Goal: Task Accomplishment & Management: Manage account settings

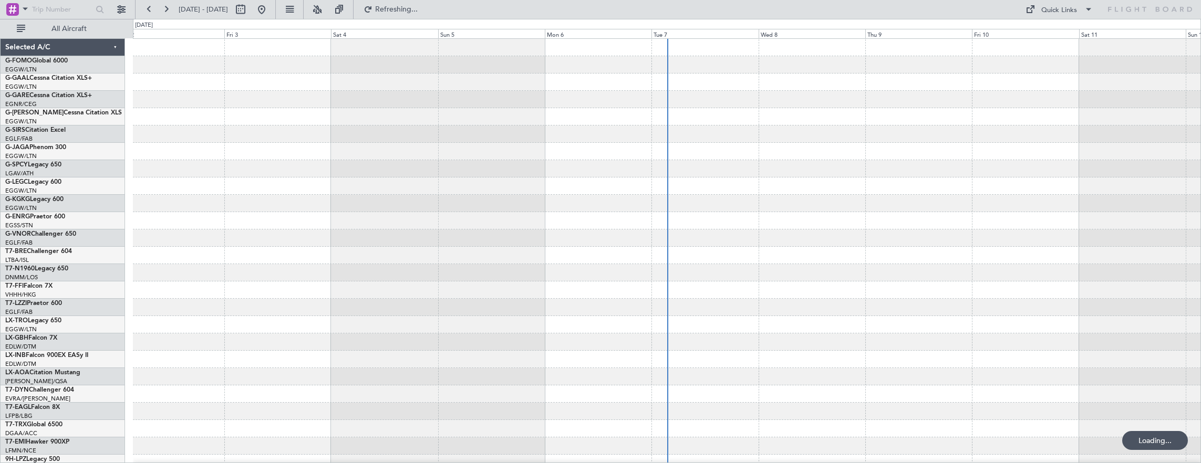
click at [150, 108] on div at bounding box center [667, 116] width 1068 height 17
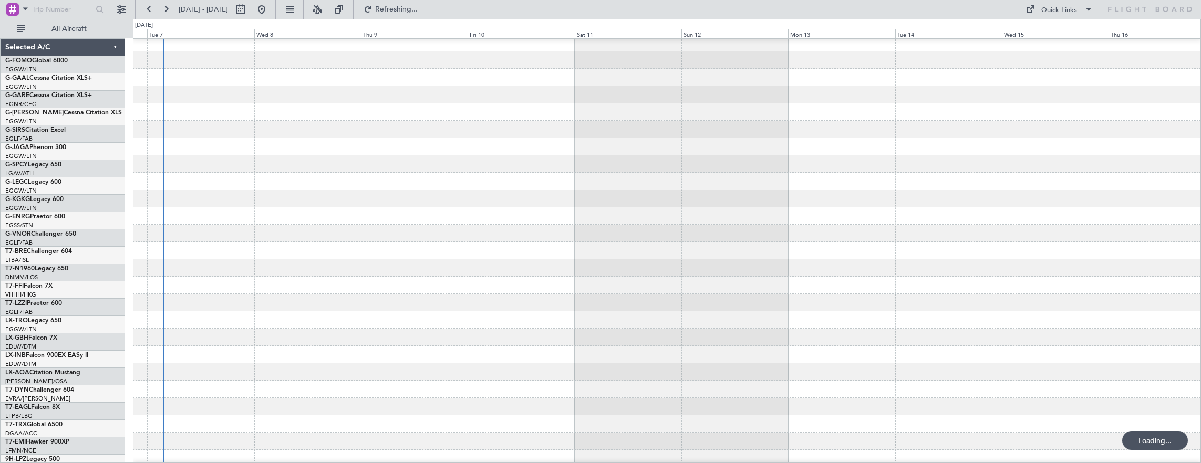
scroll to position [5, 0]
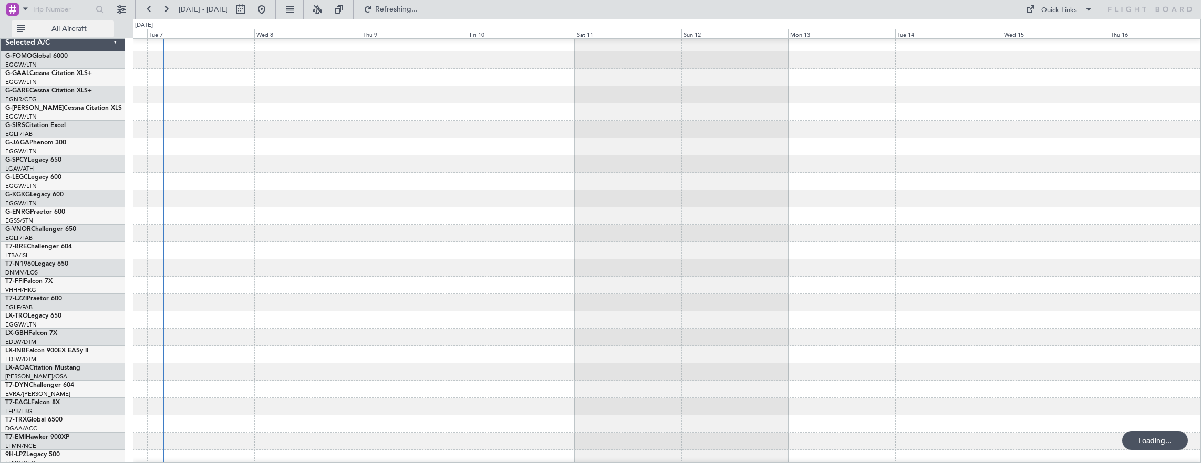
click at [60, 28] on span "All Aircraft" at bounding box center [69, 28] width 84 height 7
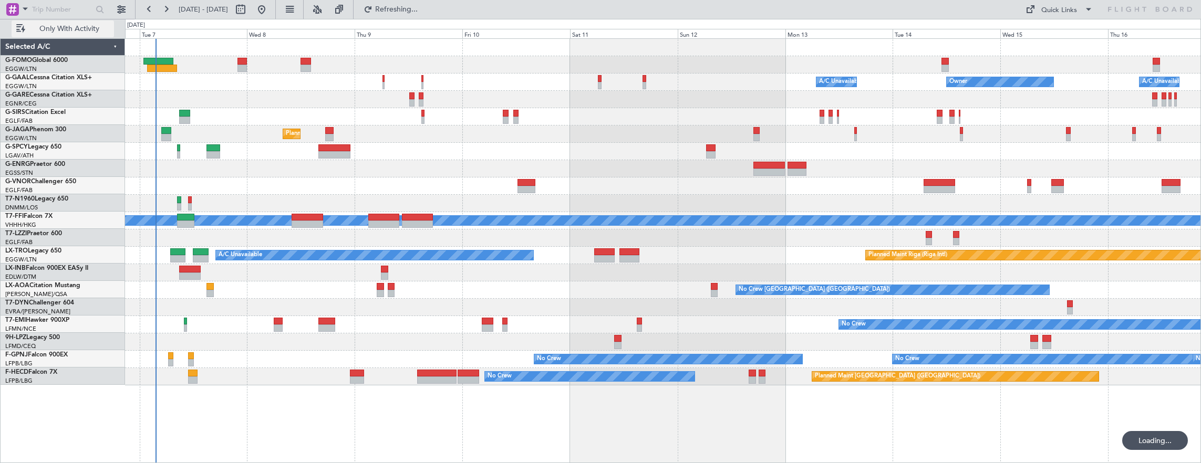
scroll to position [0, 0]
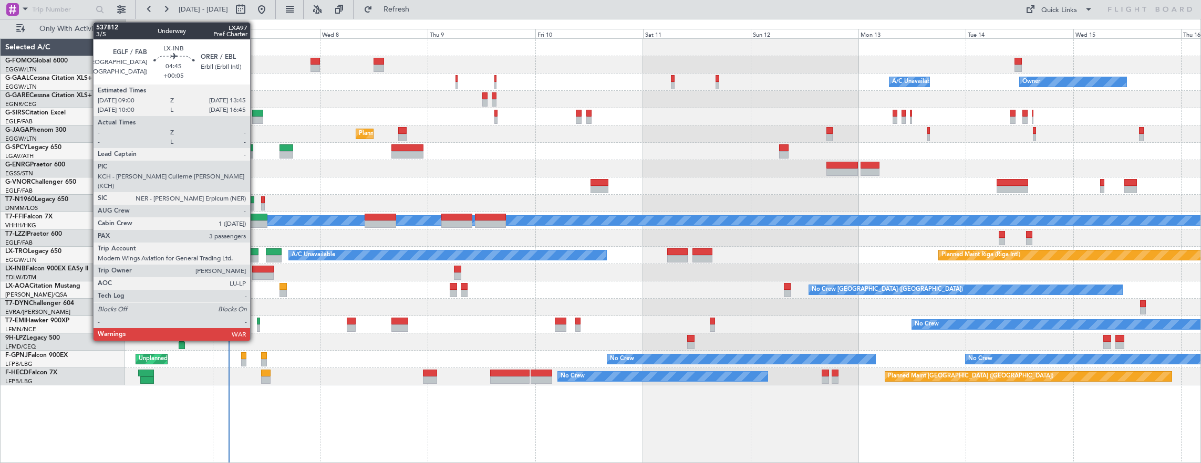
click at [255, 277] on div at bounding box center [263, 276] width 22 height 7
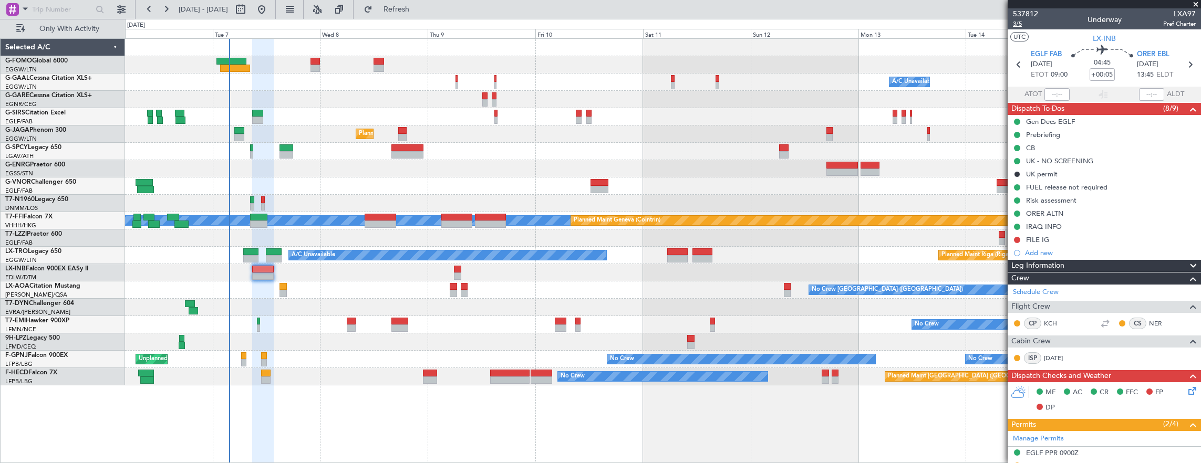
click at [1017, 25] on span "3/5" at bounding box center [1025, 23] width 25 height 9
click at [1016, 22] on span "3/5" at bounding box center [1025, 23] width 25 height 9
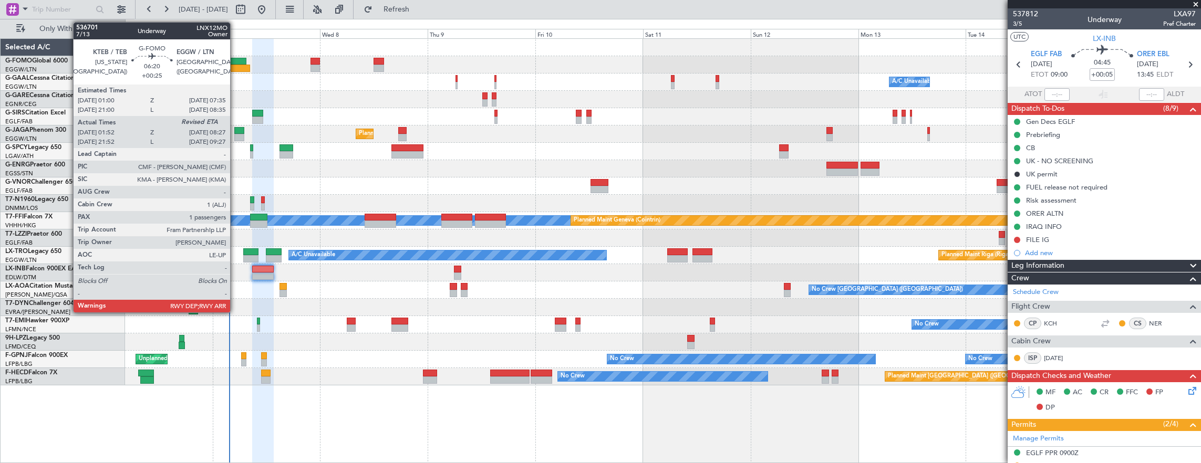
click at [235, 65] on div at bounding box center [235, 68] width 30 height 7
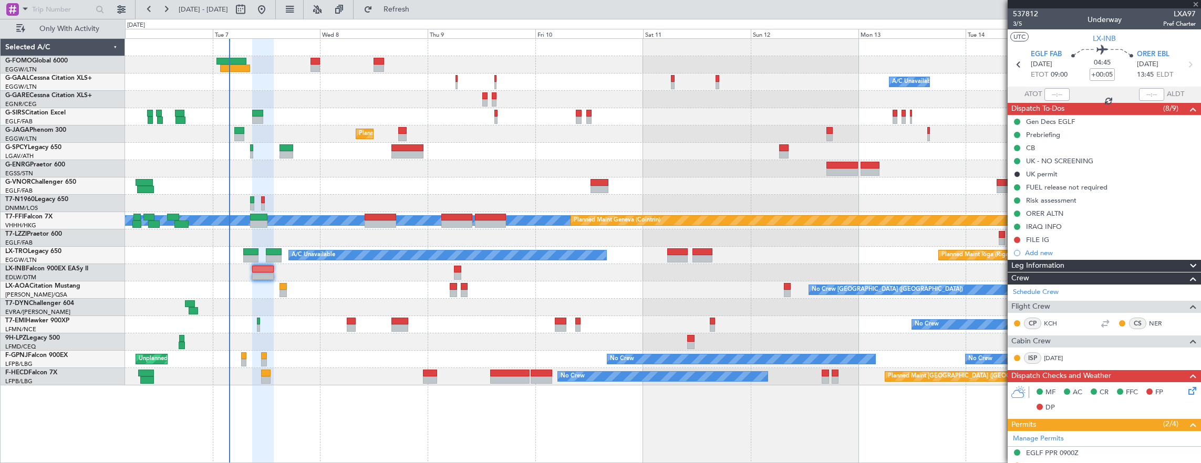
type input "+00:25"
type input "01:52"
type input "1"
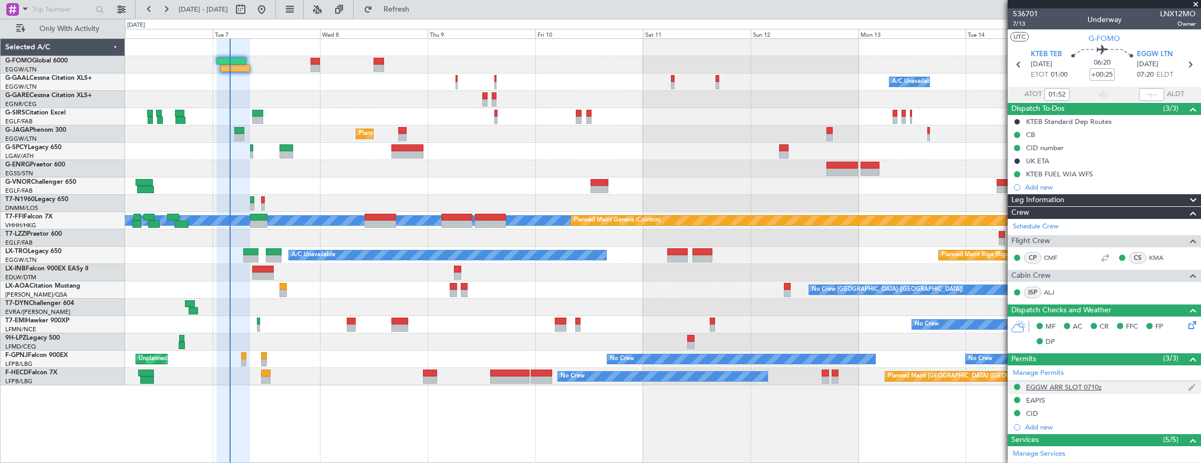
click at [1141, 381] on div "EGGW ARR SLOT 0710z" at bounding box center [1104, 387] width 193 height 13
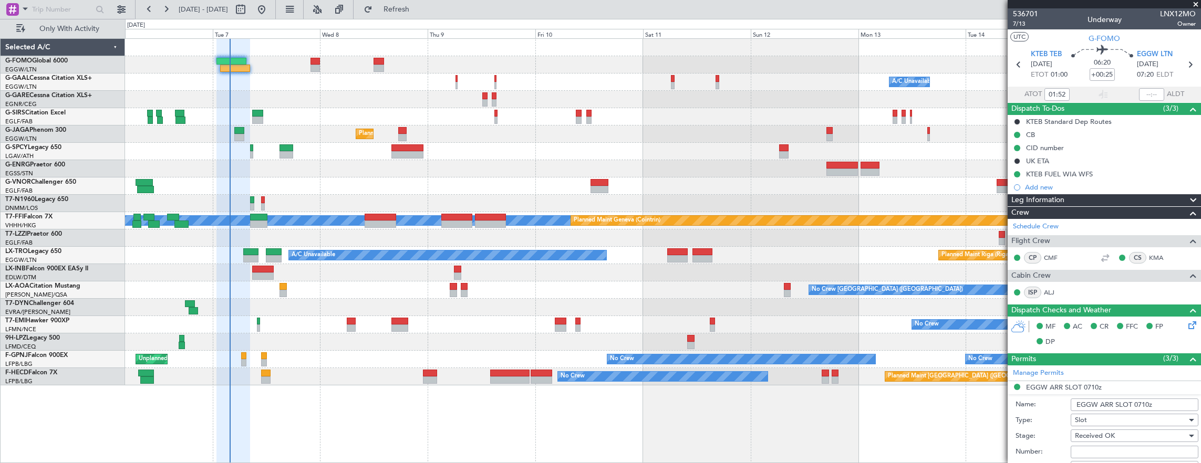
click at [1144, 407] on input "EGGW ARR SLOT 0710z" at bounding box center [1135, 405] width 128 height 13
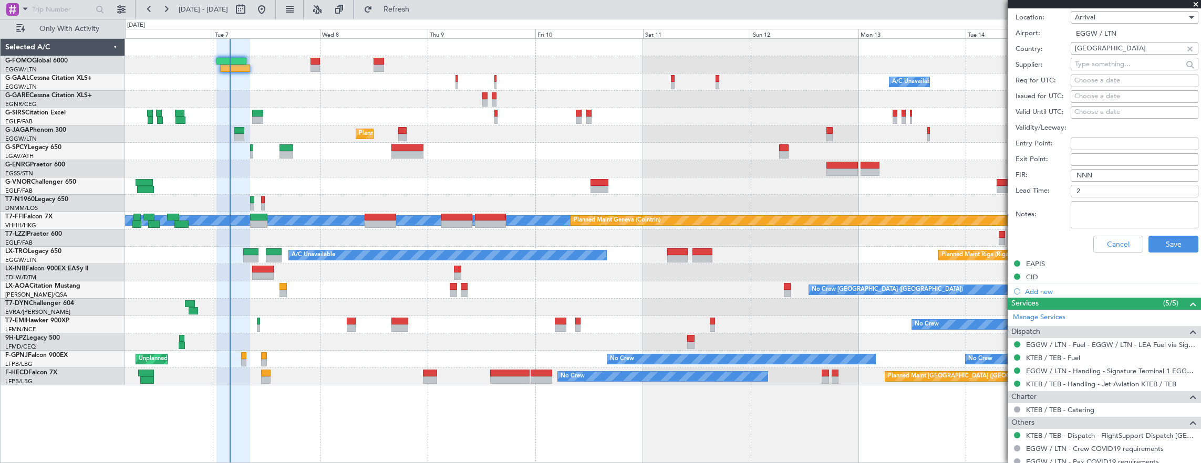
scroll to position [473, 0]
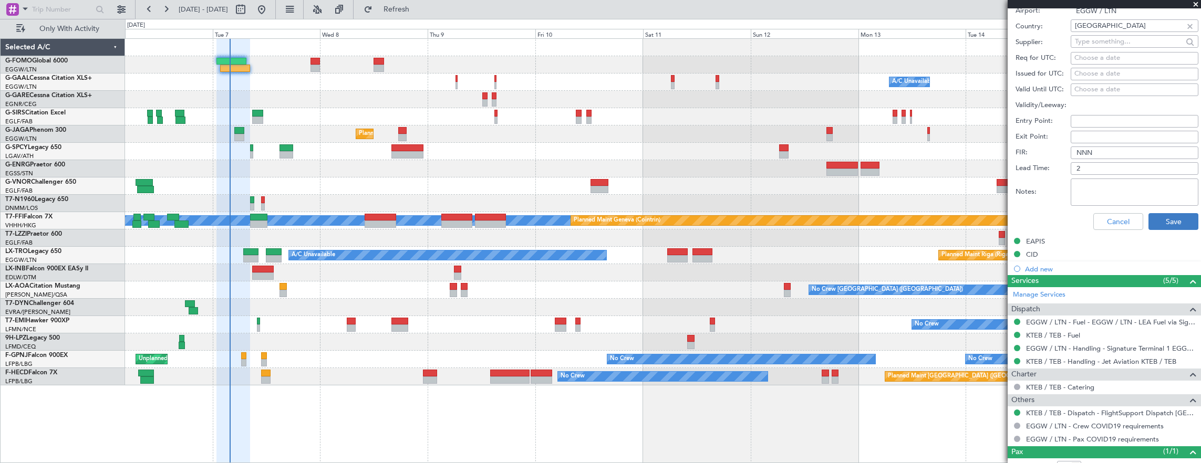
type input "EGGW ARR SLOT 0830z"
click at [1163, 221] on button "Save" at bounding box center [1173, 221] width 50 height 17
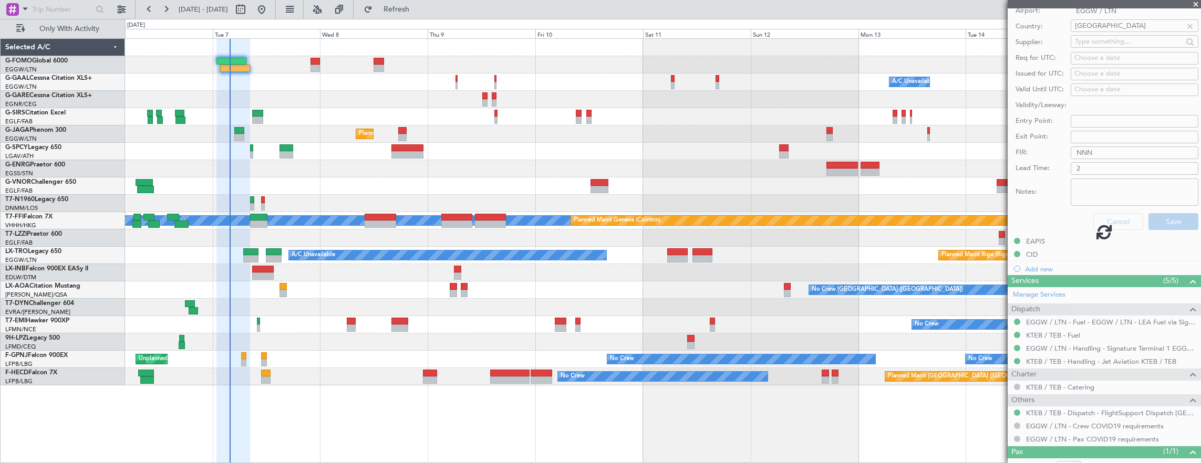
scroll to position [159, 0]
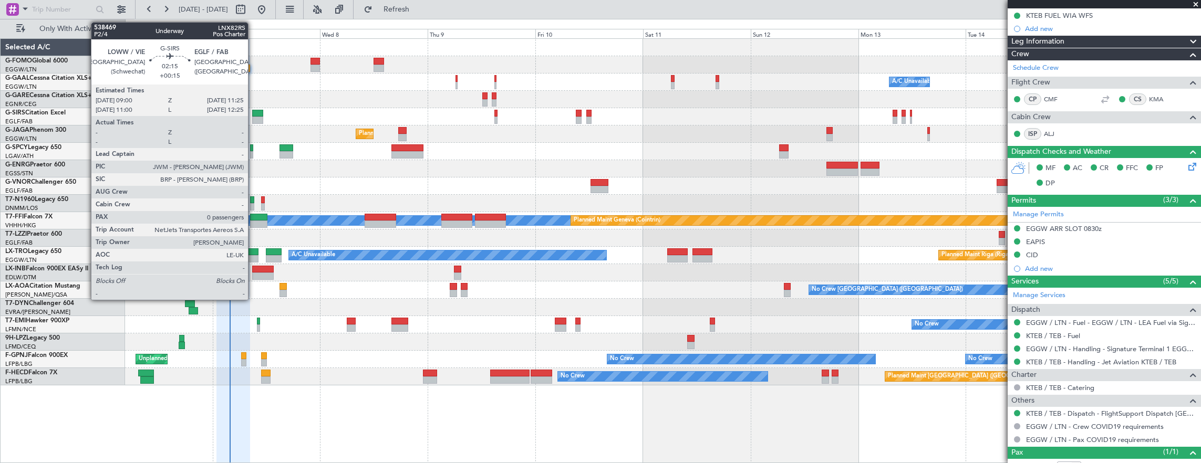
click at [253, 115] on div at bounding box center [257, 113] width 11 height 7
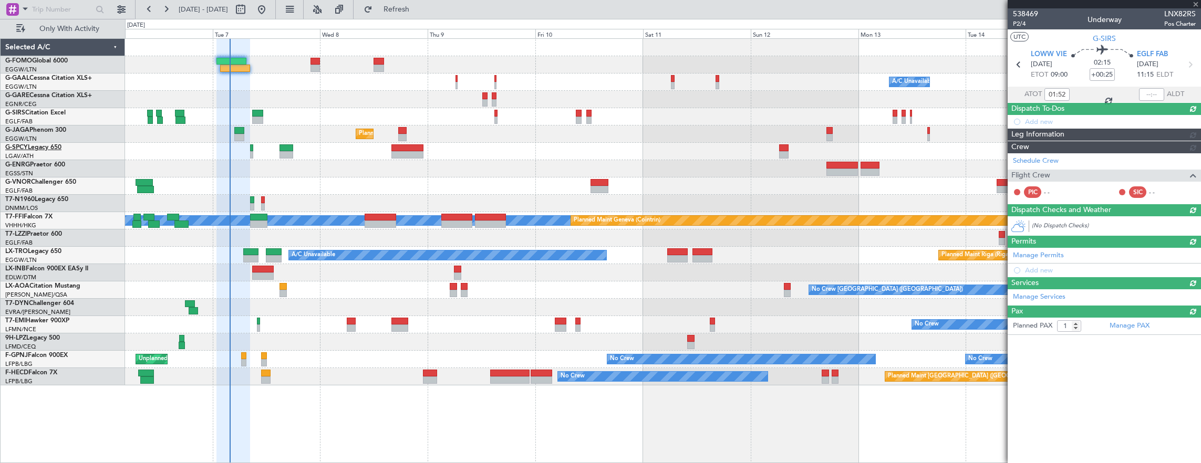
type input "+00:15"
type input "0"
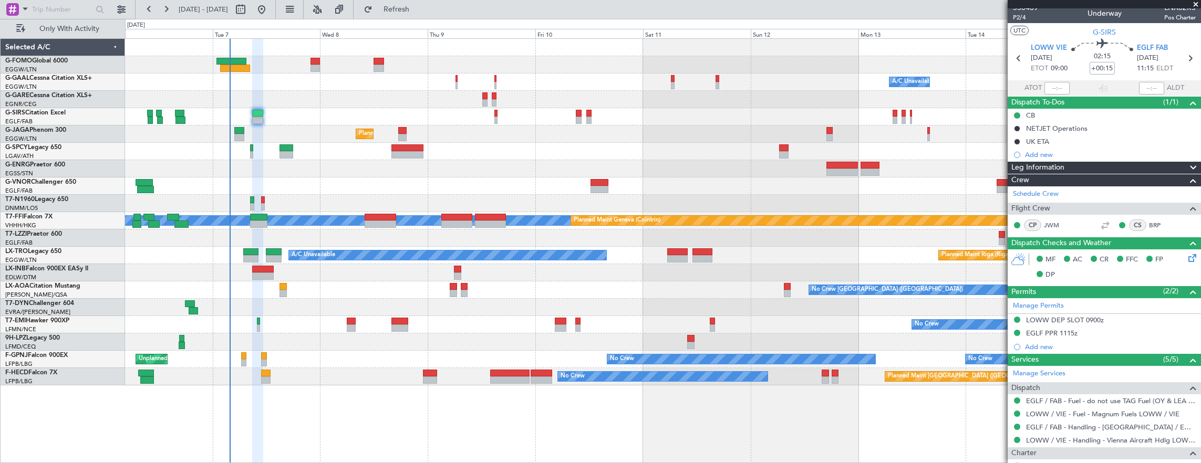
scroll to position [0, 0]
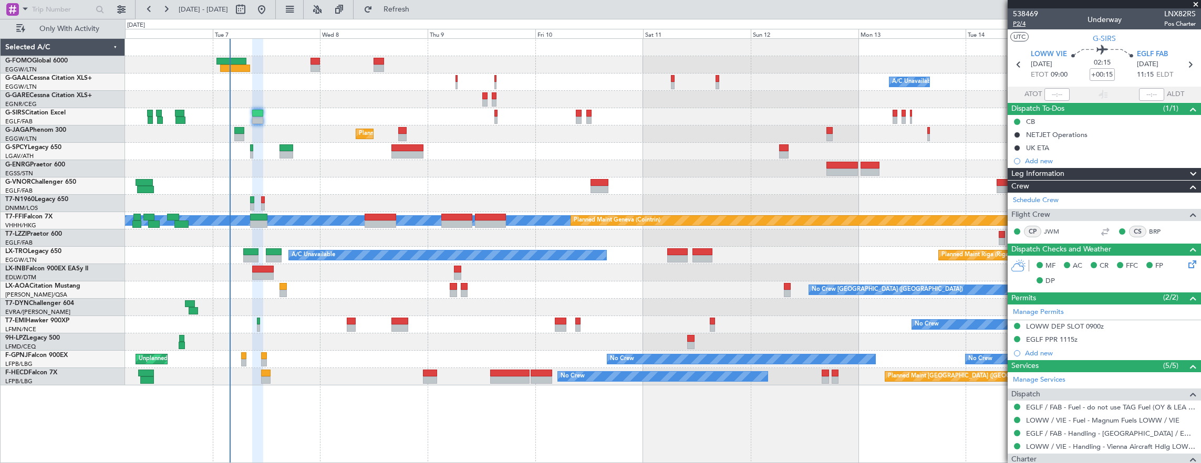
click at [1020, 24] on span "P2/4" at bounding box center [1025, 23] width 25 height 9
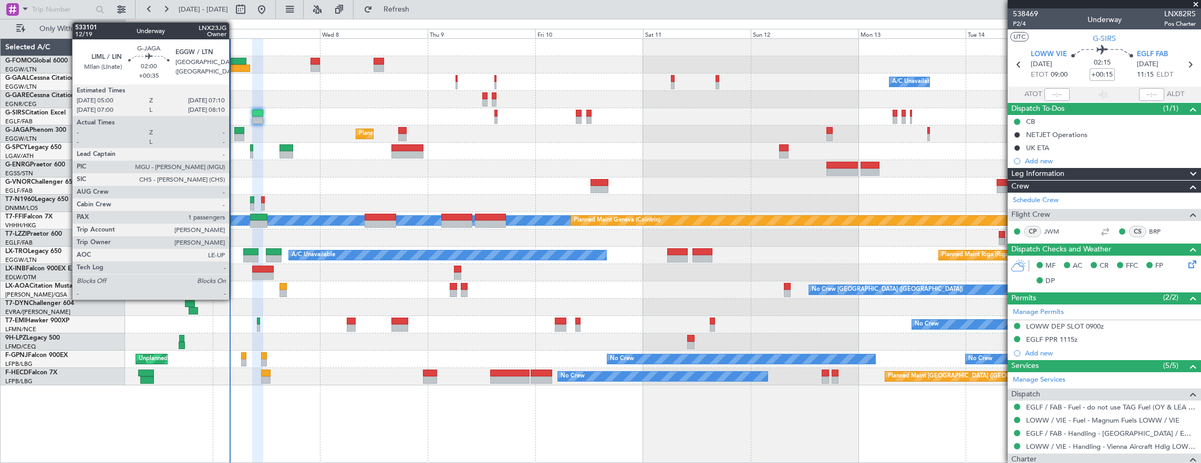
click at [236, 140] on div at bounding box center [239, 137] width 10 height 7
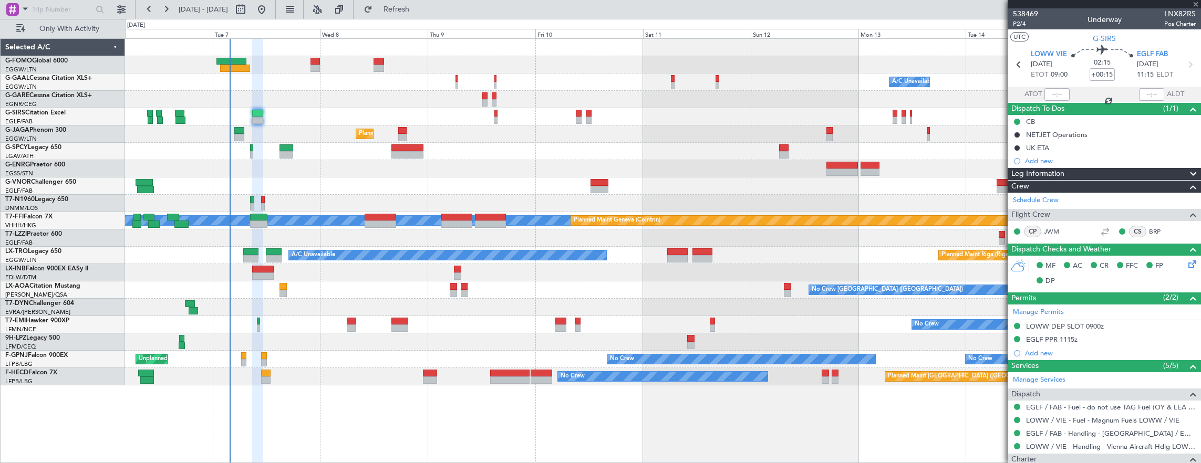
type input "+00:35"
type input "1"
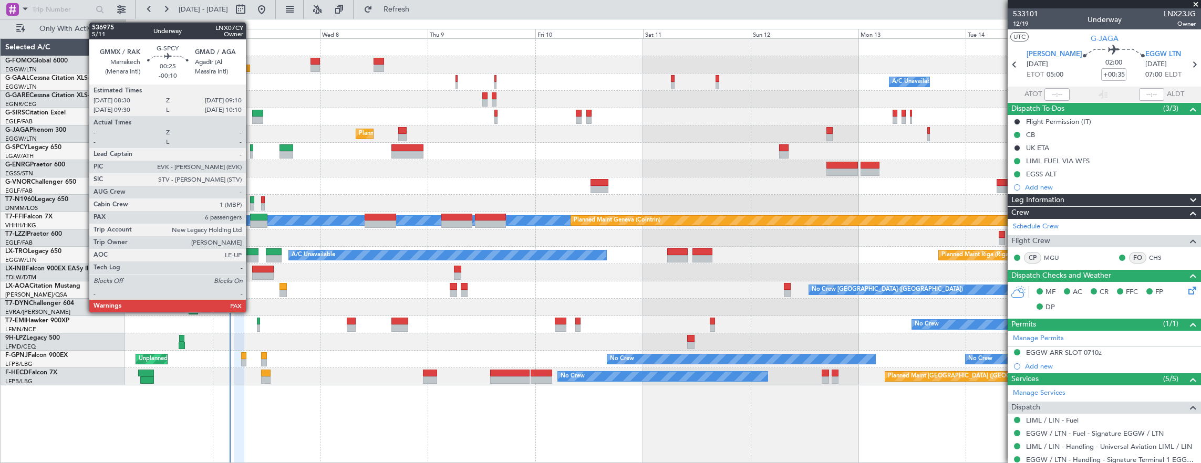
click at [251, 148] on div at bounding box center [251, 147] width 3 height 7
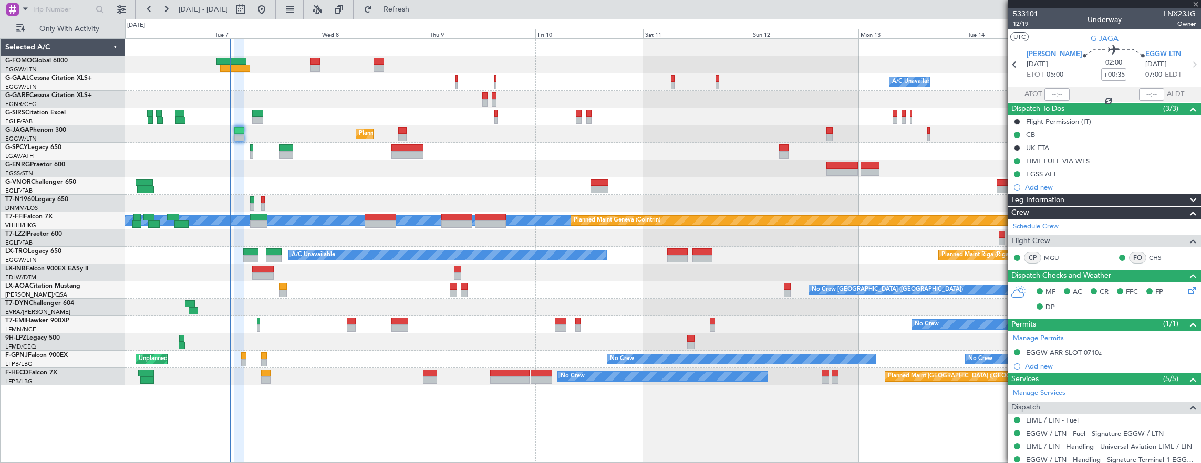
type input "-00:10"
type input "6"
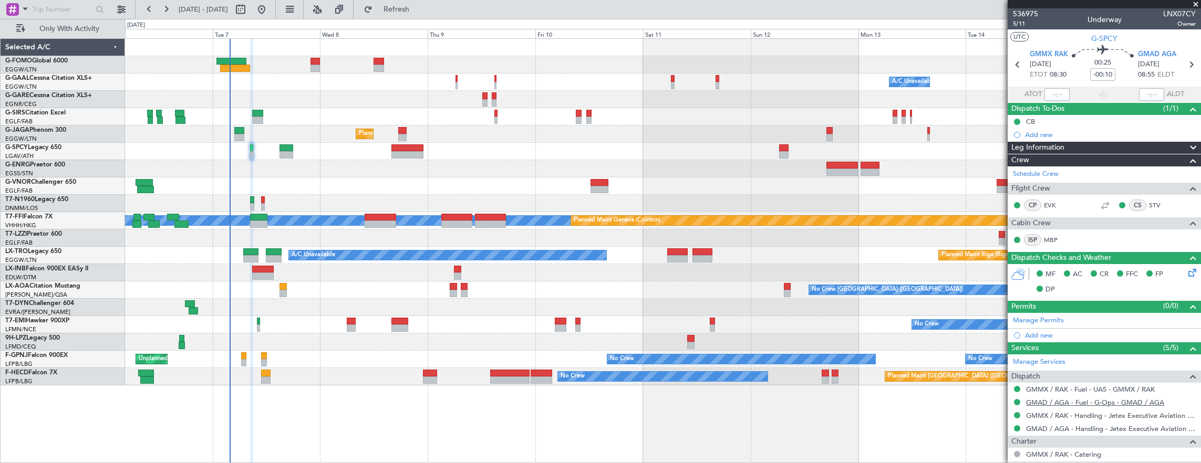
scroll to position [219, 0]
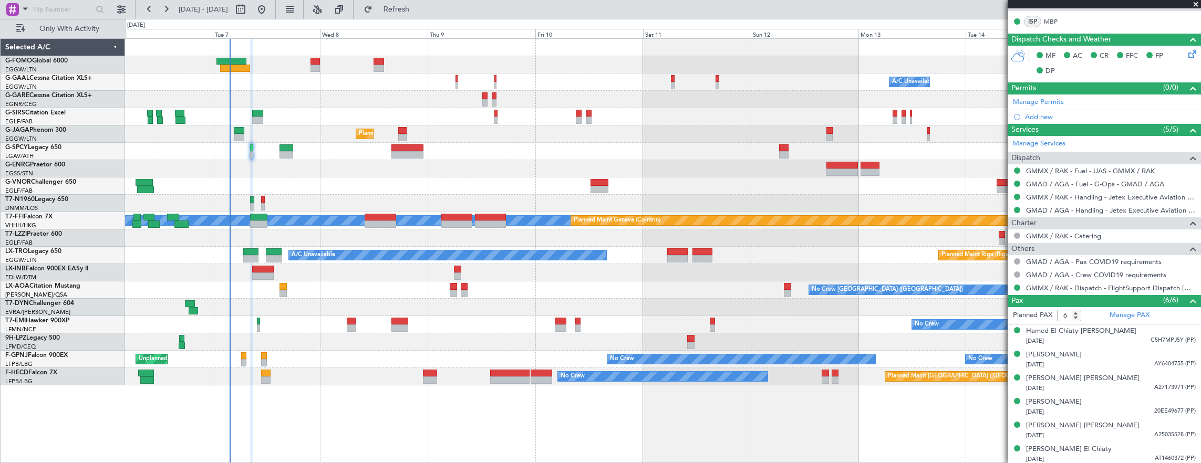
click at [277, 150] on div at bounding box center [663, 151] width 1076 height 17
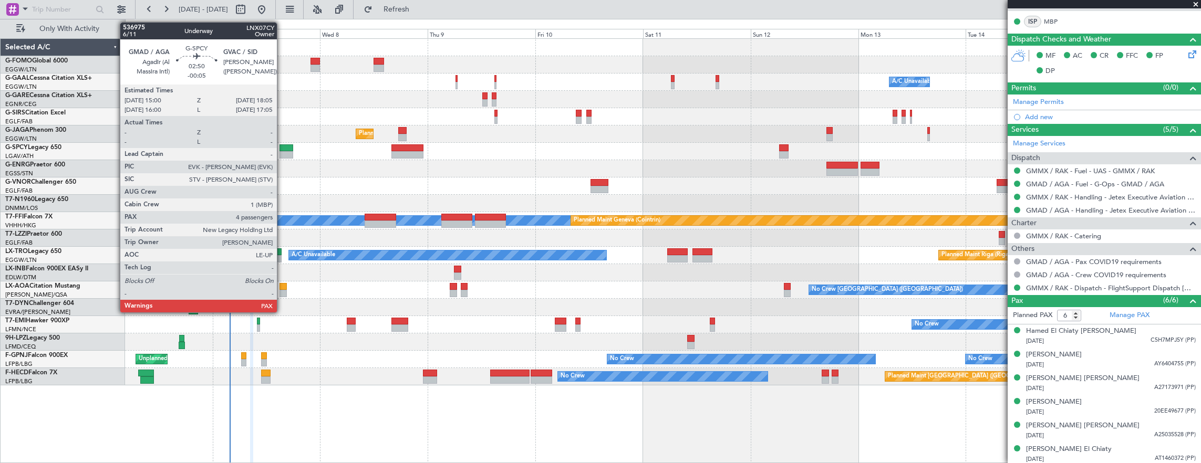
click at [282, 149] on div at bounding box center [286, 147] width 14 height 7
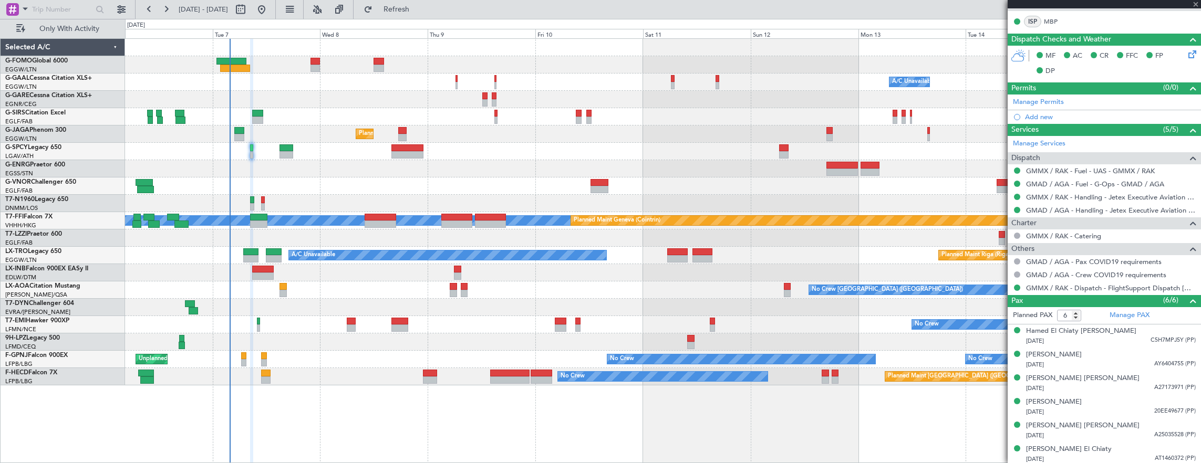
type input "-00:05"
type input "4"
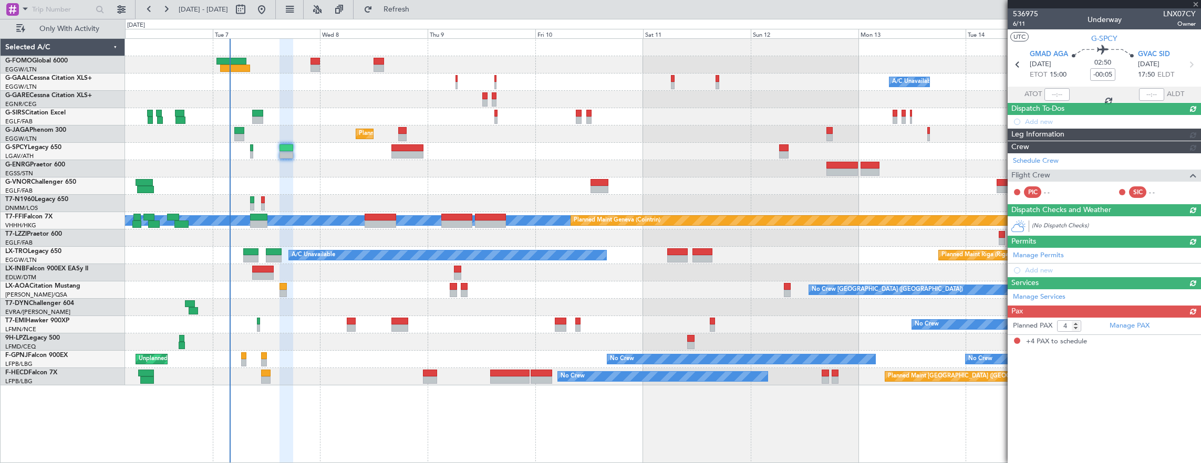
scroll to position [0, 0]
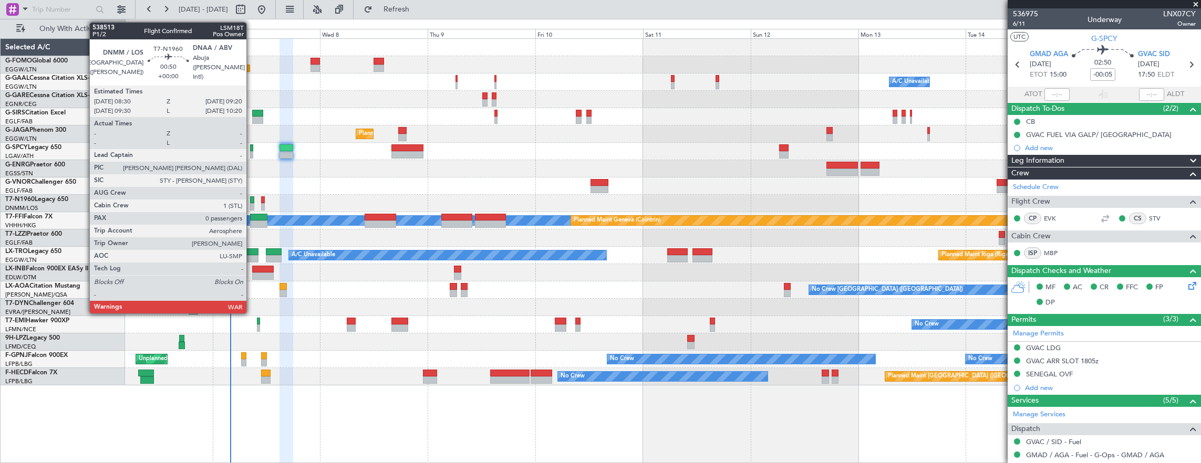
click at [252, 196] on div at bounding box center [252, 199] width 4 height 7
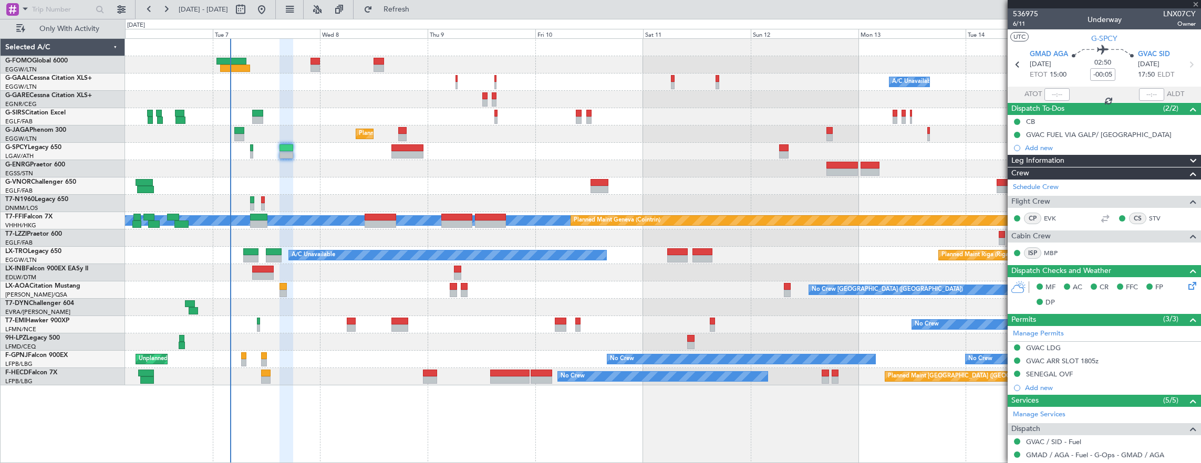
type input "0"
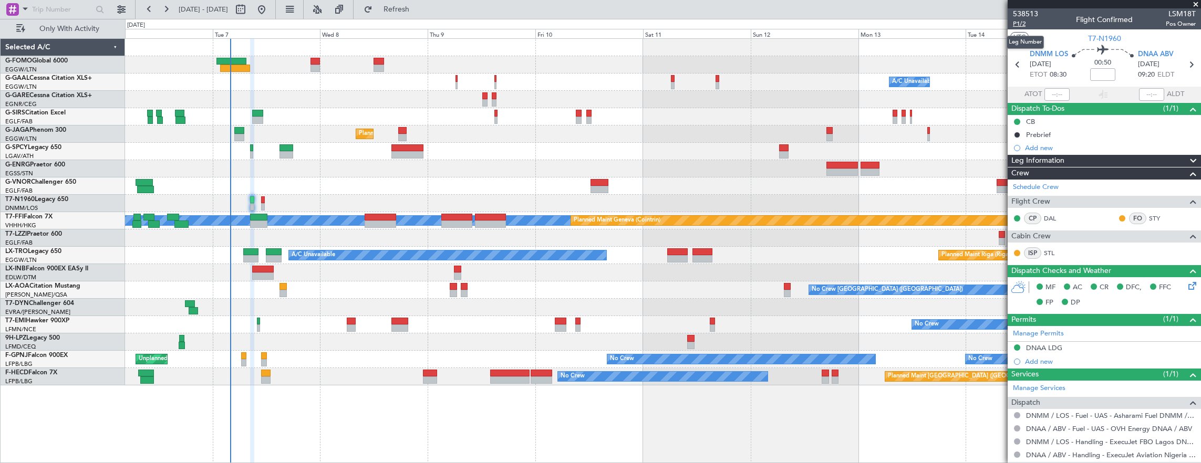
click at [1030, 23] on span "P1/2" at bounding box center [1025, 23] width 25 height 9
click at [1025, 24] on span "P1/2" at bounding box center [1025, 23] width 25 height 9
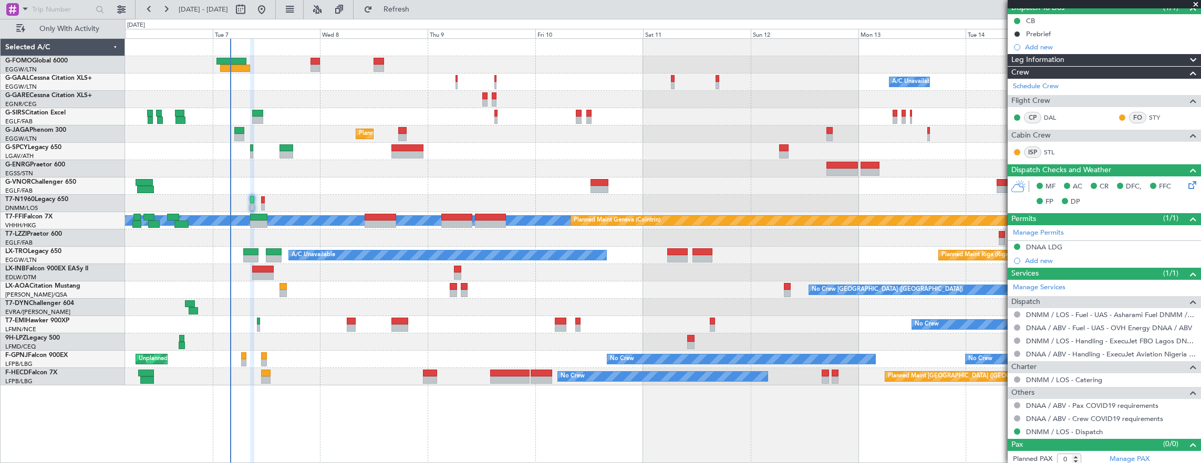
scroll to position [103, 0]
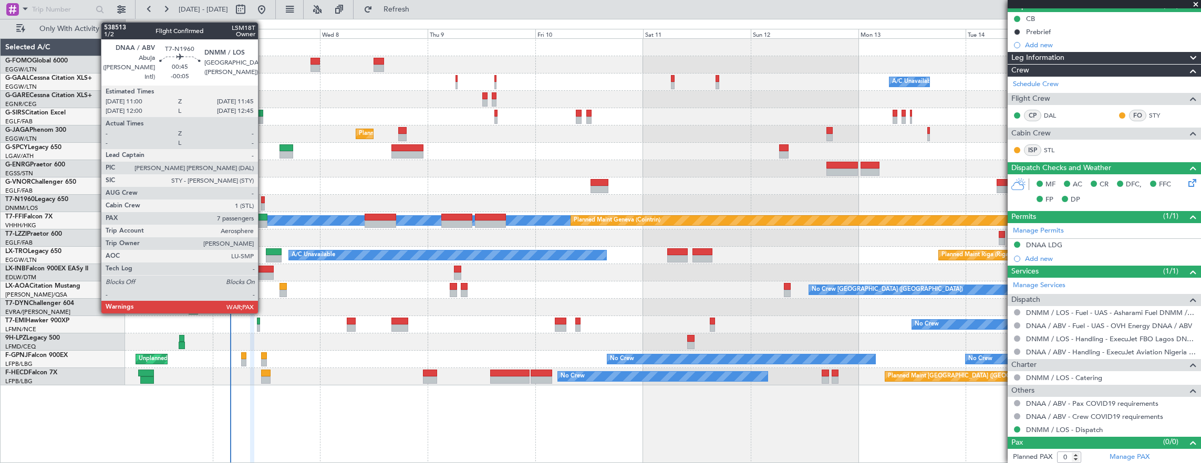
click at [263, 196] on div at bounding box center [263, 199] width 4 height 7
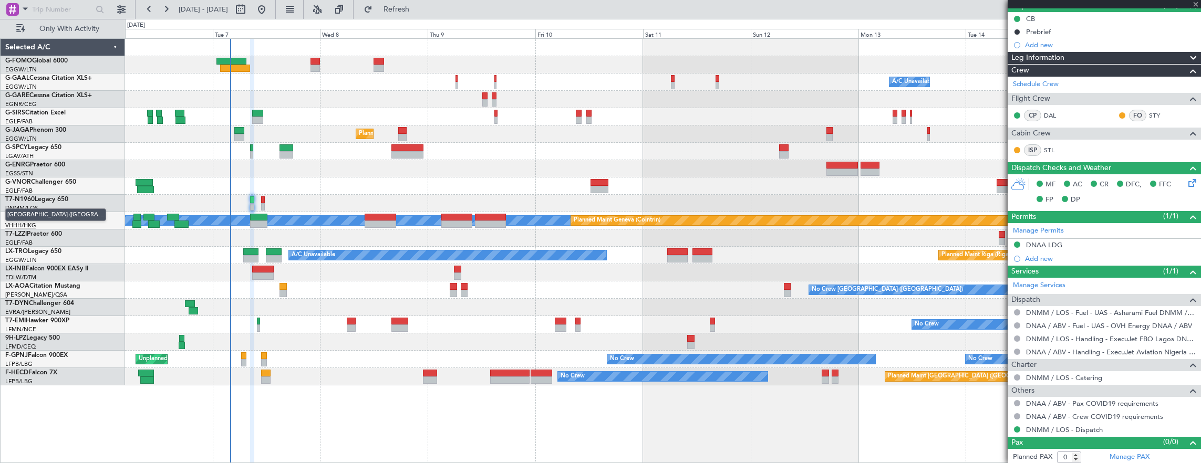
type input "-00:05"
type input "7"
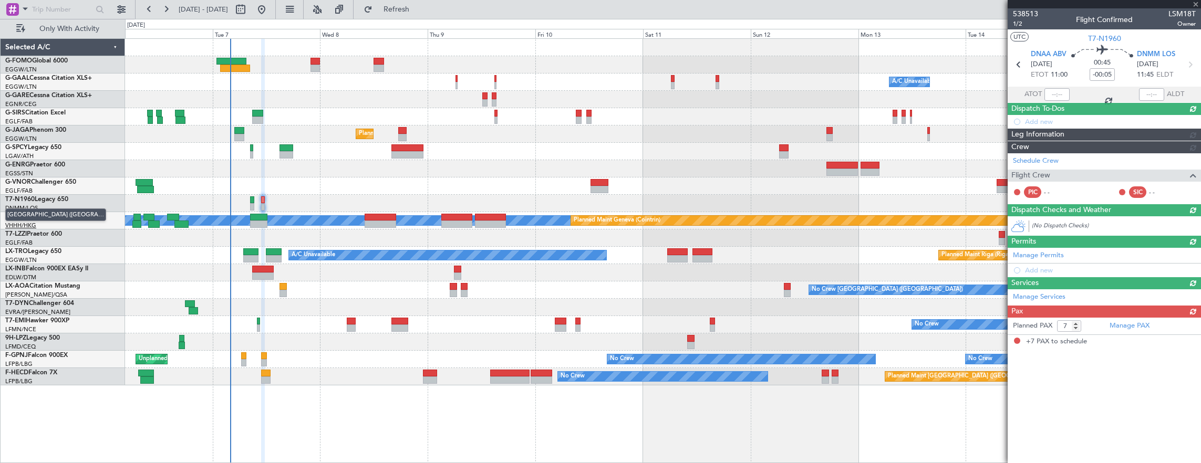
scroll to position [0, 0]
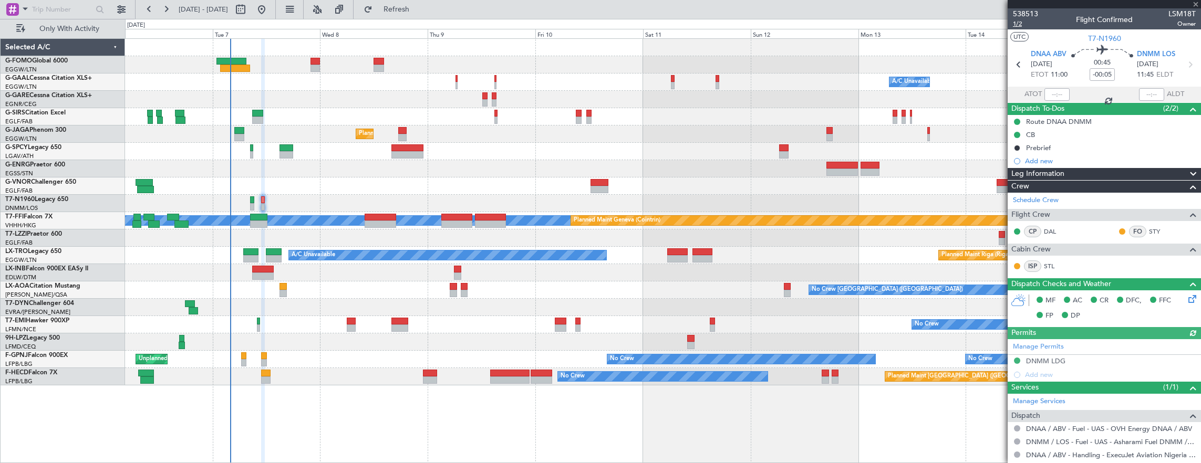
click at [1021, 21] on span "1/2" at bounding box center [1025, 23] width 25 height 9
click at [1021, 19] on span "1/2" at bounding box center [1025, 23] width 25 height 9
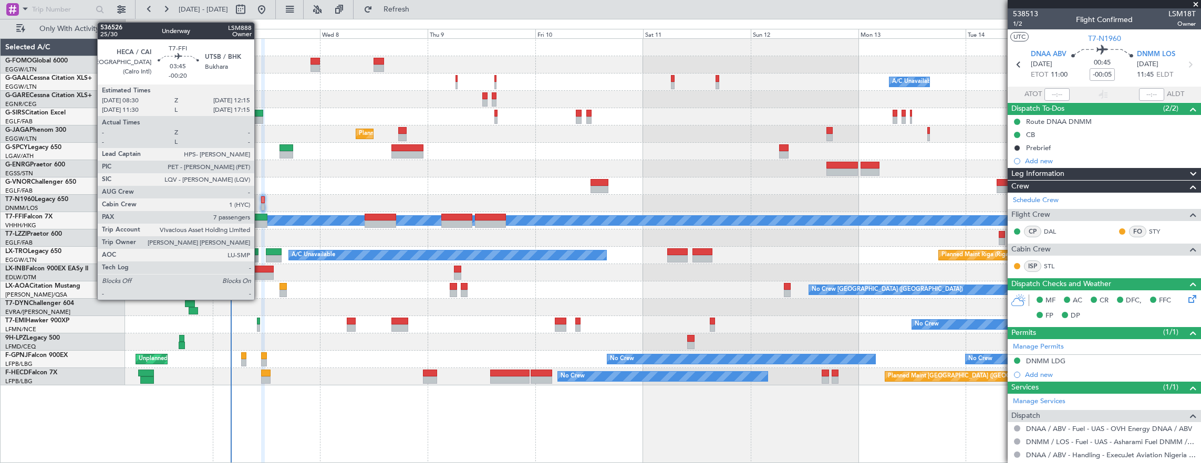
click at [260, 221] on div at bounding box center [258, 224] width 17 height 7
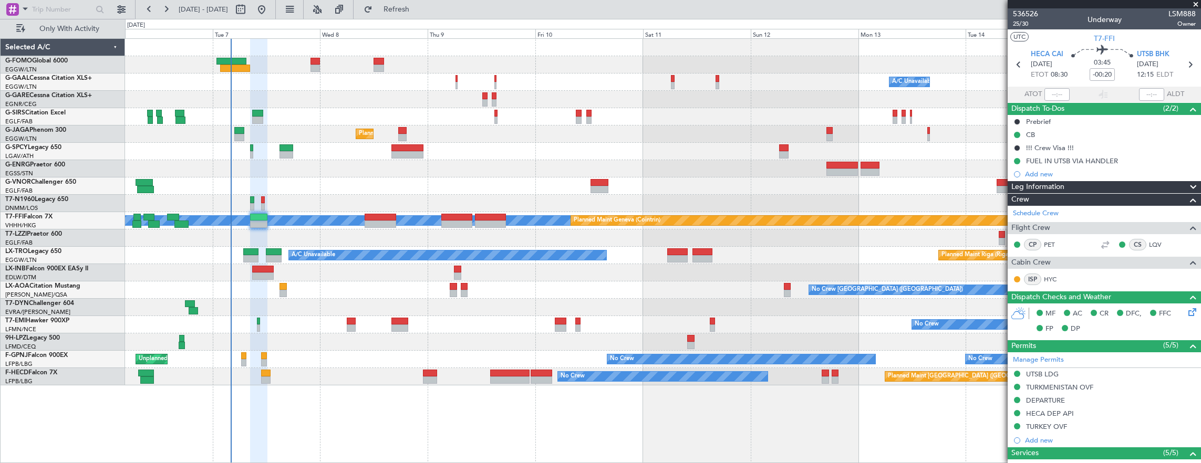
click at [261, 323] on div "No Crew" at bounding box center [663, 324] width 1076 height 17
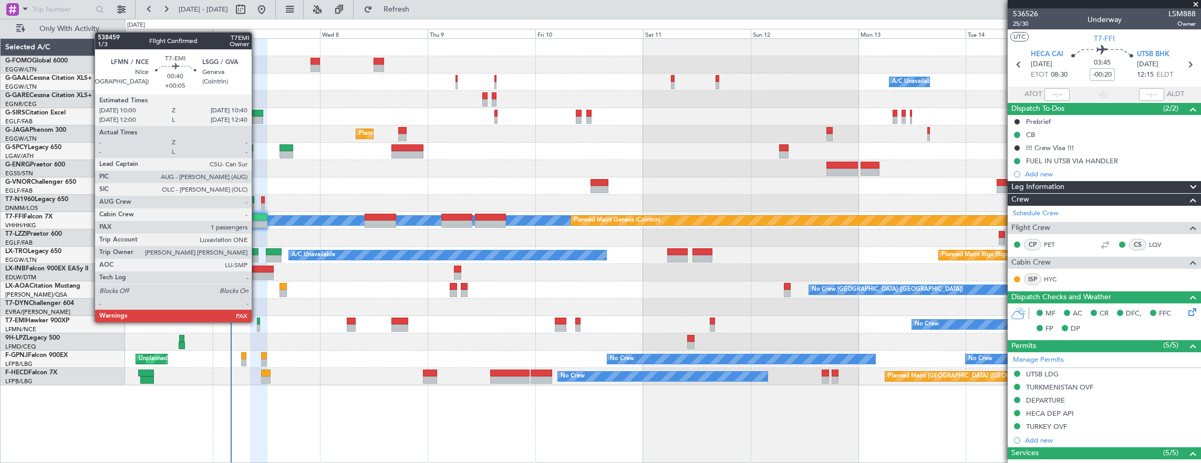
click at [257, 322] on div at bounding box center [258, 321] width 3 height 7
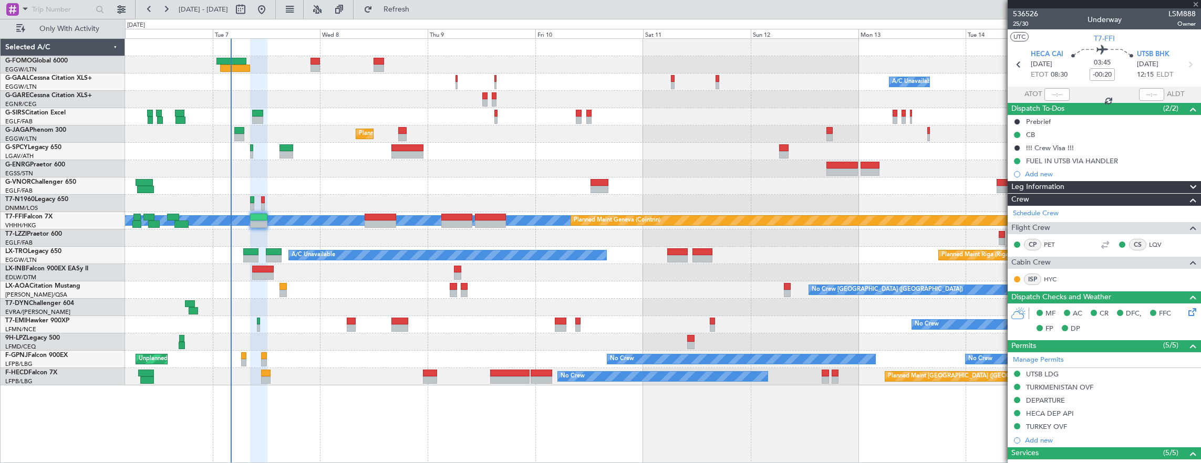
type input "+00:05"
type input "1"
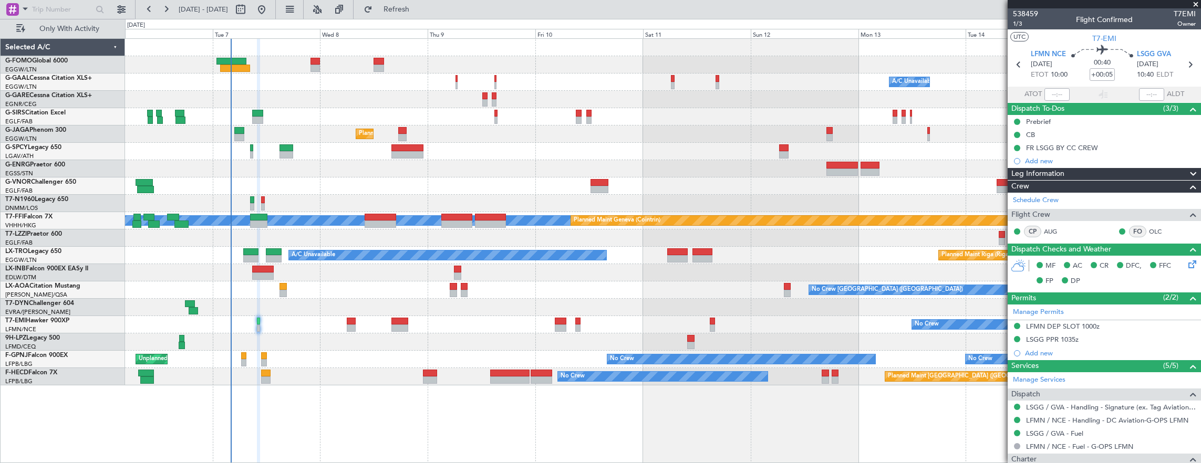
click at [1083, 126] on div "Prebrief" at bounding box center [1104, 121] width 193 height 13
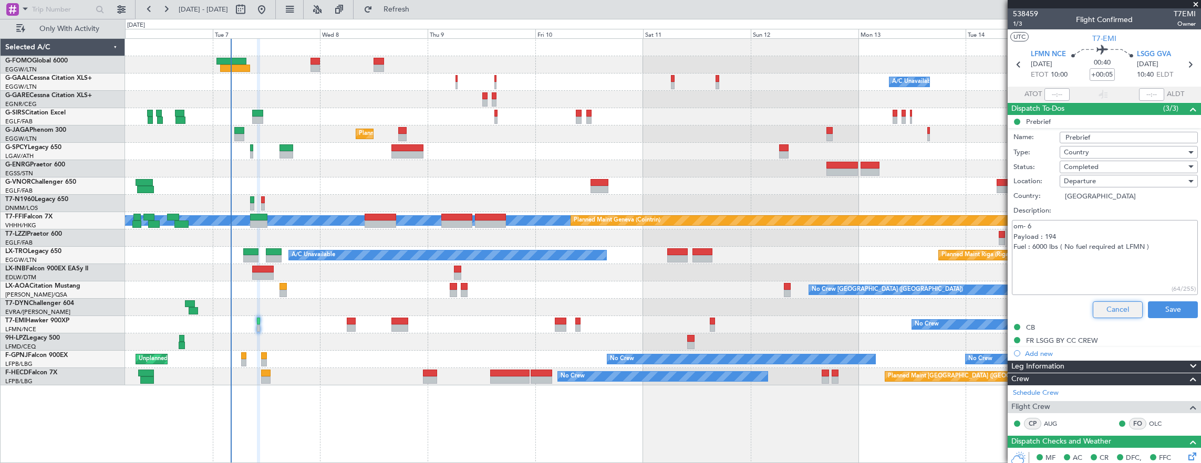
click at [1104, 303] on button "Cancel" at bounding box center [1118, 310] width 50 height 17
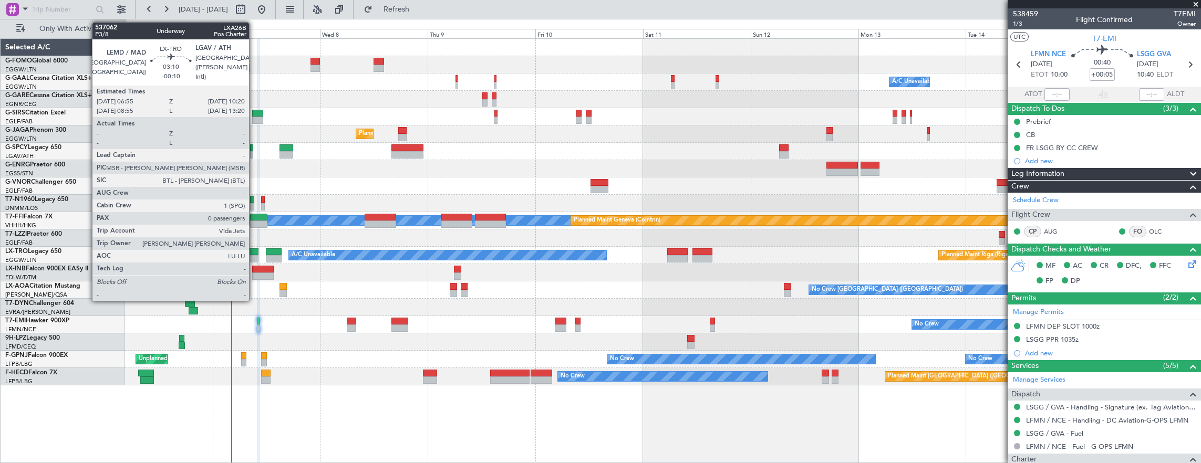
click at [254, 252] on div at bounding box center [251, 251] width 16 height 7
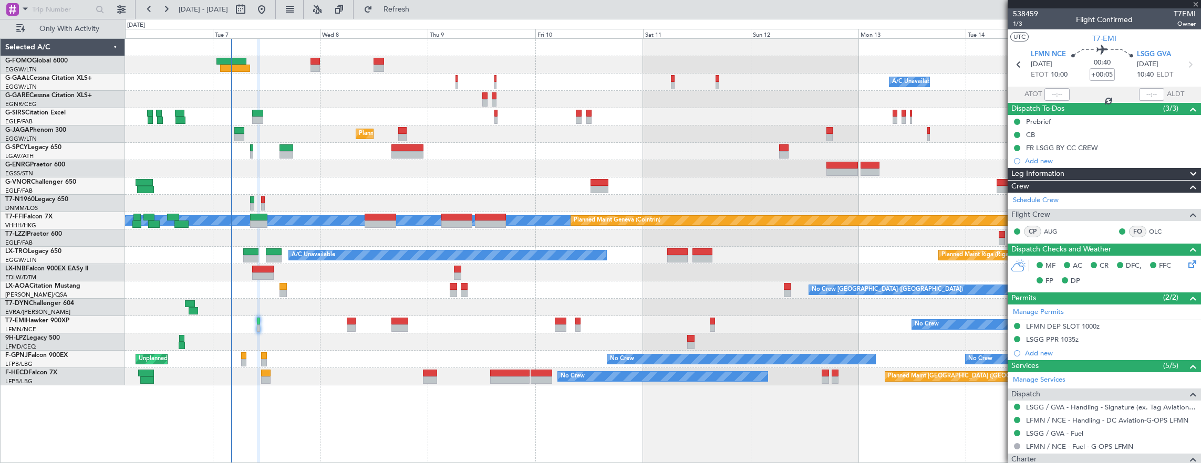
type input "-00:10"
type input "0"
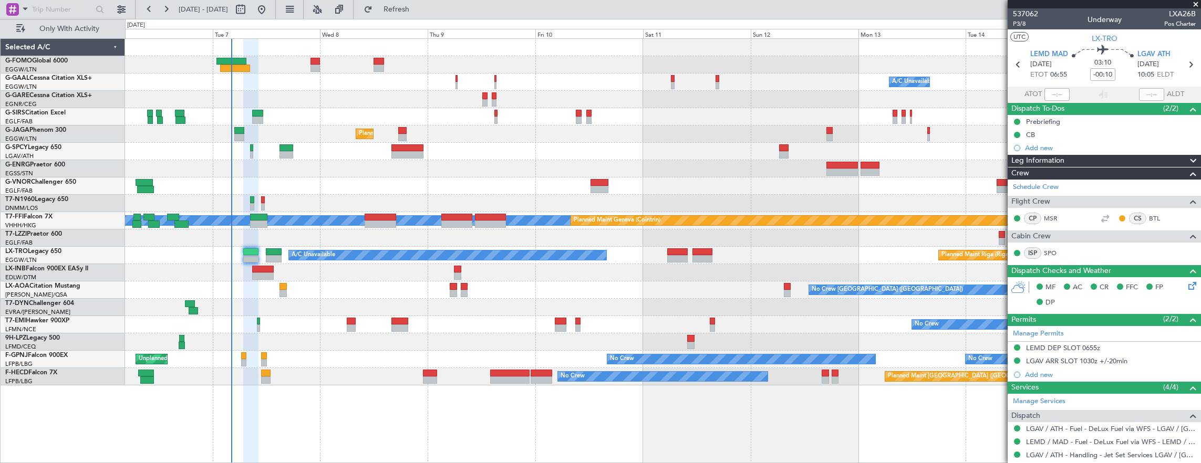
click at [1080, 123] on div "Prebriefing" at bounding box center [1104, 121] width 193 height 13
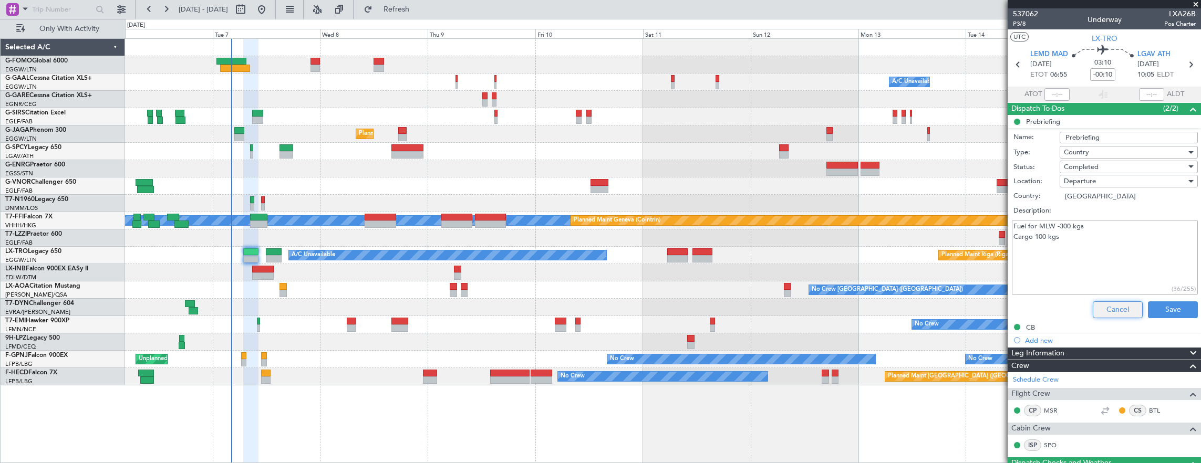
click at [1117, 311] on button "Cancel" at bounding box center [1118, 310] width 50 height 17
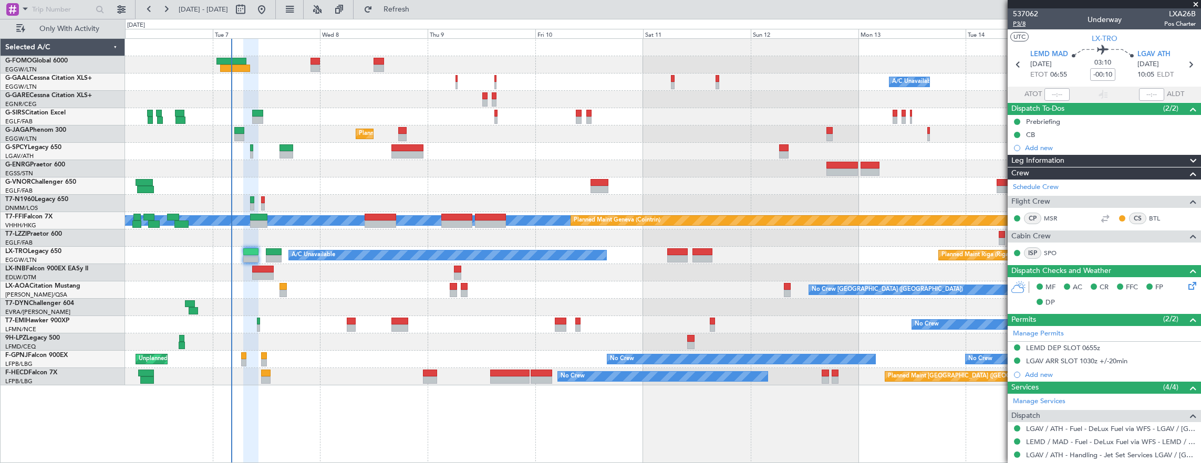
click at [1019, 24] on span "P3/8" at bounding box center [1025, 23] width 25 height 9
click at [1024, 23] on span "P3/8" at bounding box center [1025, 23] width 25 height 9
click at [1101, 123] on div "Prebriefing" at bounding box center [1104, 121] width 193 height 13
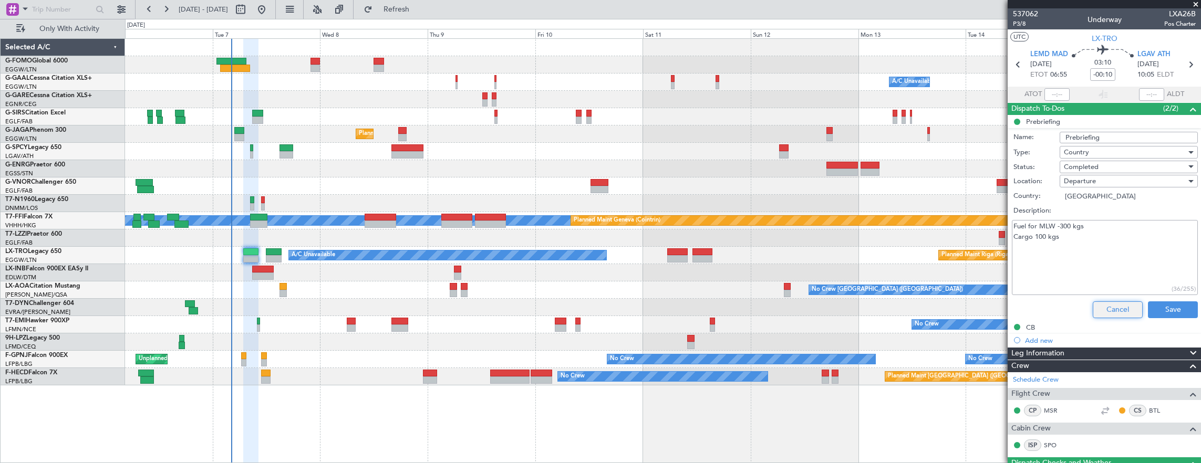
click at [1120, 304] on button "Cancel" at bounding box center [1118, 310] width 50 height 17
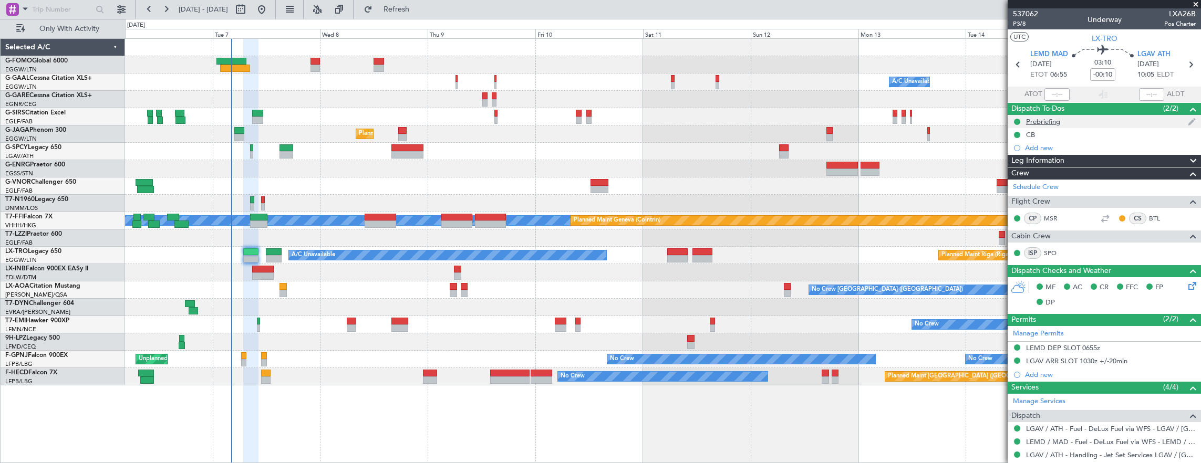
click at [1101, 122] on div "Prebriefing" at bounding box center [1104, 121] width 193 height 13
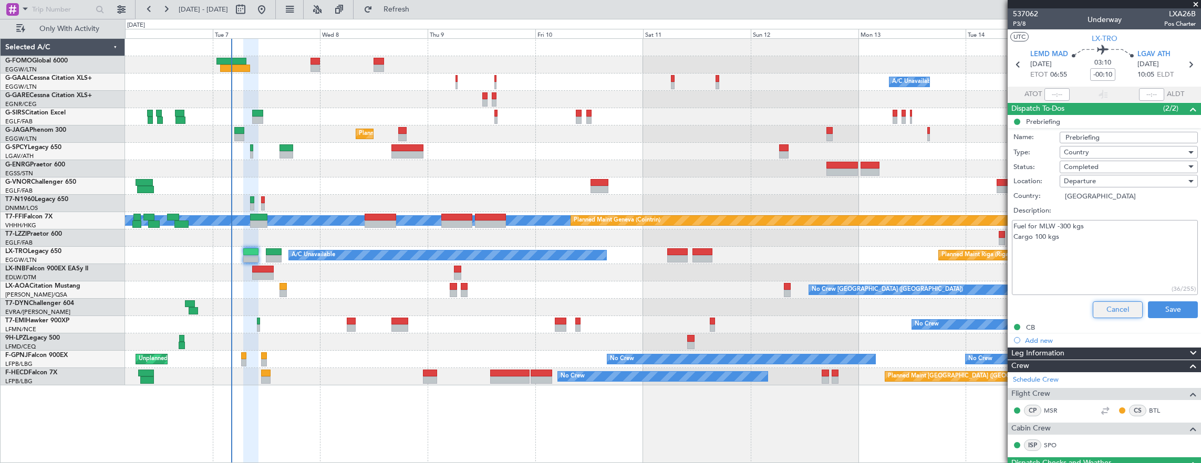
click at [1122, 303] on button "Cancel" at bounding box center [1118, 310] width 50 height 17
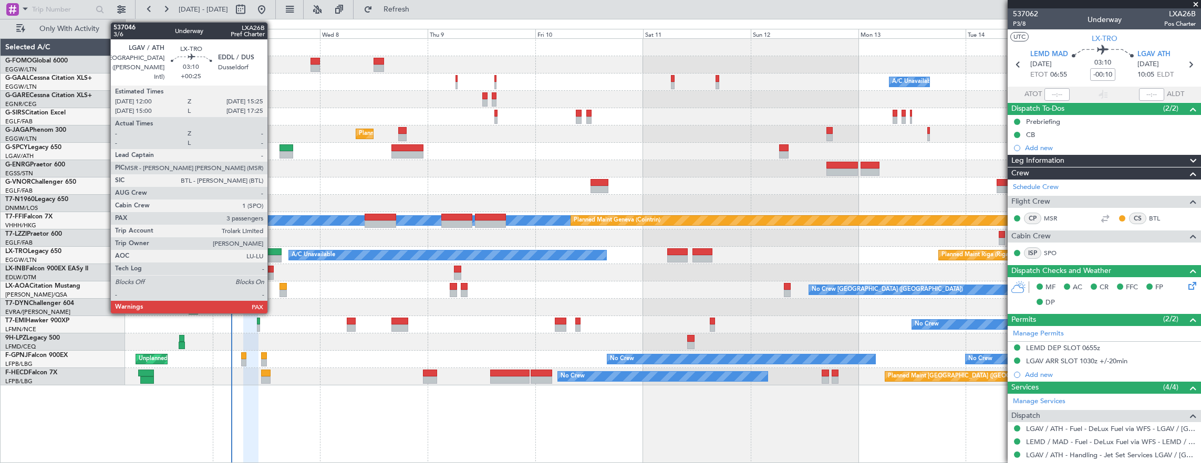
click at [273, 249] on div at bounding box center [274, 251] width 16 height 7
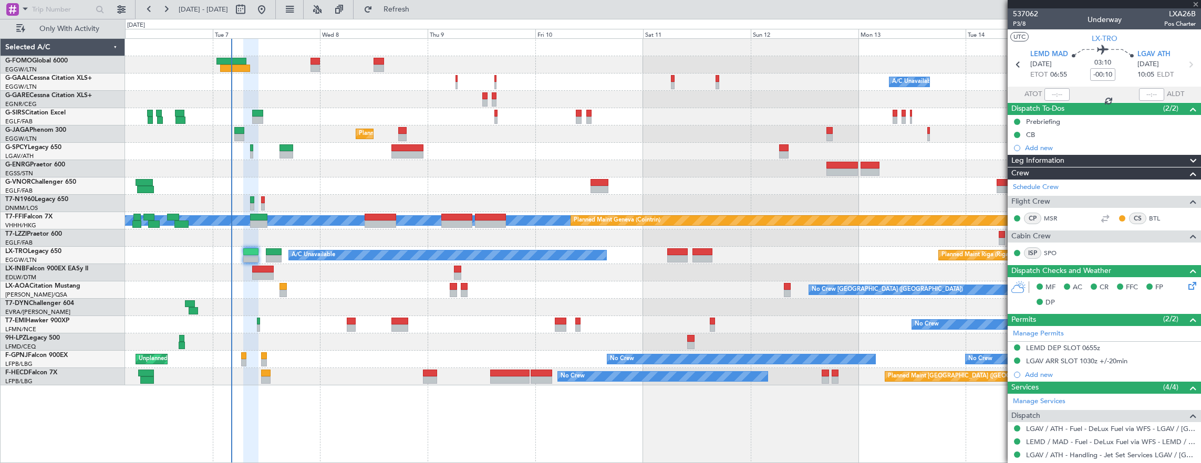
type input "+00:25"
type input "3"
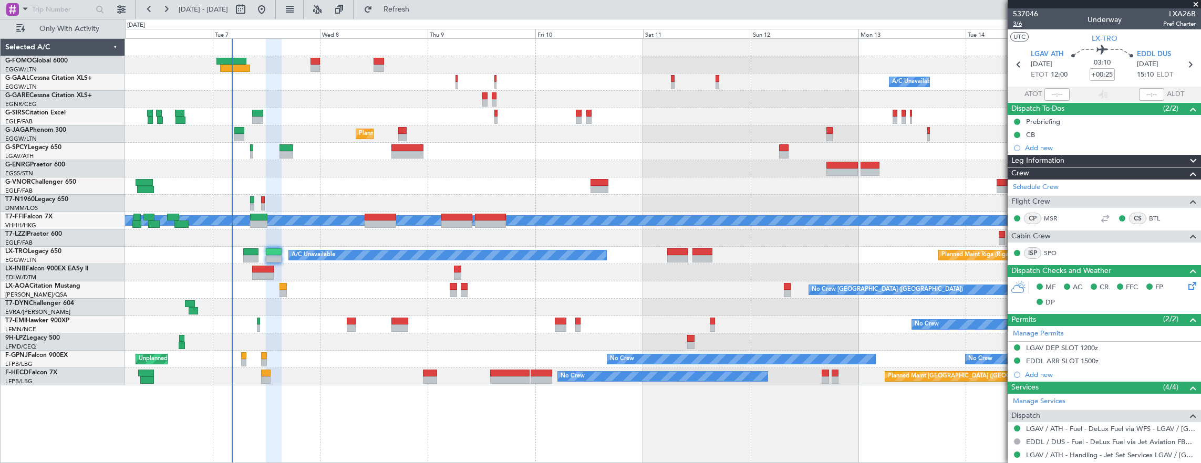
click at [1016, 24] on span "3/6" at bounding box center [1025, 23] width 25 height 9
click at [1018, 21] on span "3/6" at bounding box center [1025, 23] width 25 height 9
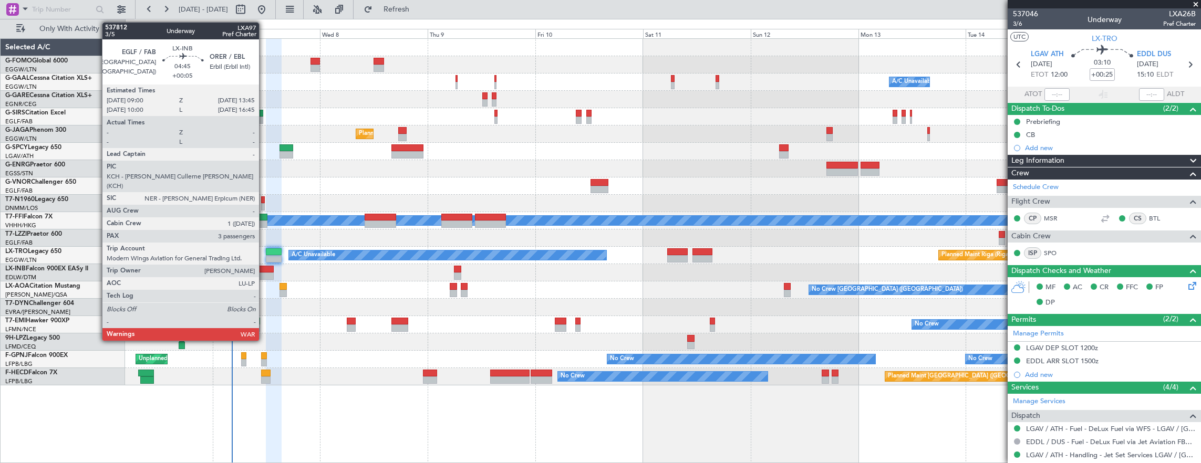
click at [264, 274] on div at bounding box center [263, 276] width 22 height 7
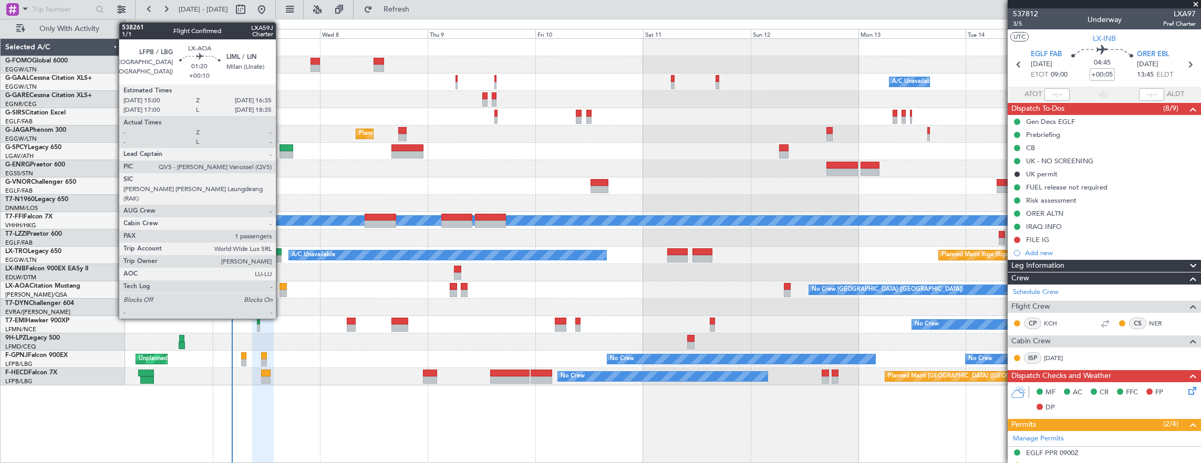
click at [281, 285] on div at bounding box center [282, 286] width 7 height 7
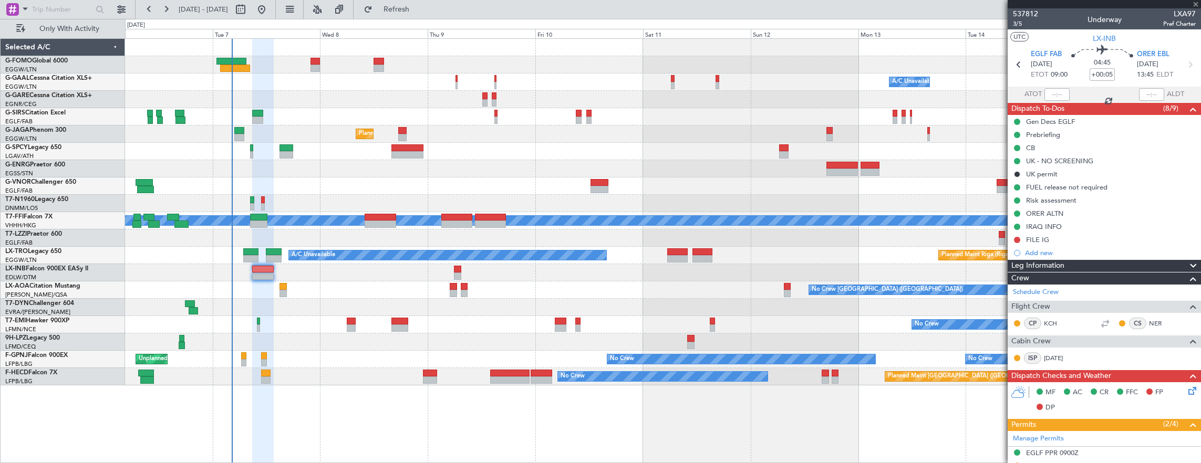
type input "+00:10"
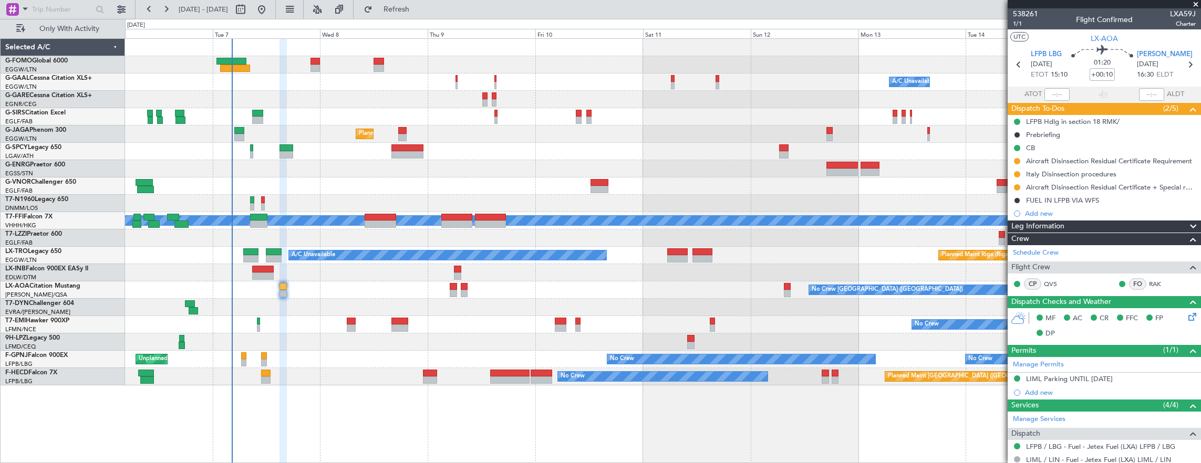
scroll to position [158, 0]
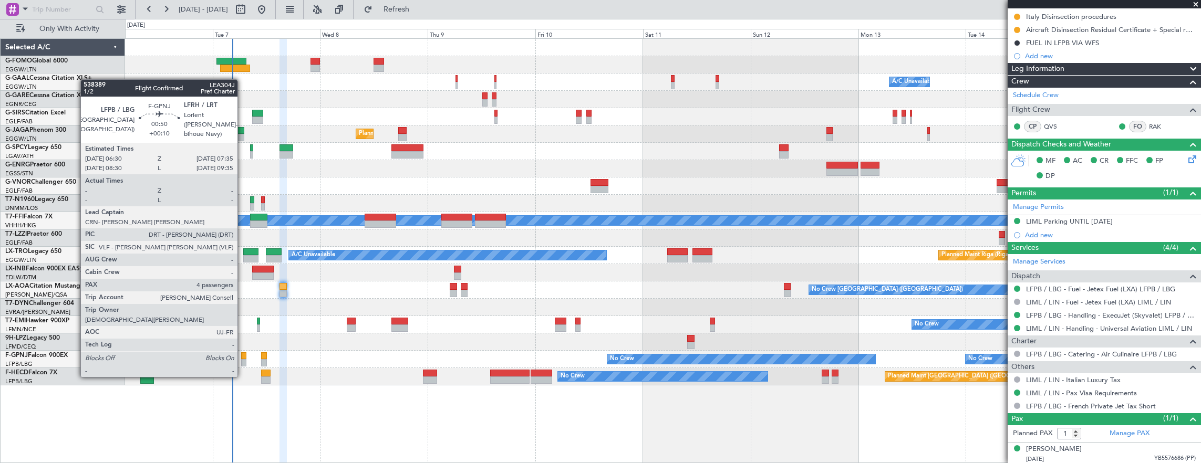
click at [243, 356] on div at bounding box center [243, 356] width 5 height 7
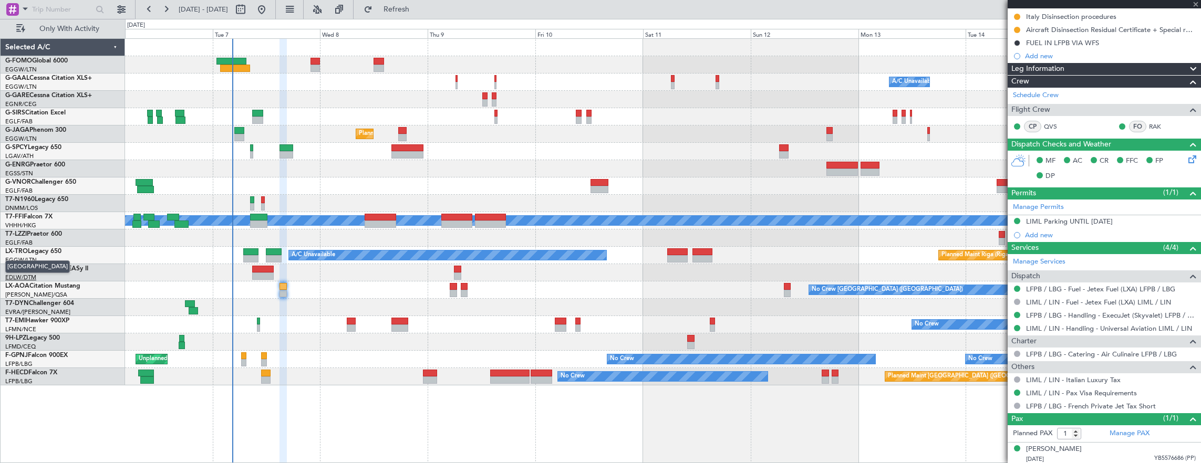
type input "4"
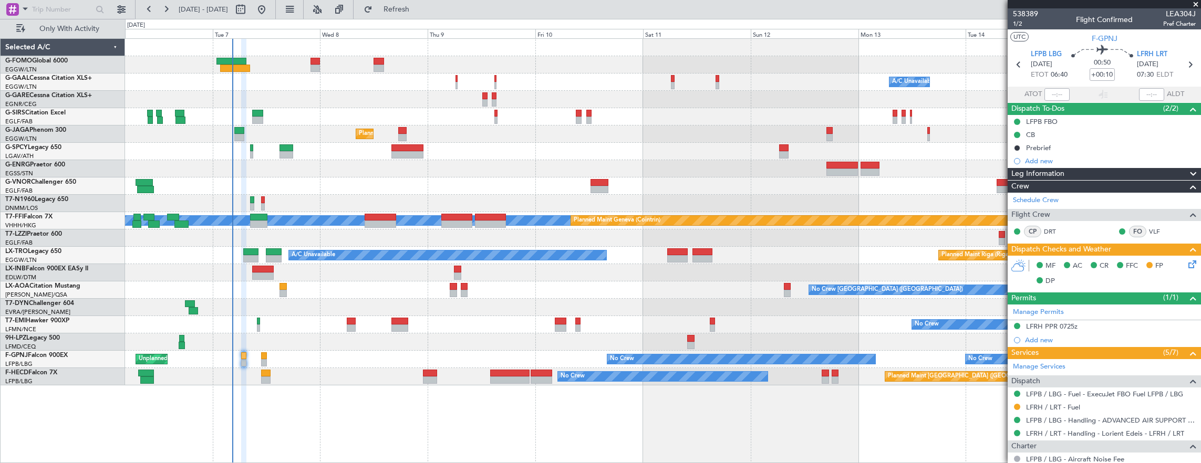
click at [1191, 267] on div "MF AC CR FFC FP DP" at bounding box center [1104, 274] width 193 height 36
click at [1186, 267] on icon at bounding box center [1190, 262] width 8 height 8
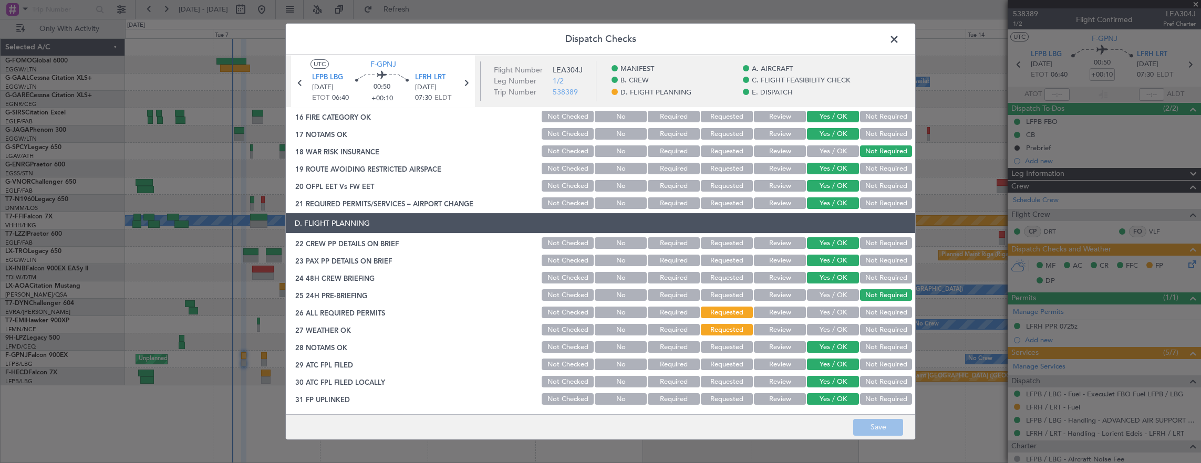
scroll to position [420, 0]
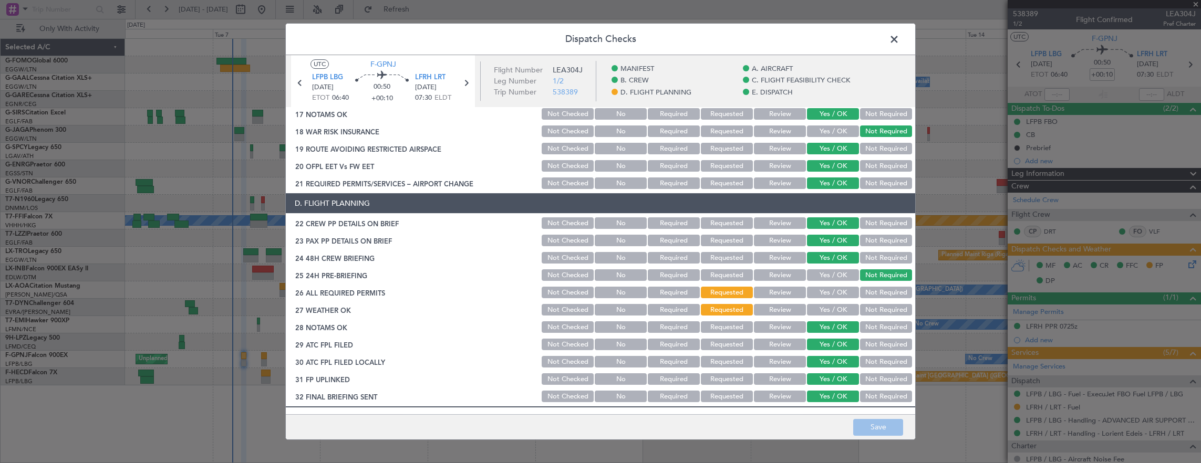
click at [830, 291] on button "Yes / OK" at bounding box center [833, 293] width 52 height 12
click at [834, 312] on button "Yes / OK" at bounding box center [833, 310] width 52 height 12
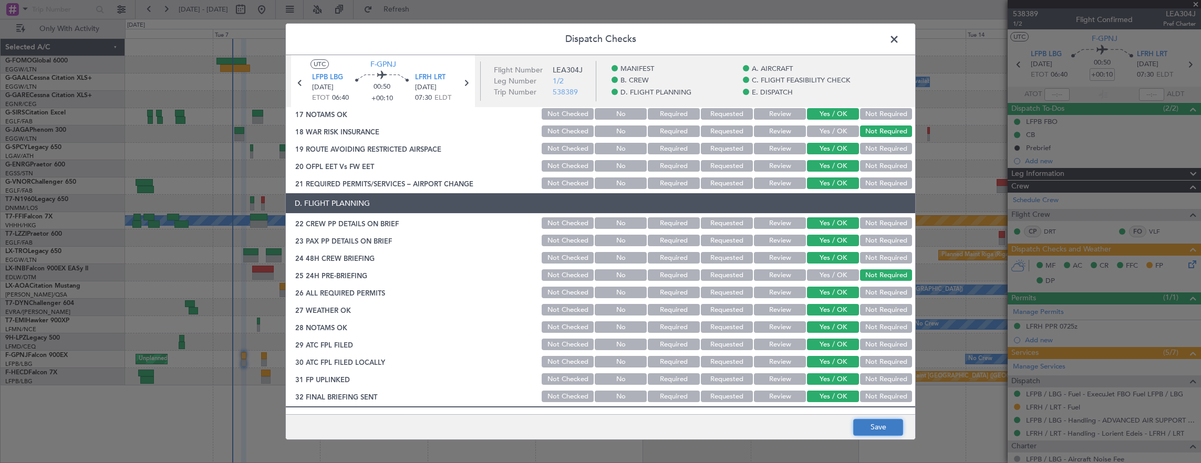
click at [865, 420] on button "Save" at bounding box center [878, 427] width 50 height 17
drag, startPoint x: 892, startPoint y: 44, endPoint x: 951, endPoint y: 37, distance: 59.8
click at [899, 44] on span at bounding box center [899, 42] width 0 height 21
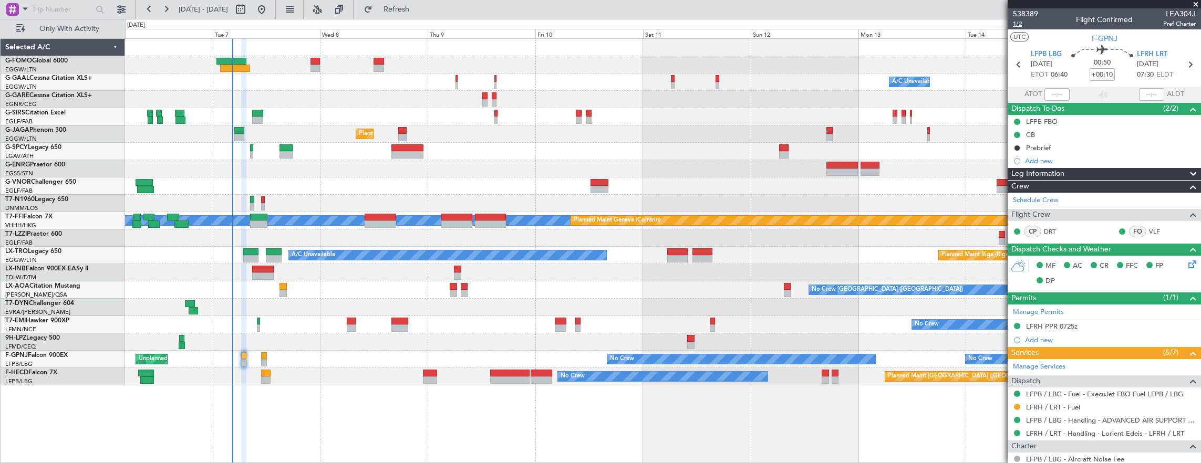
click at [1024, 25] on span "1/2" at bounding box center [1025, 23] width 25 height 9
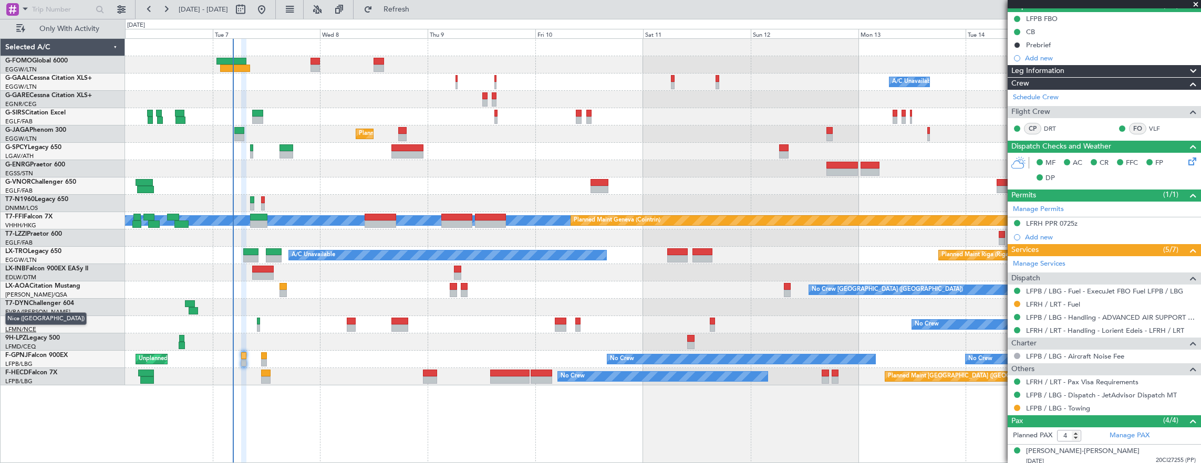
scroll to position [105, 0]
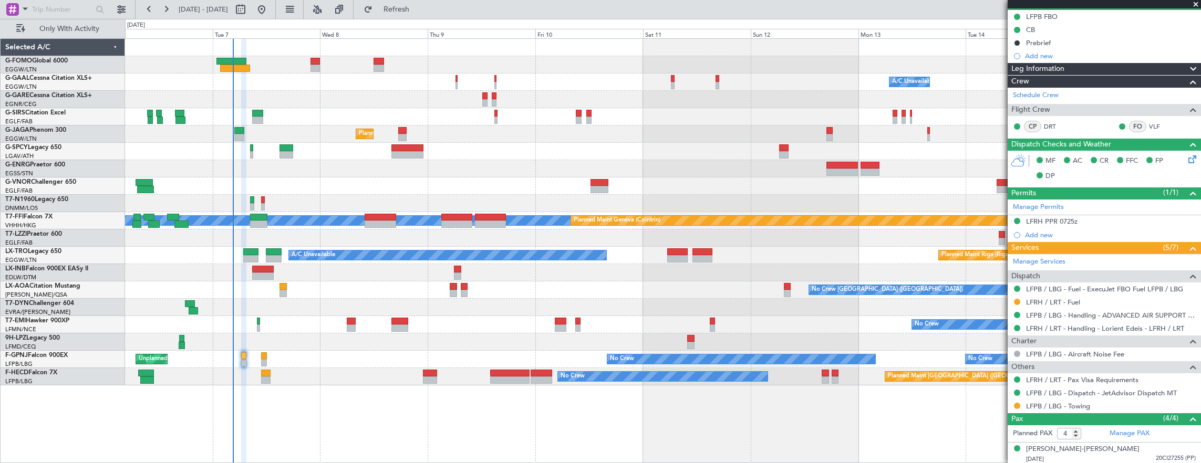
click at [472, 390] on div "Owner A/C Unavailable Owner A/C Unavailable Owner Planned Maint [GEOGRAPHIC_DAT…" at bounding box center [663, 251] width 1076 height 426
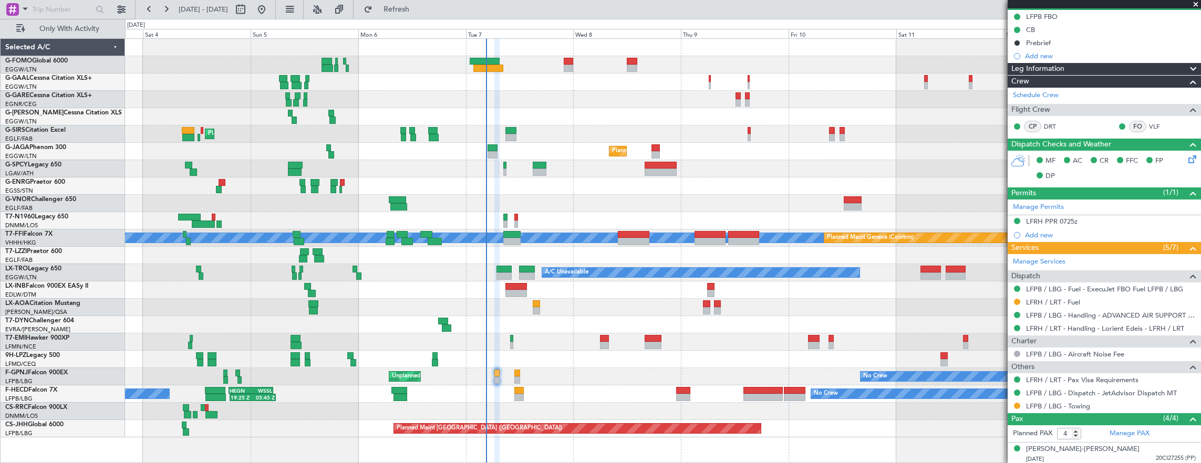
drag, startPoint x: 1016, startPoint y: 407, endPoint x: 1014, endPoint y: 399, distance: 7.5
click at [1016, 407] on div at bounding box center [1017, 406] width 8 height 8
click at [1014, 402] on nimbus-traffic-light at bounding box center [1017, 406] width 8 height 8
click at [1015, 405] on button at bounding box center [1017, 406] width 6 height 6
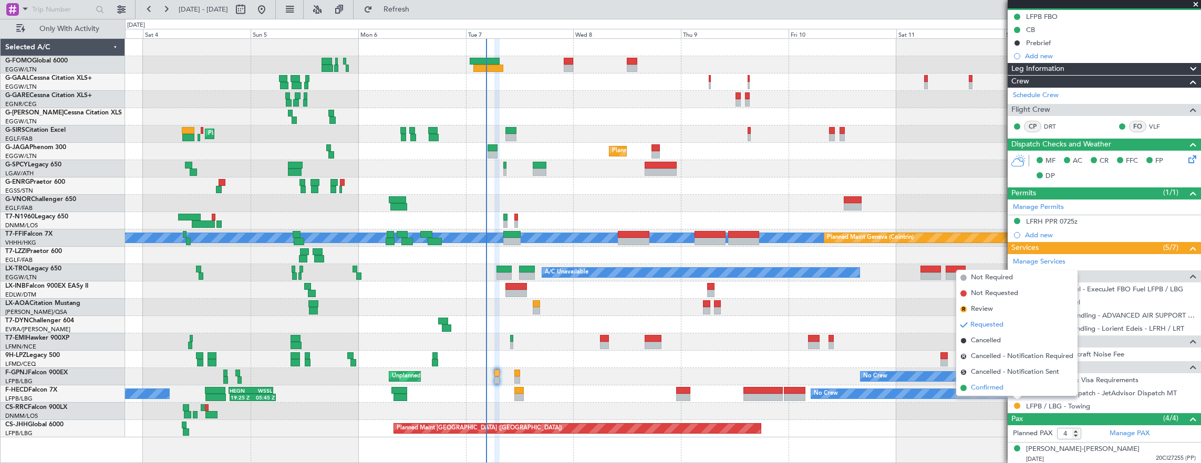
click at [1013, 389] on li "Confirmed" at bounding box center [1016, 388] width 121 height 16
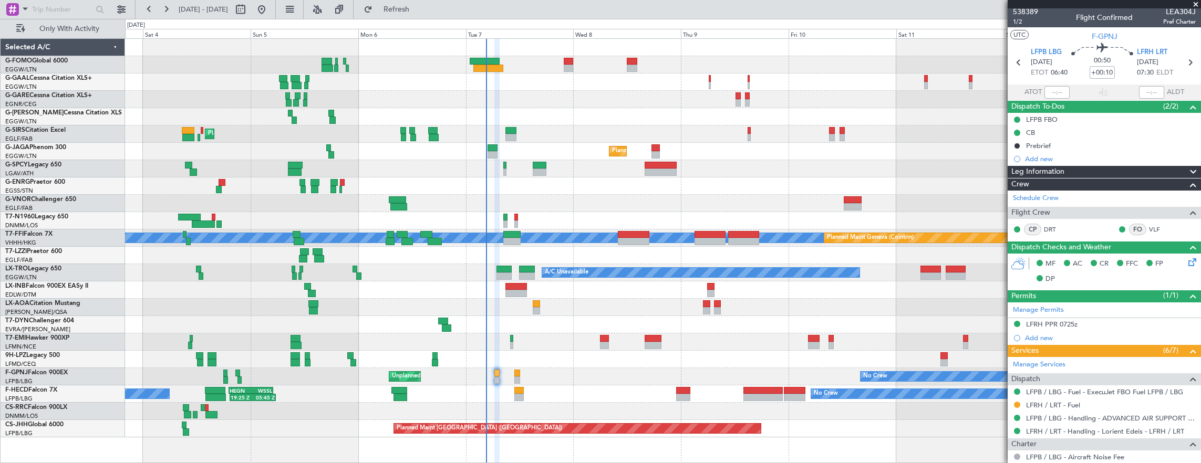
scroll to position [0, 0]
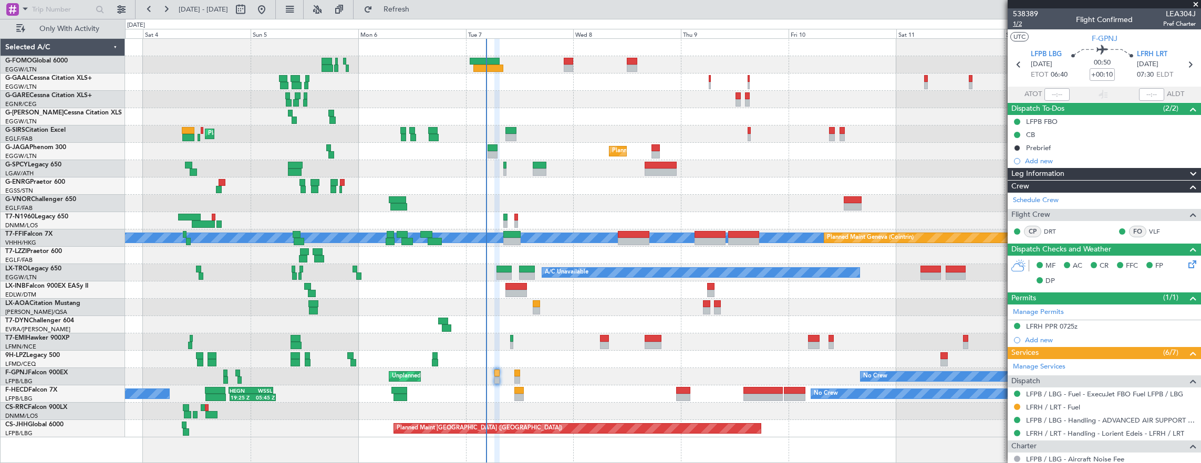
click at [1028, 23] on span "1/2" at bounding box center [1025, 23] width 25 height 9
click at [273, 315] on div "A/C Unavailable AOG Maint [GEOGRAPHIC_DATA] Owner Owner A/C Unavailable Planned…" at bounding box center [663, 238] width 1076 height 399
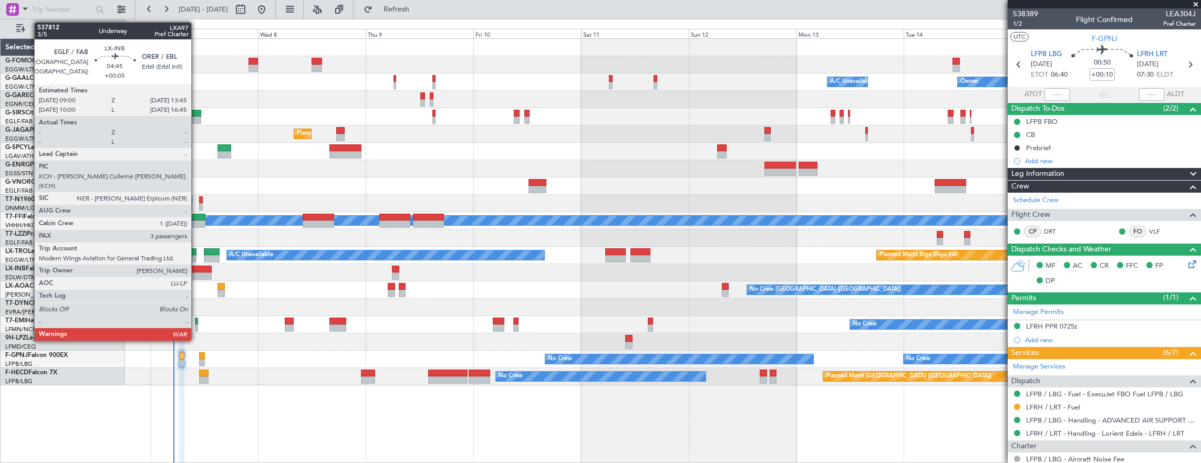
click at [196, 273] on div at bounding box center [201, 276] width 22 height 7
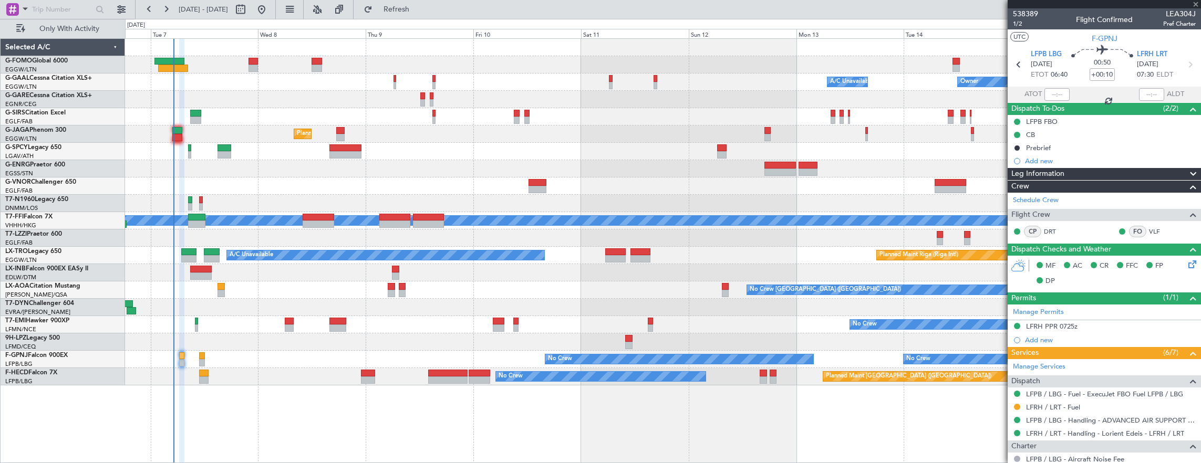
type input "+00:05"
type input "3"
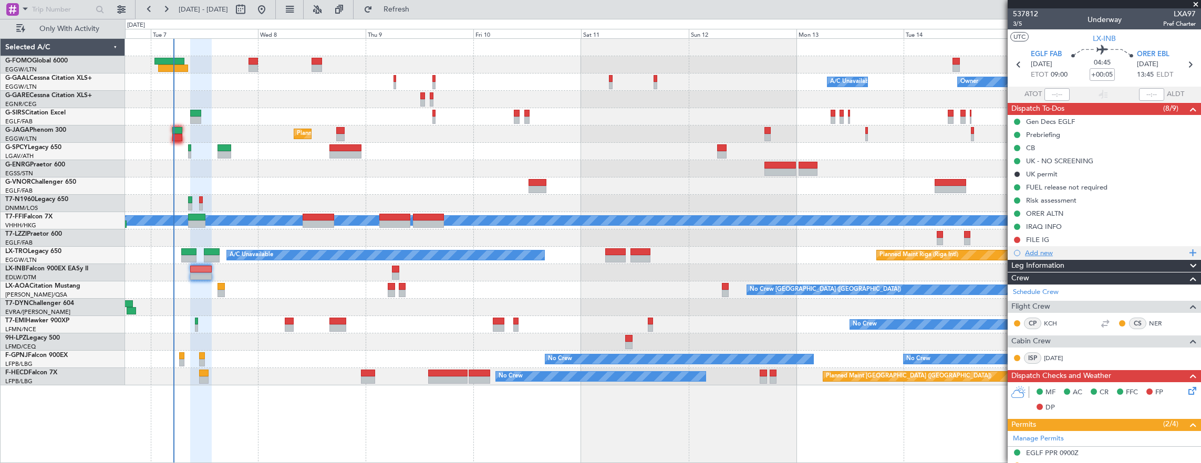
scroll to position [263, 0]
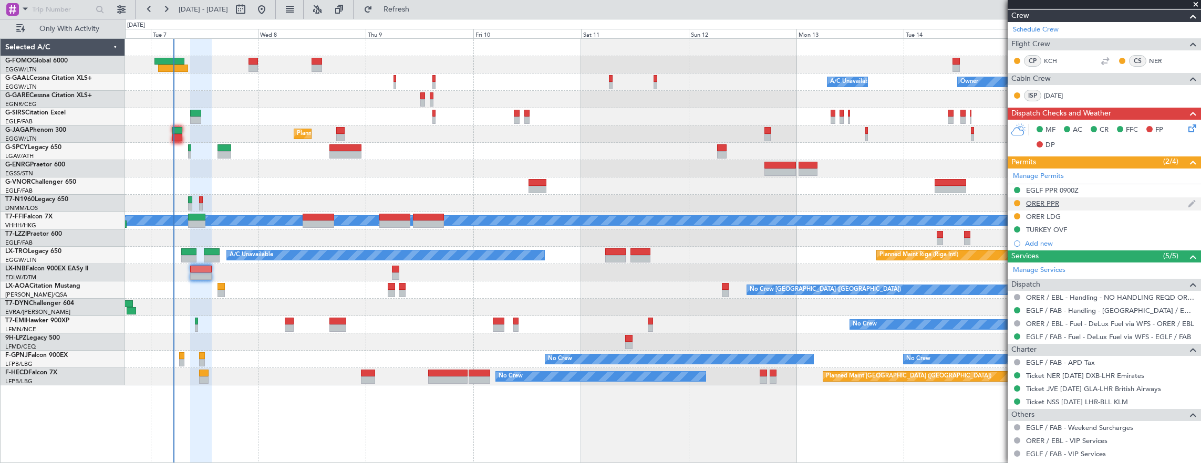
click at [1081, 205] on div "ORER PPR" at bounding box center [1104, 204] width 193 height 13
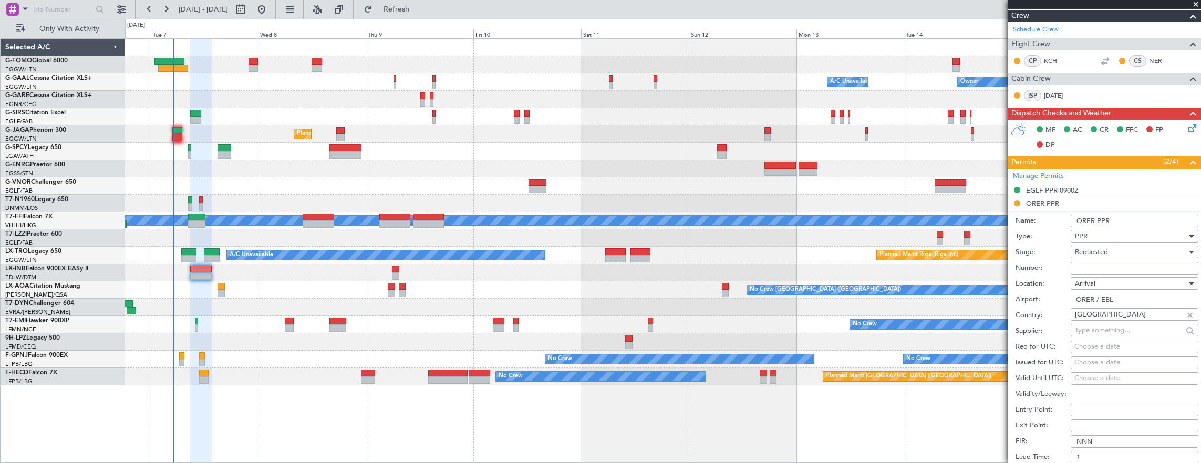
click at [1116, 267] on input "Number:" at bounding box center [1135, 268] width 128 height 13
paste input "4132/10/07"
type input "4132/10/07"
click at [1106, 248] on span "Requested" at bounding box center [1091, 251] width 33 height 9
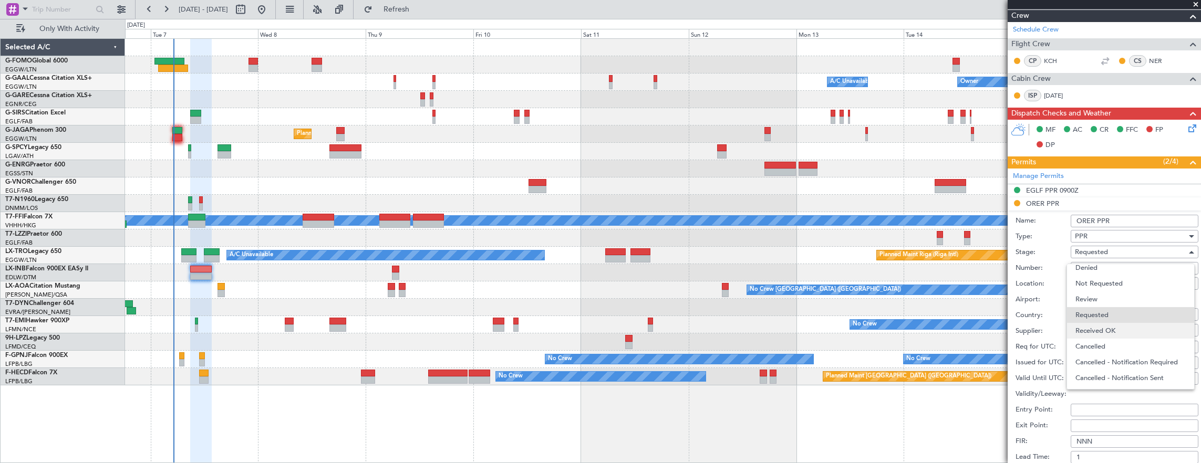
click at [1113, 328] on span "Received OK" at bounding box center [1130, 331] width 110 height 16
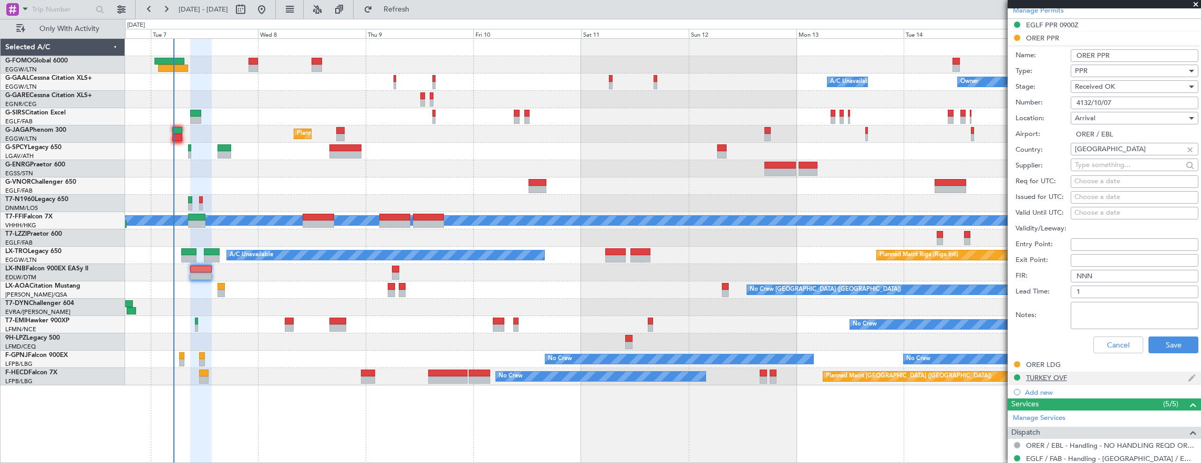
scroll to position [473, 0]
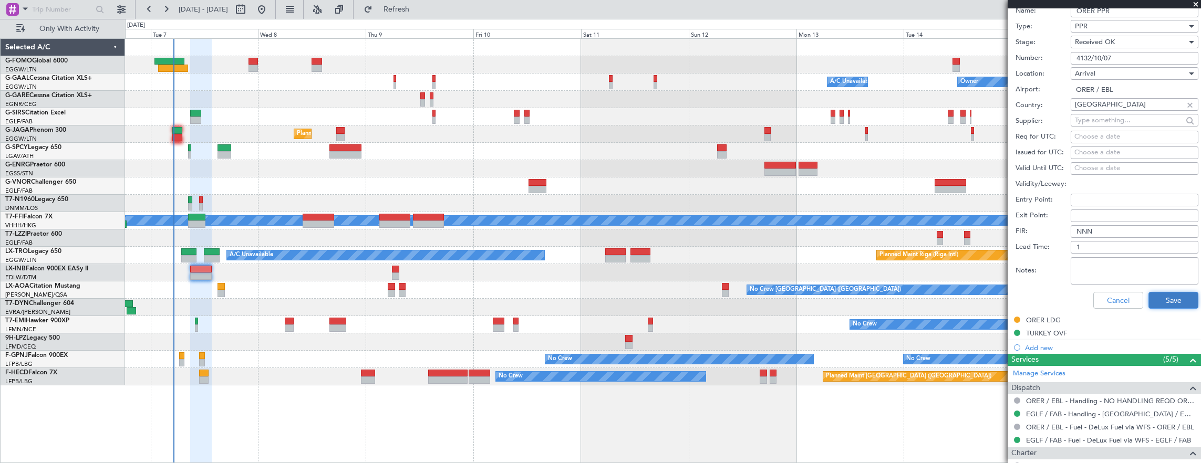
click at [1169, 292] on button "Save" at bounding box center [1173, 300] width 50 height 17
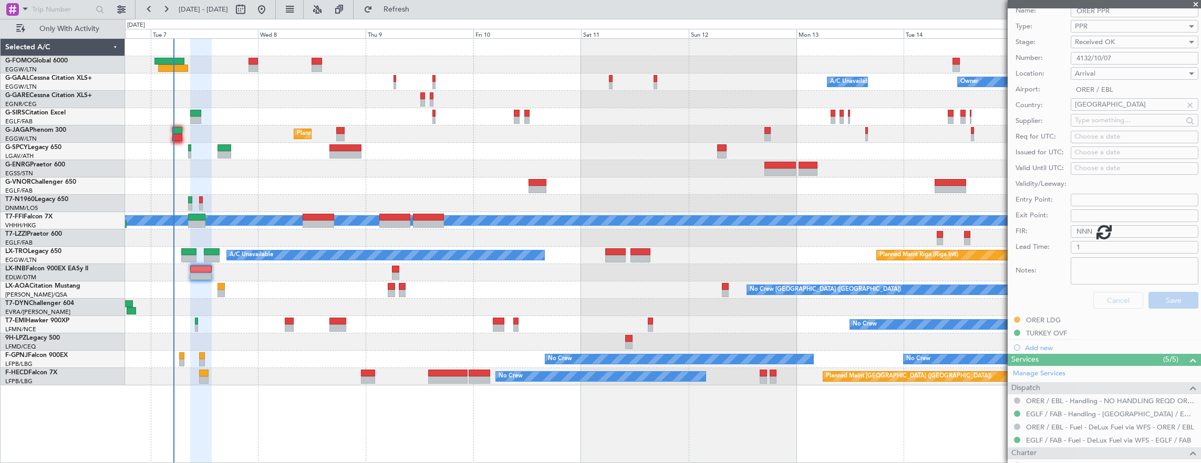
click at [391, 271] on div at bounding box center [663, 272] width 1076 height 17
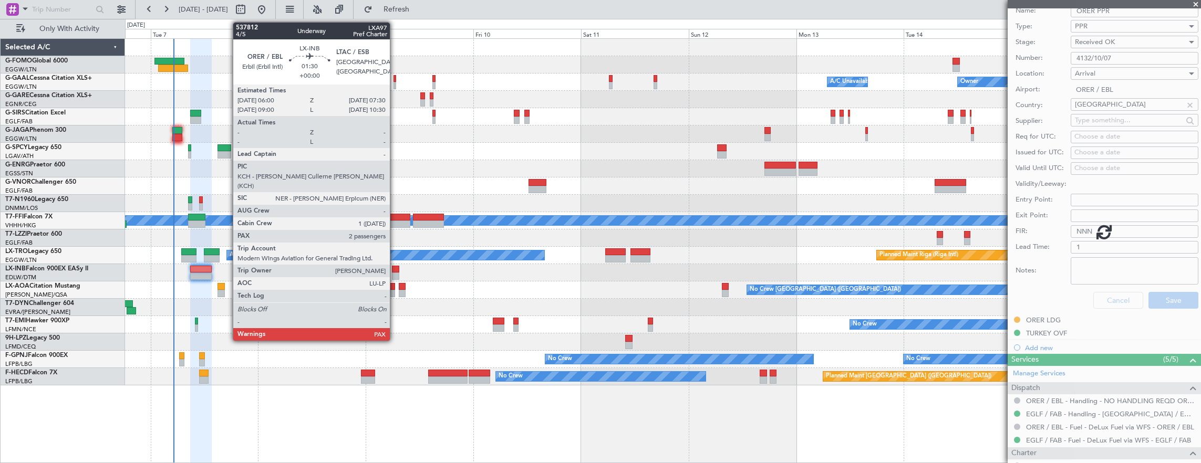
click at [395, 273] on div at bounding box center [395, 276] width 7 height 7
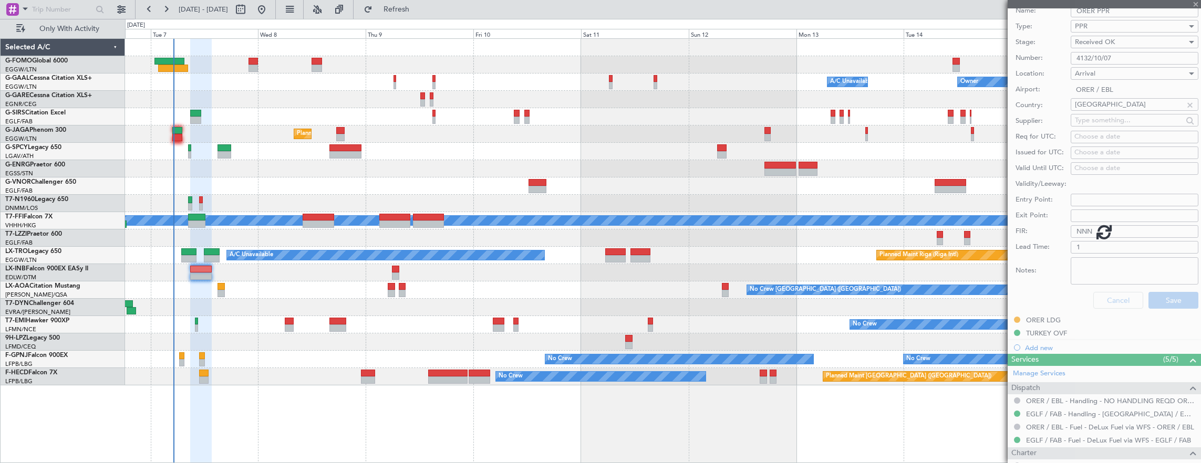
type input "4"
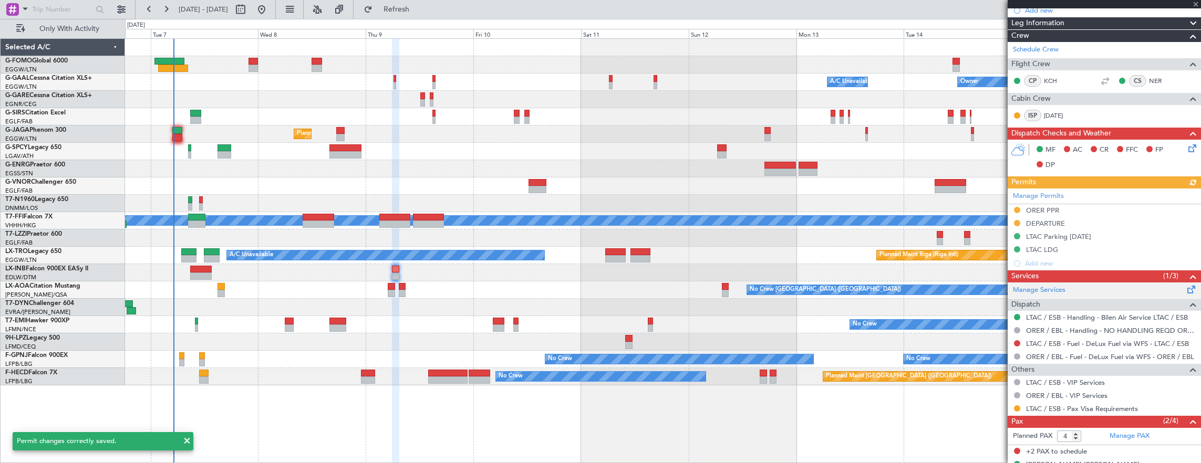
scroll to position [210, 0]
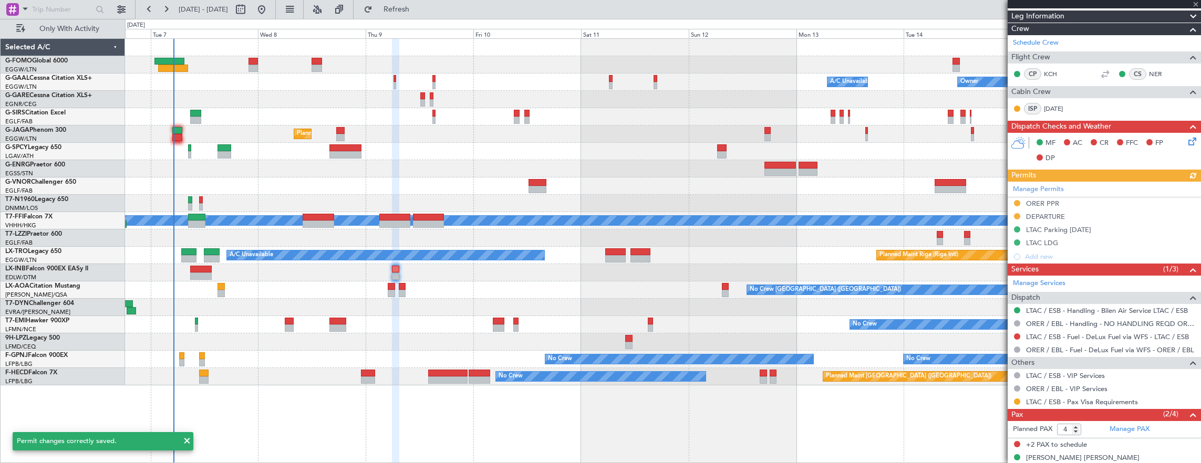
click at [1080, 205] on div "Manage Permits ORER PPR DEPARTURE LTAC Parking [DATE] LTAC LDG Add new" at bounding box center [1104, 223] width 193 height 82
click at [1106, 208] on div "Manage Permits ORER PPR DEPARTURE LTAC Parking [DATE] LTAC LDG Add new" at bounding box center [1104, 223] width 193 height 82
click at [1093, 205] on div "ORER PPR" at bounding box center [1104, 204] width 193 height 13
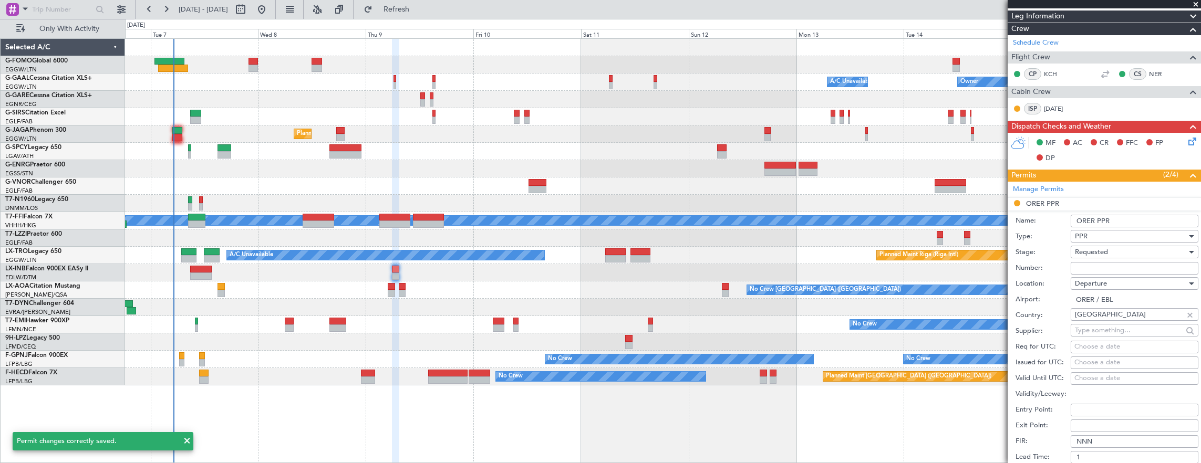
click at [1104, 265] on input "Number:" at bounding box center [1135, 268] width 128 height 13
paste input "4132/10/07"
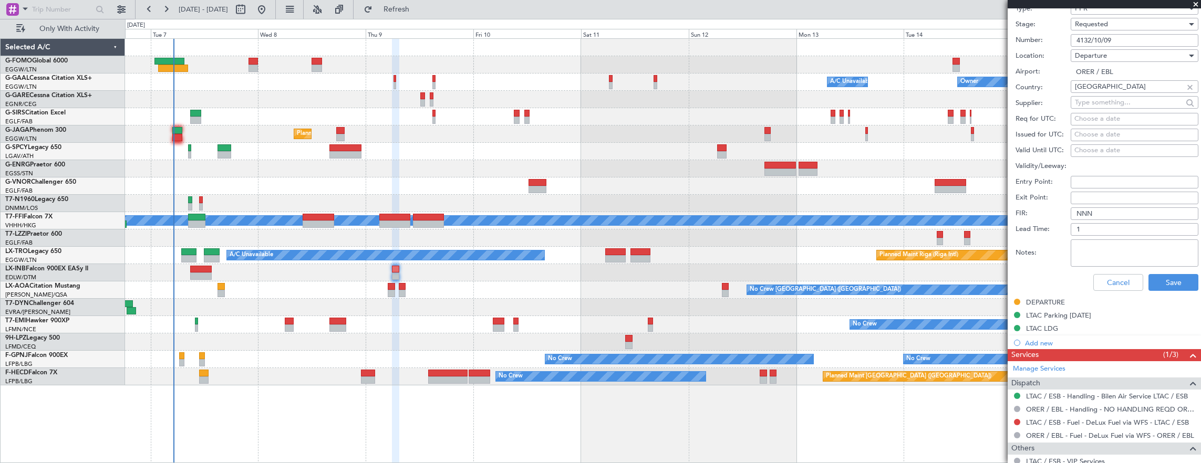
scroll to position [525, 0]
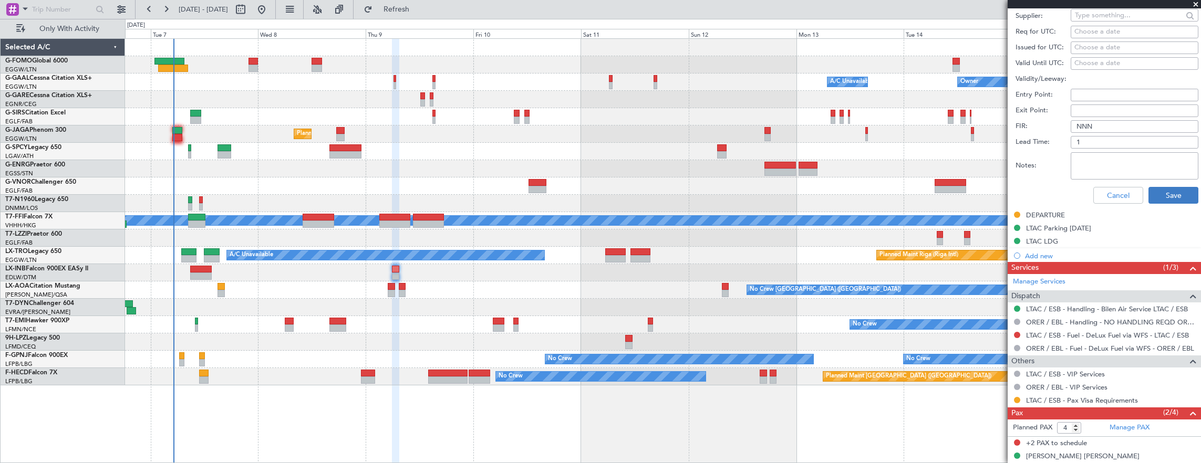
type input "4132/10/09"
drag, startPoint x: 1172, startPoint y: 194, endPoint x: 851, endPoint y: 175, distance: 321.0
click at [1170, 193] on button "Save" at bounding box center [1173, 195] width 50 height 17
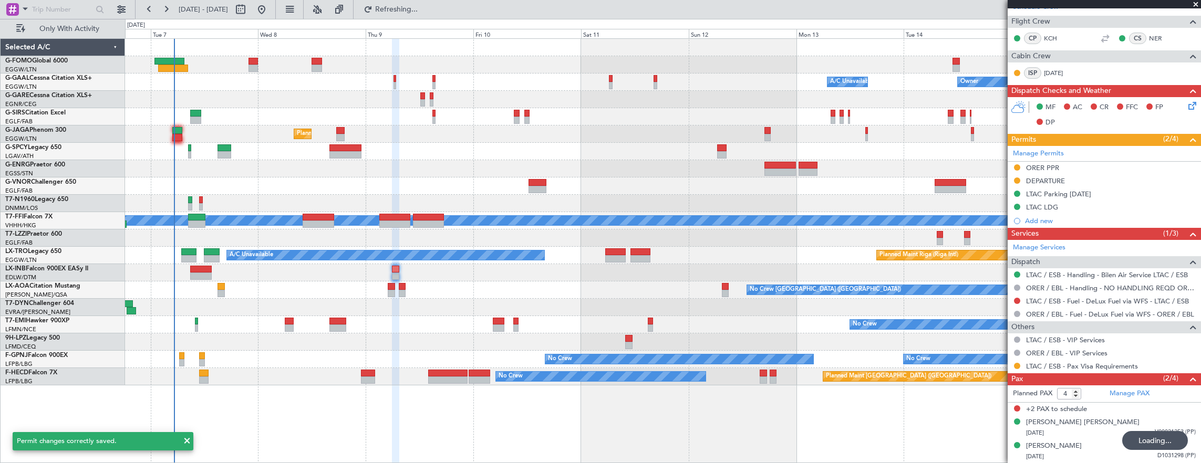
scroll to position [211, 0]
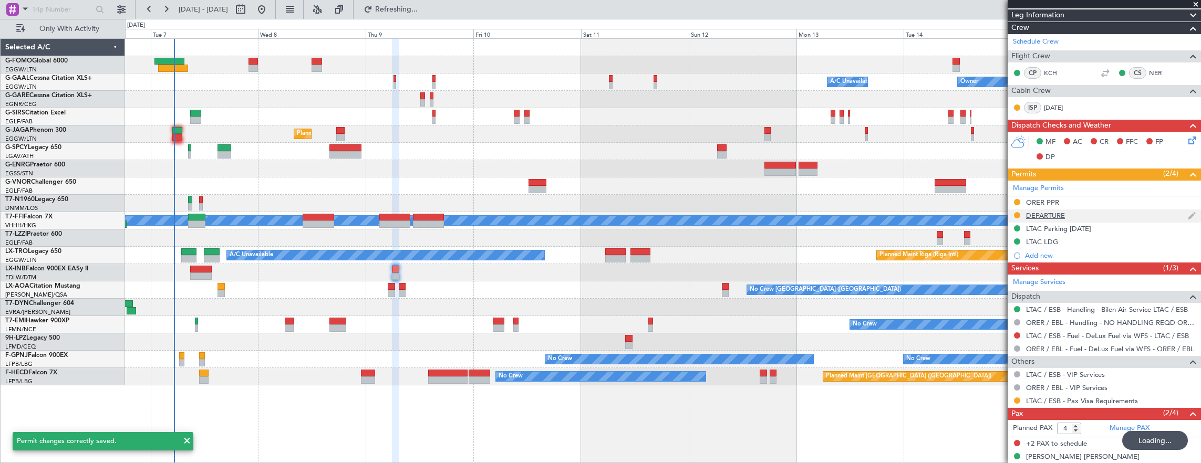
click at [1113, 213] on div "DEPARTURE" at bounding box center [1104, 216] width 193 height 13
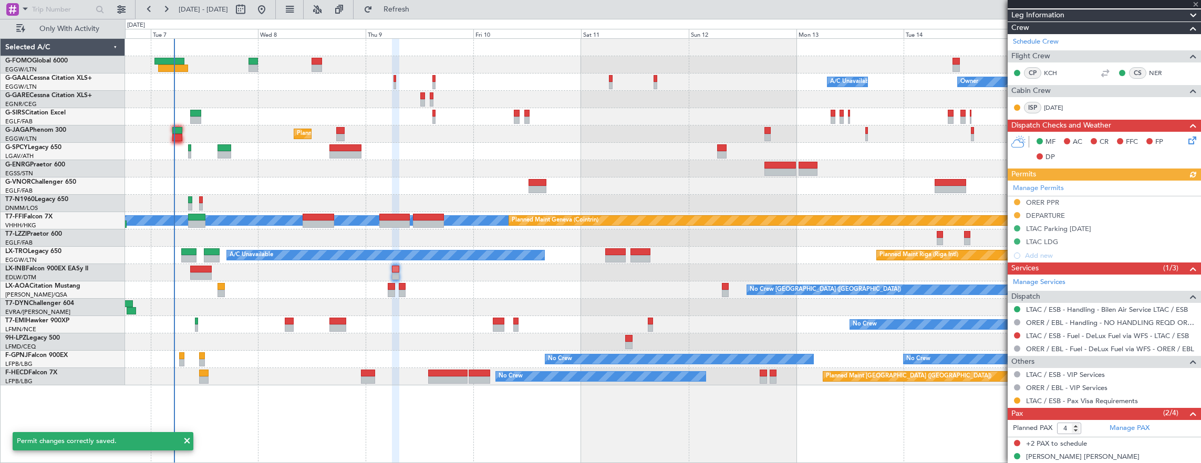
click at [1093, 214] on div "Manage Permits ORER PPR DEPARTURE LTAC Parking [DATE] LTAC LDG Add new" at bounding box center [1104, 222] width 193 height 82
click at [1116, 213] on div "Manage Permits ORER PPR DEPARTURE LTAC Parking [DATE] LTAC LDG Add new" at bounding box center [1104, 222] width 193 height 82
click at [1114, 214] on div "Manage Permits ORER PPR DEPARTURE LTAC Parking [DATE] LTAC LDG Add new" at bounding box center [1104, 222] width 193 height 82
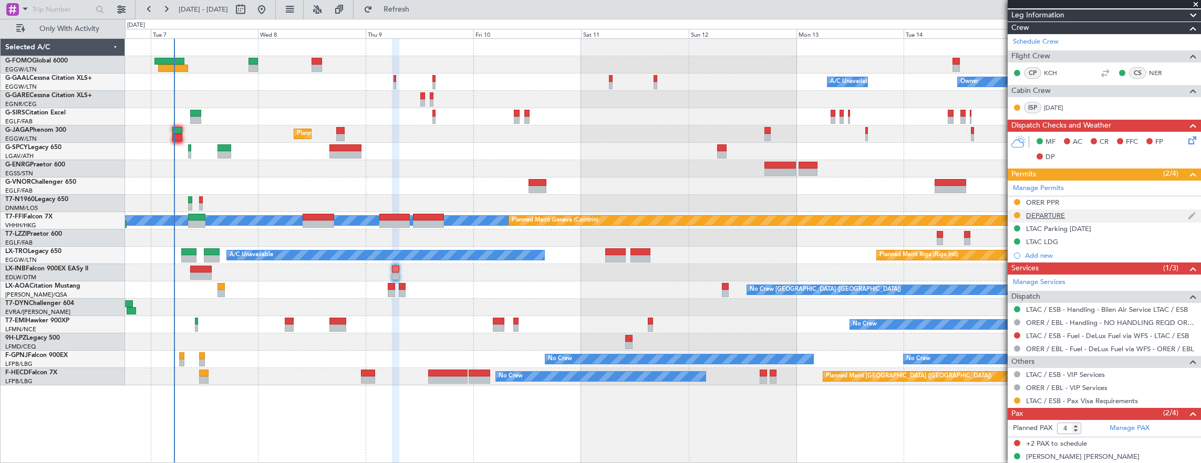
click at [1094, 216] on div "DEPARTURE" at bounding box center [1104, 216] width 193 height 13
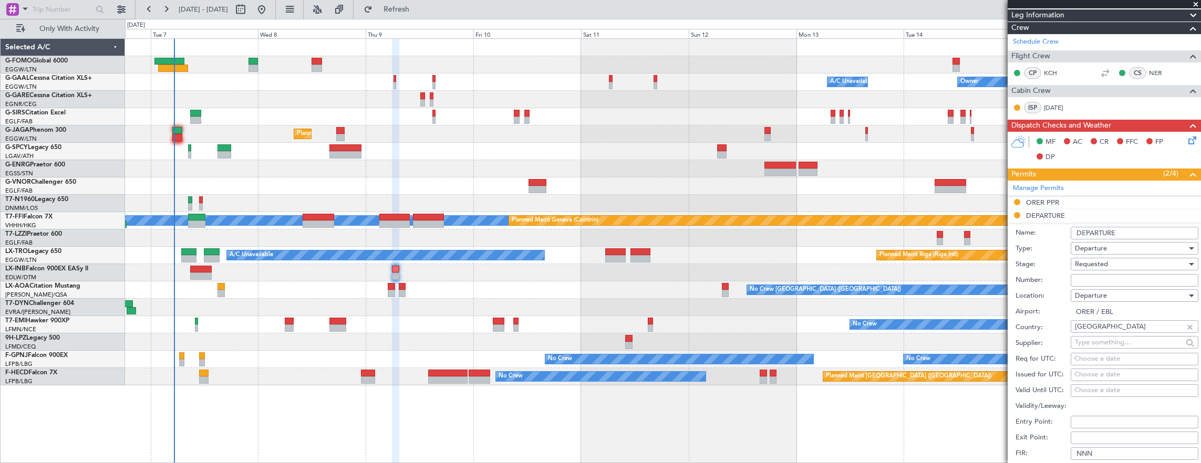
click at [1099, 278] on input "Number:" at bounding box center [1135, 280] width 128 height 13
paste input "LND 52986"
type input "LND 52986"
click at [1099, 265] on span "Requested" at bounding box center [1091, 264] width 33 height 9
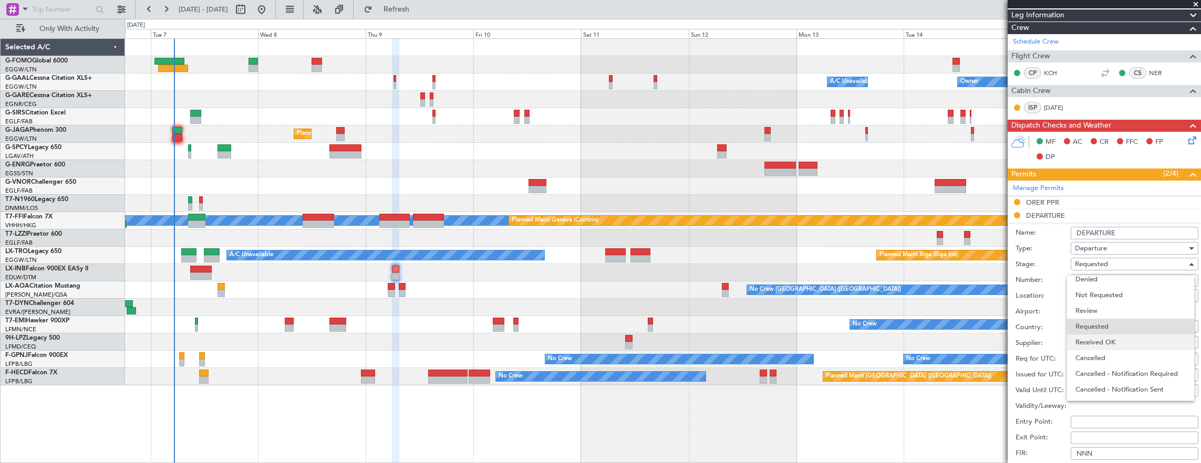
click at [1117, 344] on span "Received OK" at bounding box center [1130, 343] width 110 height 16
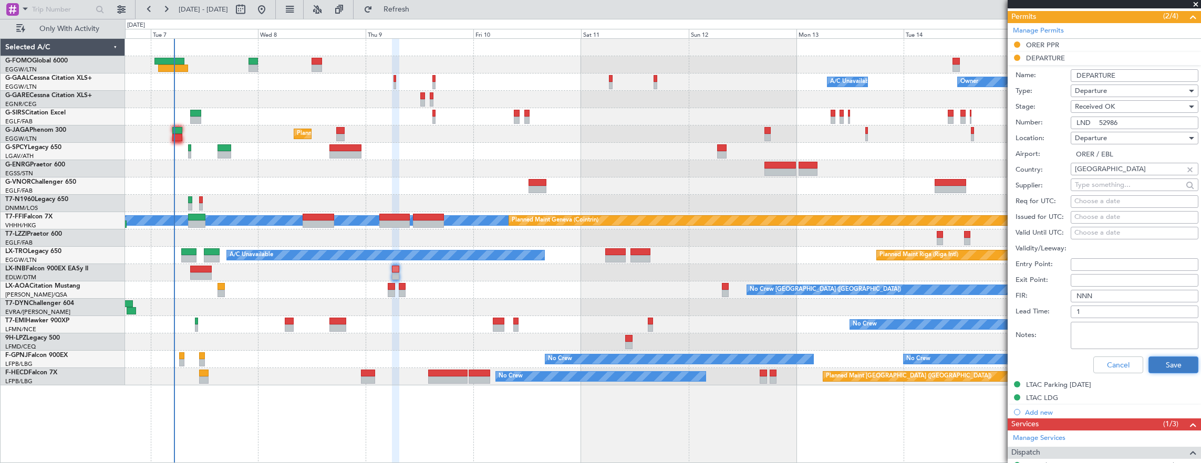
click at [1174, 357] on button "Save" at bounding box center [1173, 365] width 50 height 17
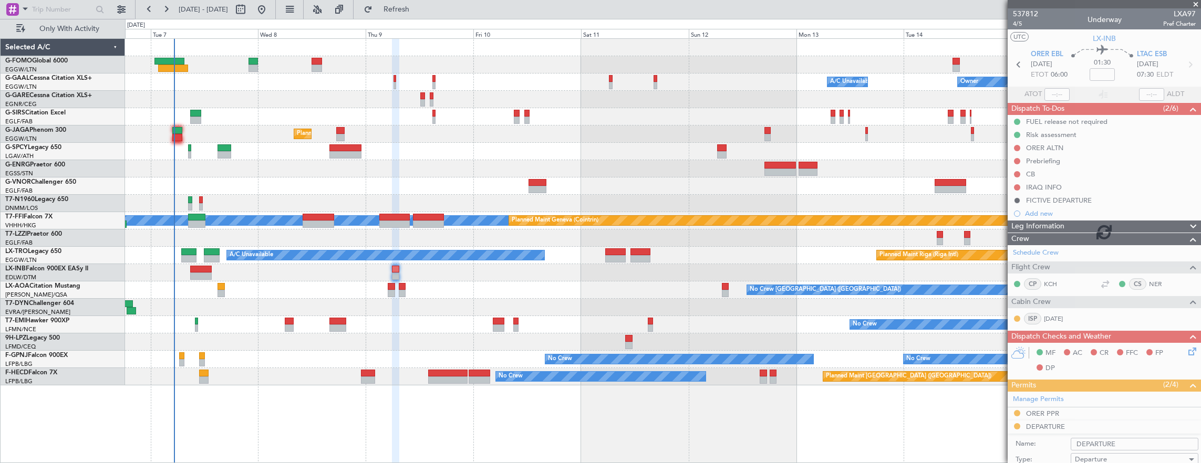
scroll to position [369, 0]
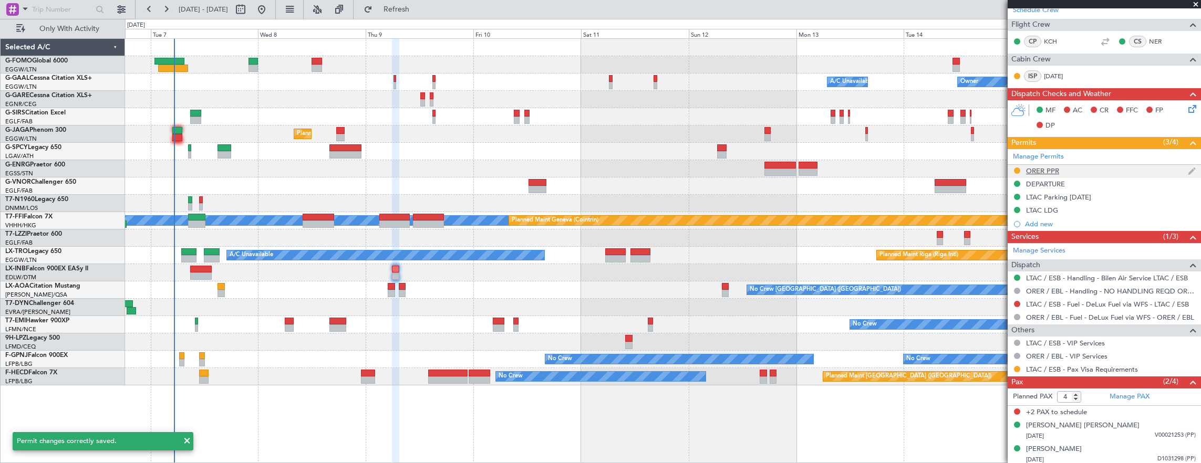
click at [1093, 165] on div "ORER PPR" at bounding box center [1104, 171] width 193 height 13
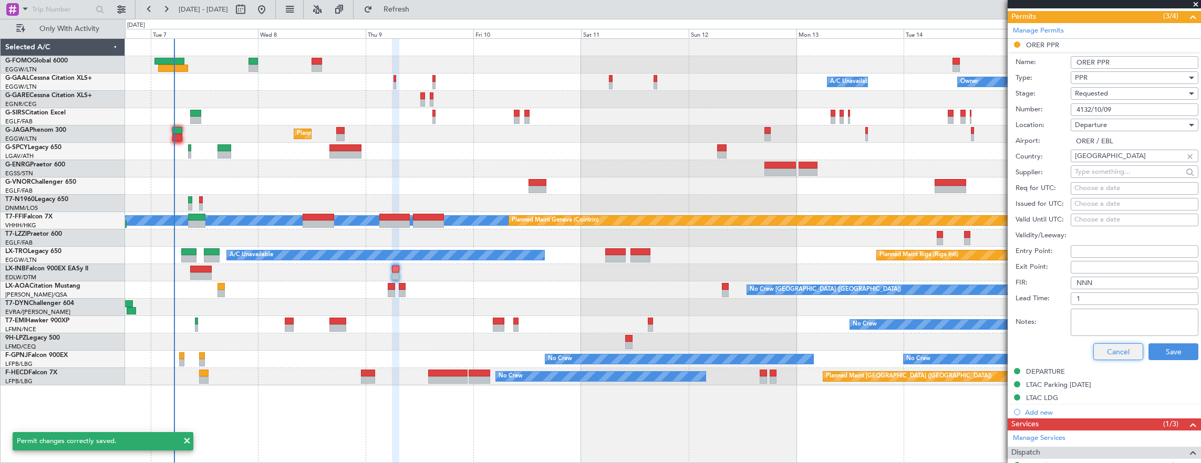
click at [1120, 352] on button "Cancel" at bounding box center [1118, 352] width 50 height 17
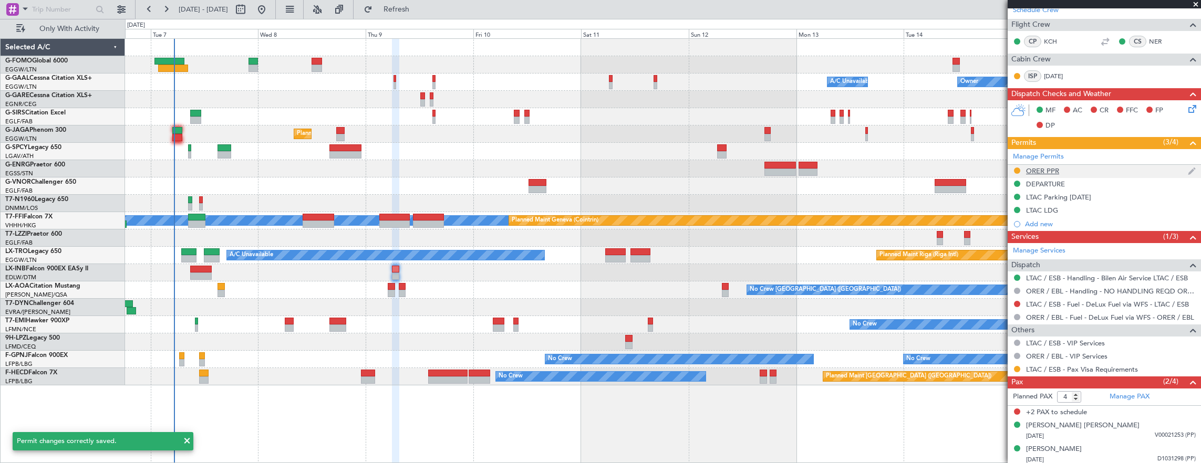
click at [1013, 168] on div at bounding box center [1017, 171] width 8 height 8
click at [1017, 169] on button at bounding box center [1017, 171] width 6 height 6
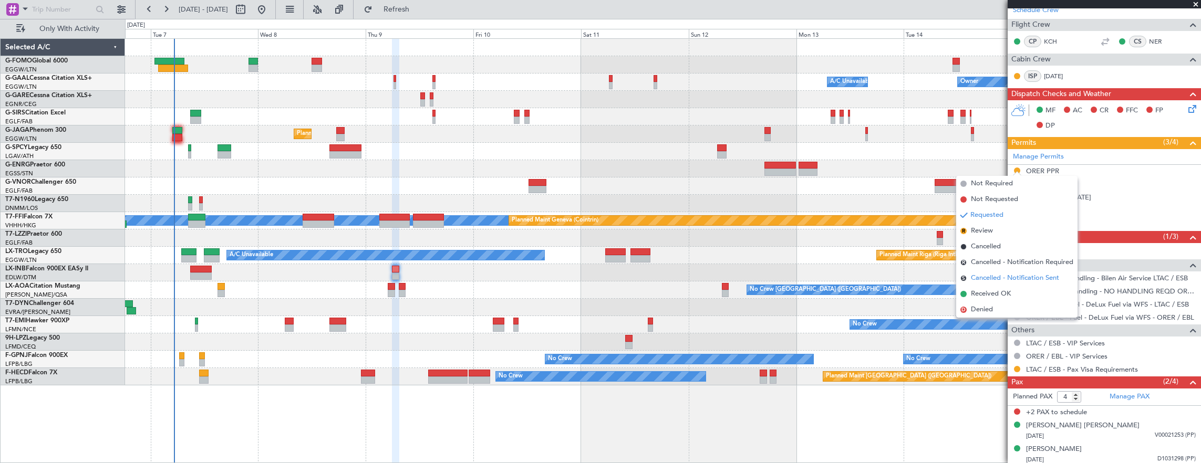
click at [1010, 285] on li "S Cancelled - Notification Sent" at bounding box center [1016, 279] width 121 height 16
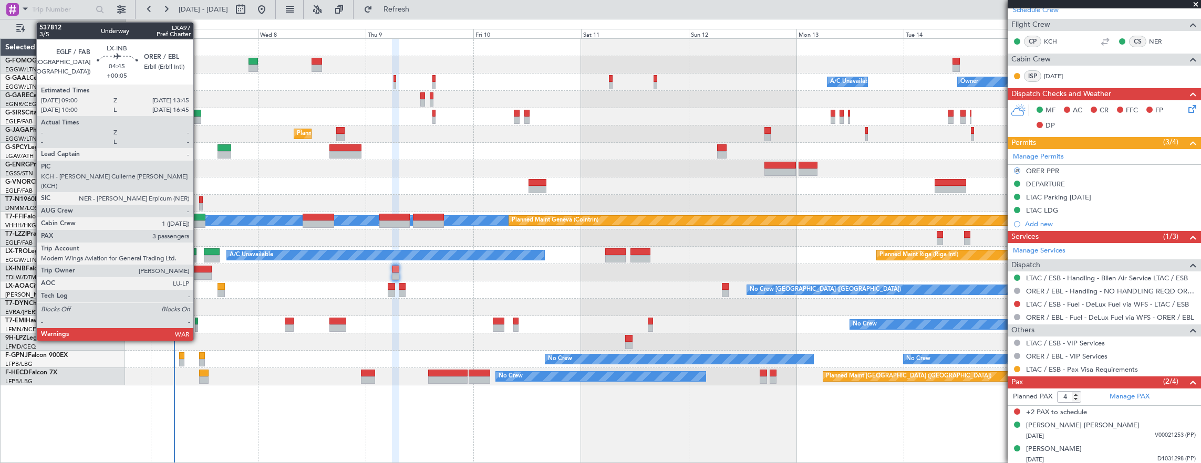
click at [199, 268] on div at bounding box center [201, 269] width 22 height 7
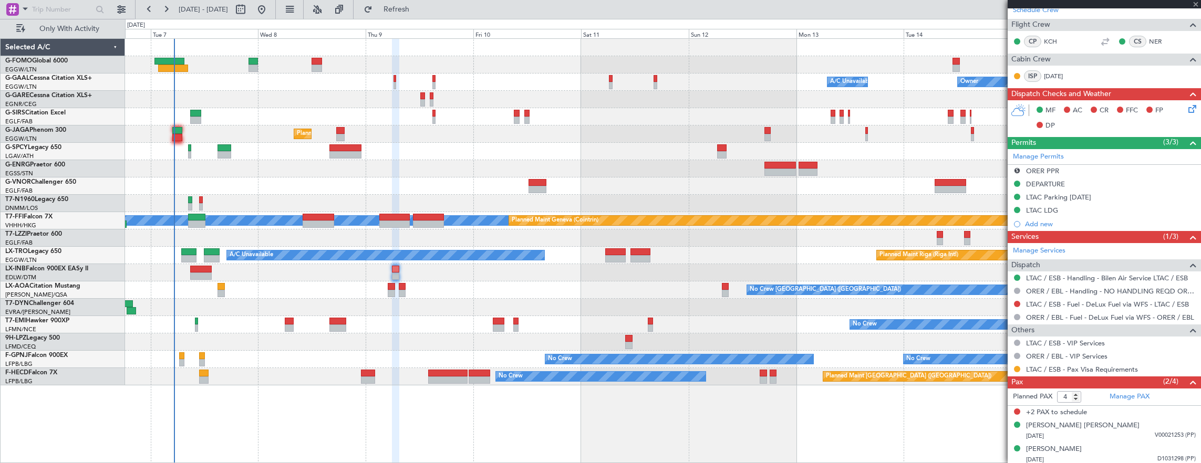
type input "+00:05"
type input "3"
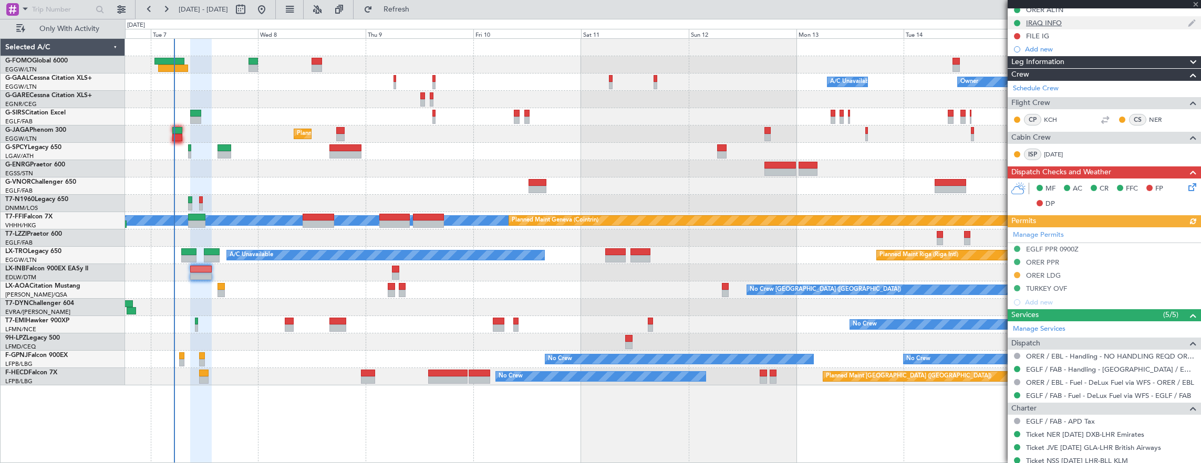
scroll to position [210, 0]
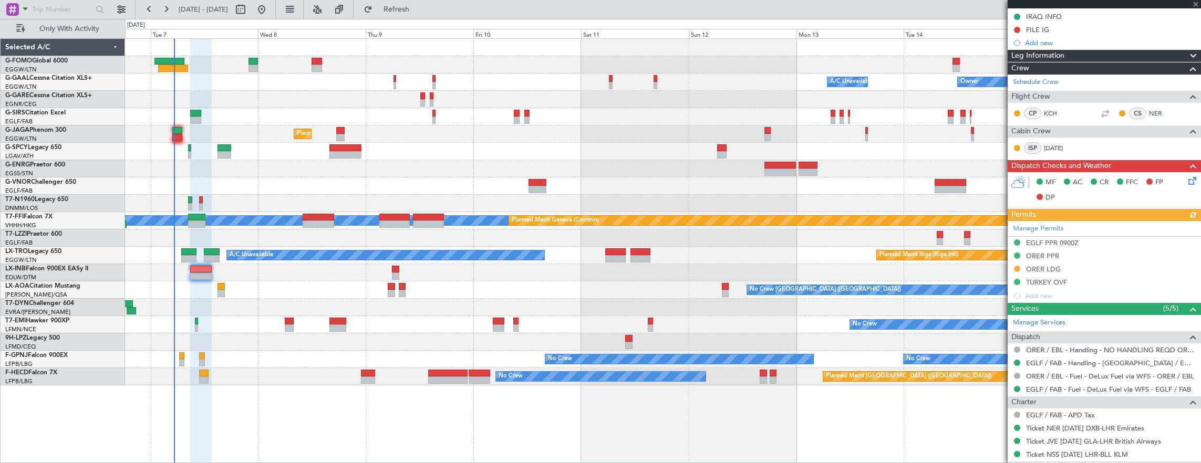
click at [1017, 268] on div "Manage Permits EGLF PPR 0900Z ORER PPR ORER LDG TURKEY OVF Add new" at bounding box center [1104, 262] width 193 height 82
click at [1106, 264] on div "Manage Permits EGLF PPR 0900Z ORER PPR ORER LDG TURKEY OVF Add new" at bounding box center [1104, 262] width 193 height 82
click at [1090, 270] on div "ORER LDG" at bounding box center [1104, 269] width 193 height 13
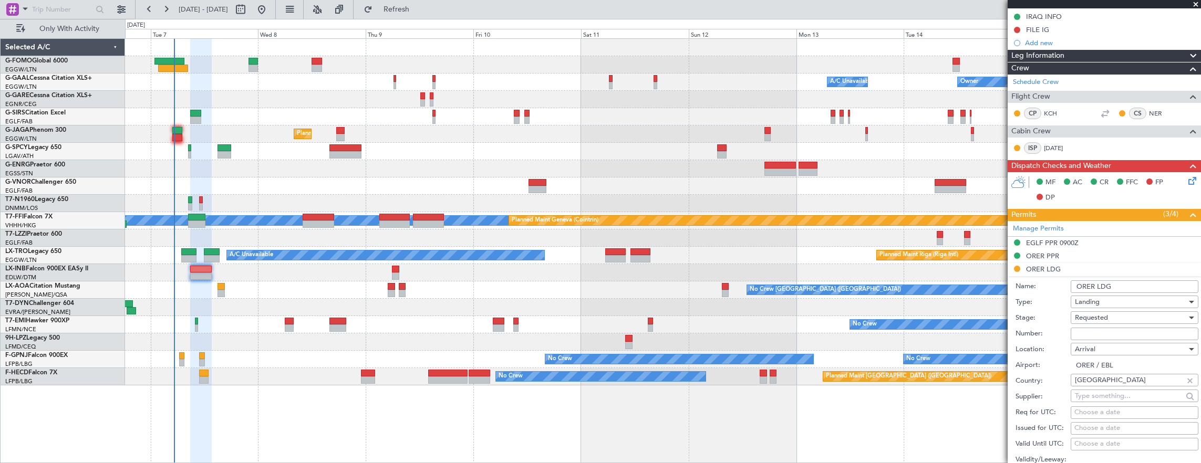
click at [1103, 330] on input "Number:" at bounding box center [1135, 334] width 128 height 13
paste input "LND 52986"
type input "LND 52986"
click at [1096, 314] on span "Requested" at bounding box center [1091, 317] width 33 height 9
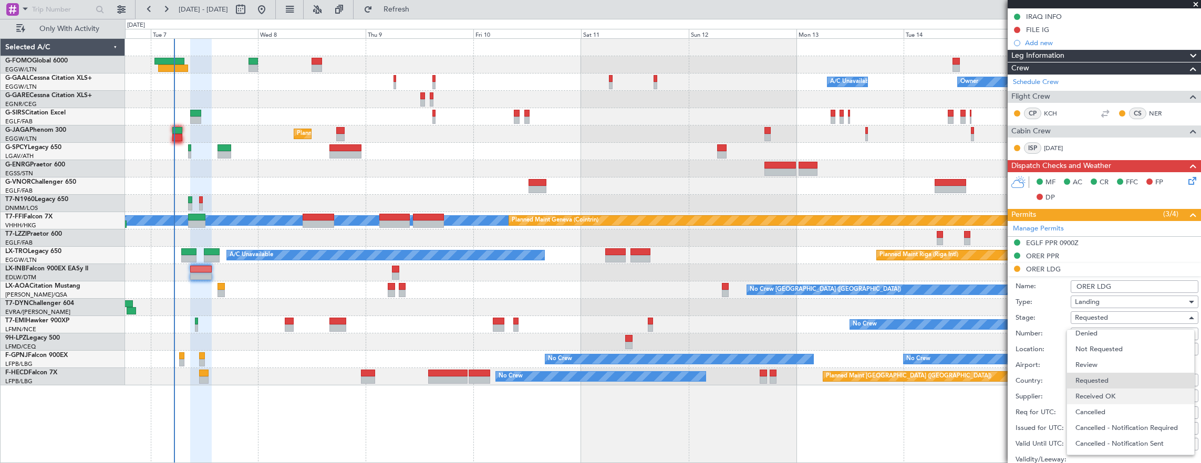
click at [1107, 396] on span "Received OK" at bounding box center [1130, 397] width 110 height 16
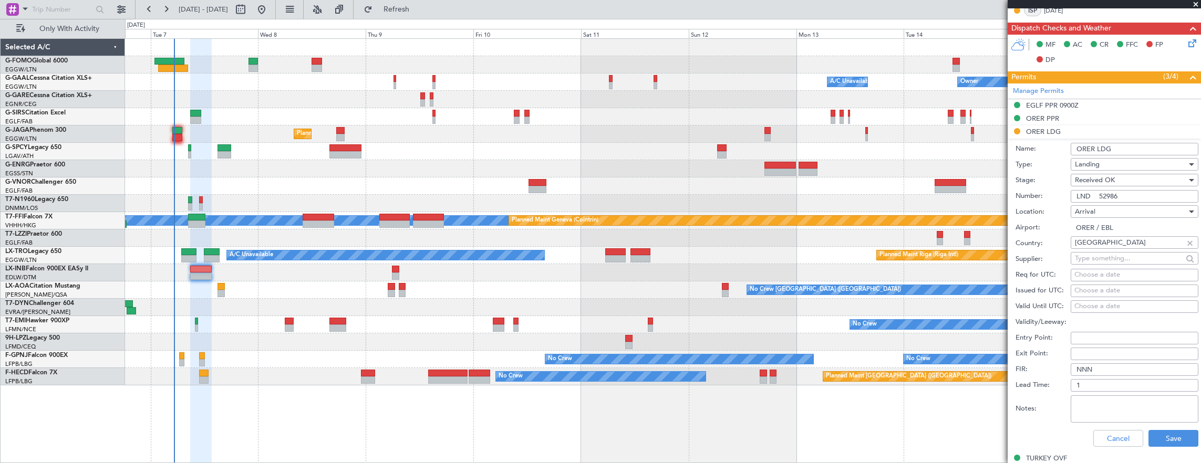
scroll to position [368, 0]
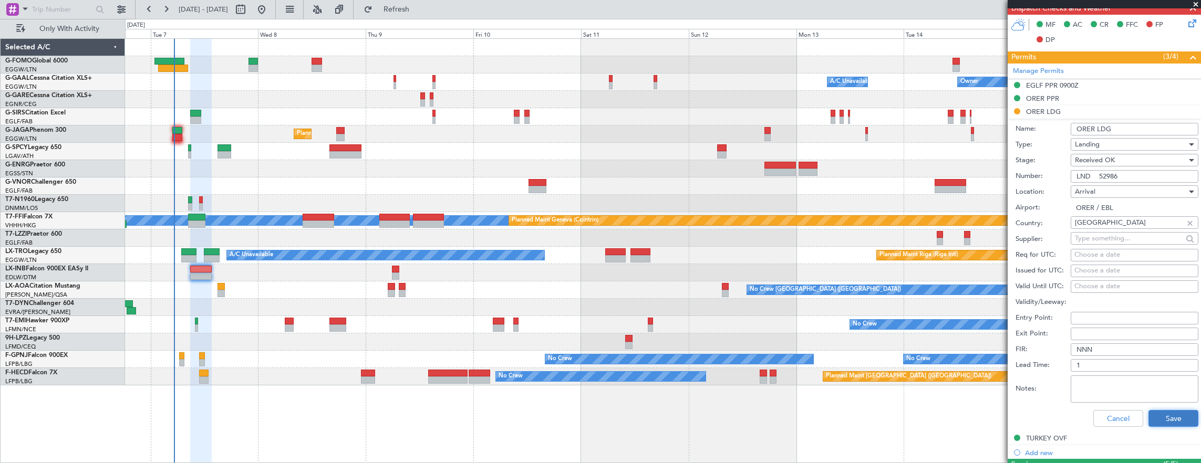
click at [1177, 417] on button "Save" at bounding box center [1173, 418] width 50 height 17
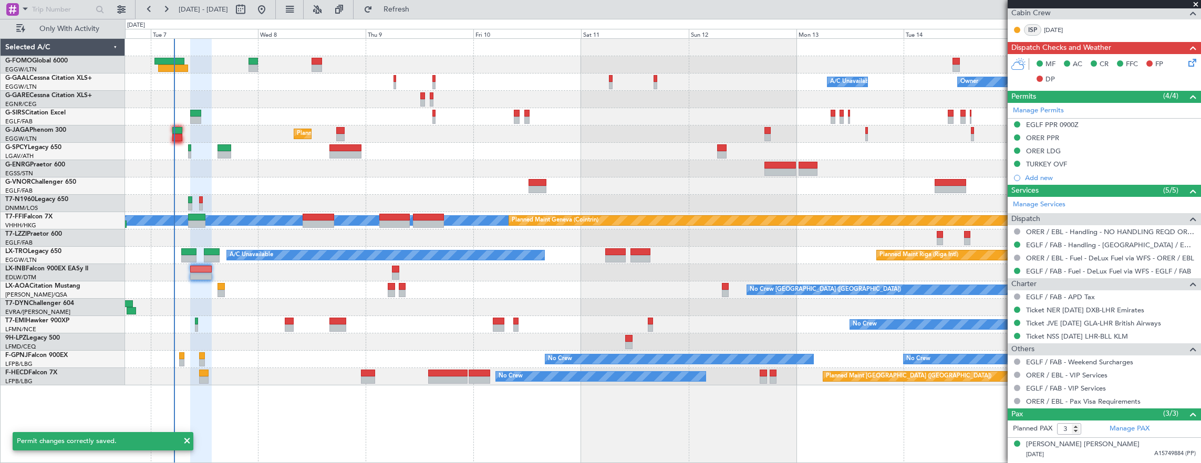
scroll to position [315, 0]
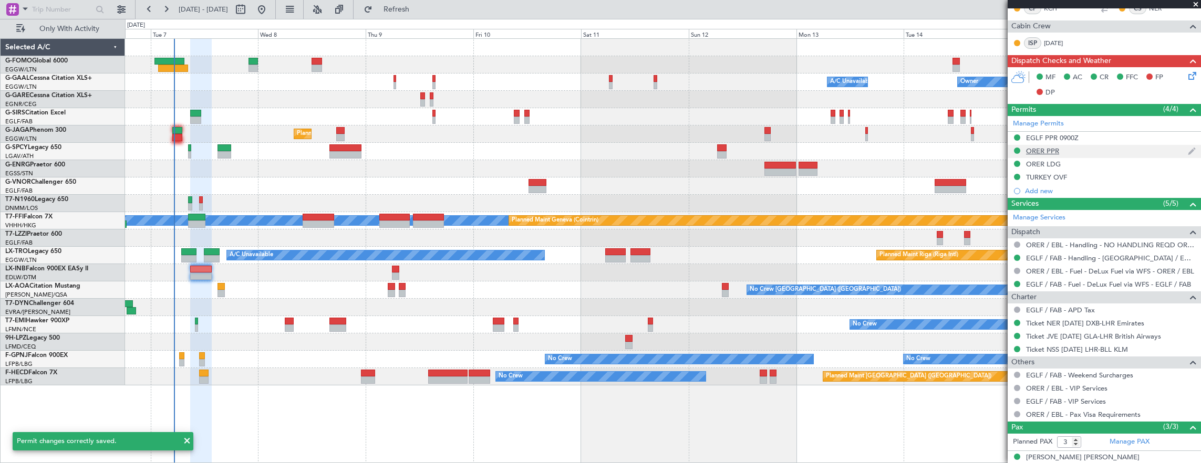
click at [1078, 153] on div "ORER PPR" at bounding box center [1104, 151] width 193 height 13
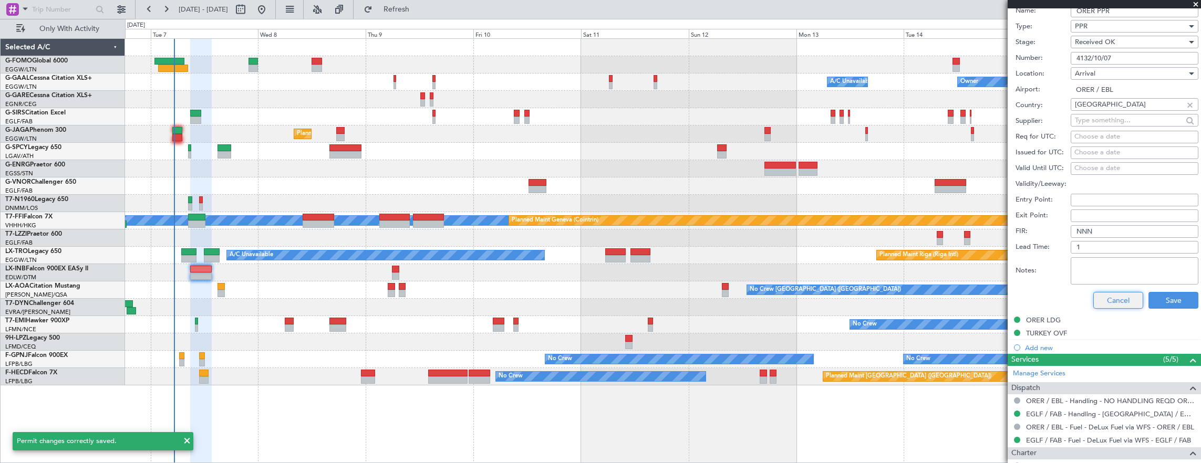
click at [1115, 302] on button "Cancel" at bounding box center [1118, 300] width 50 height 17
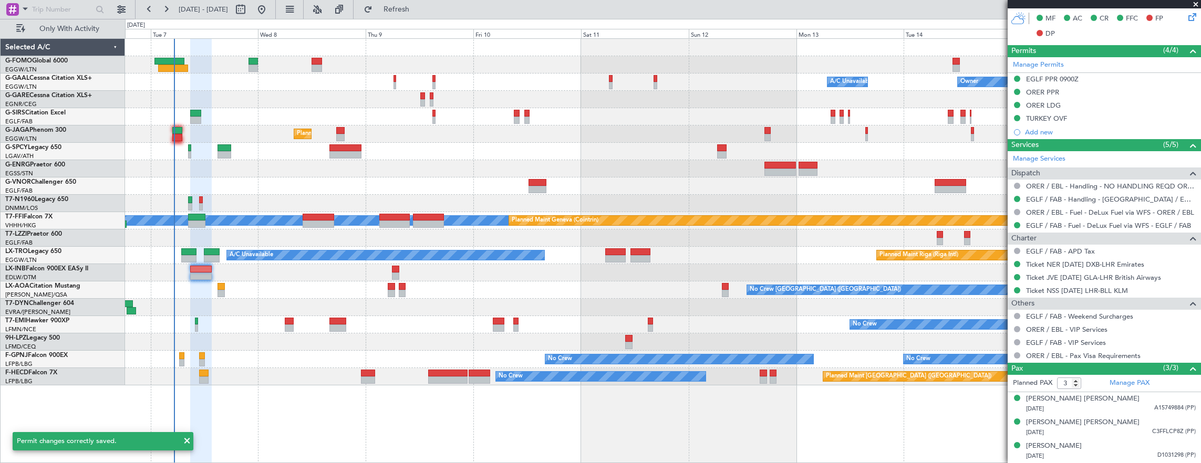
scroll to position [371, 0]
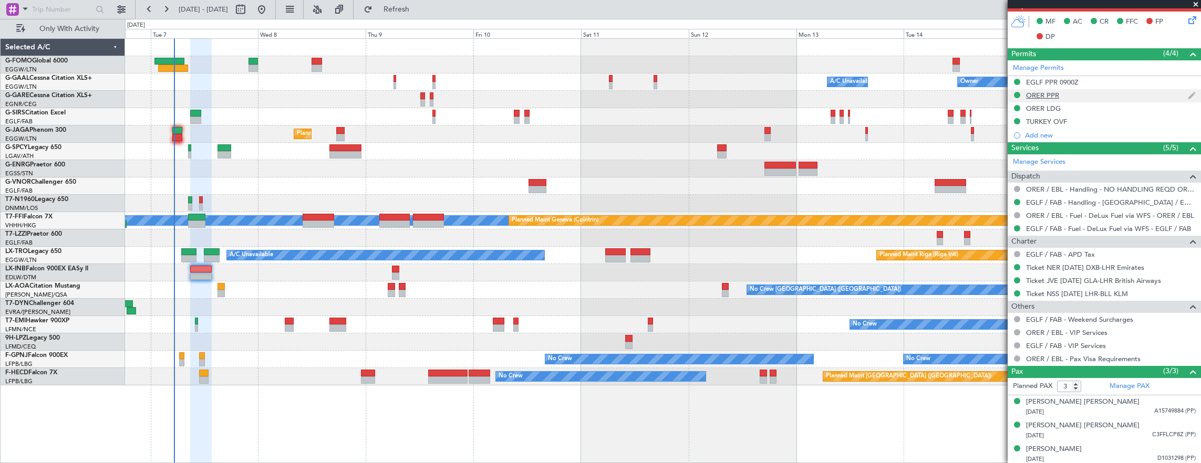
click at [1106, 90] on div "ORER PPR" at bounding box center [1104, 95] width 193 height 13
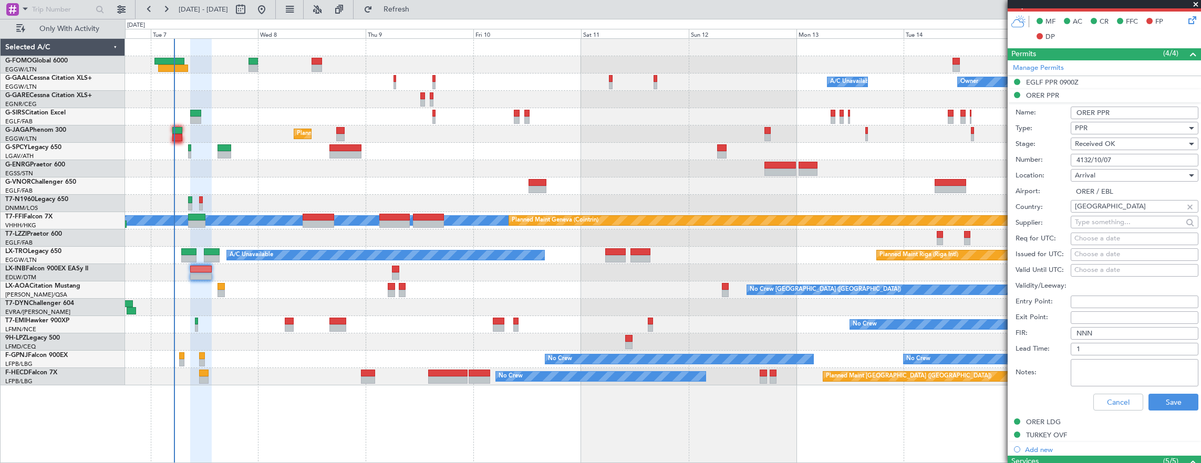
scroll to position [473, 0]
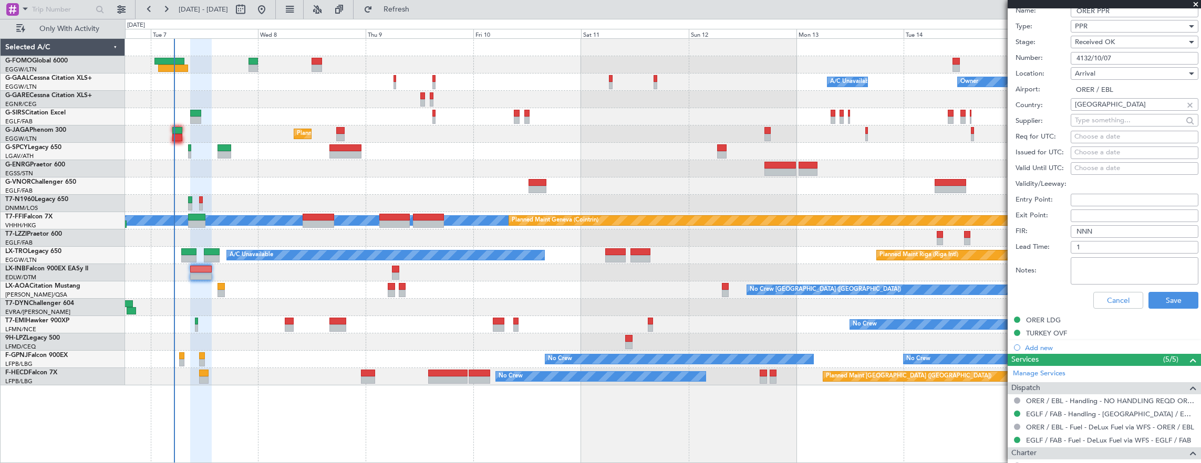
click at [1123, 68] on div "Arrival" at bounding box center [1131, 74] width 112 height 16
click at [1122, 58] on div at bounding box center [600, 231] width 1201 height 463
click at [1125, 57] on input "4132/10/07" at bounding box center [1135, 58] width 128 height 13
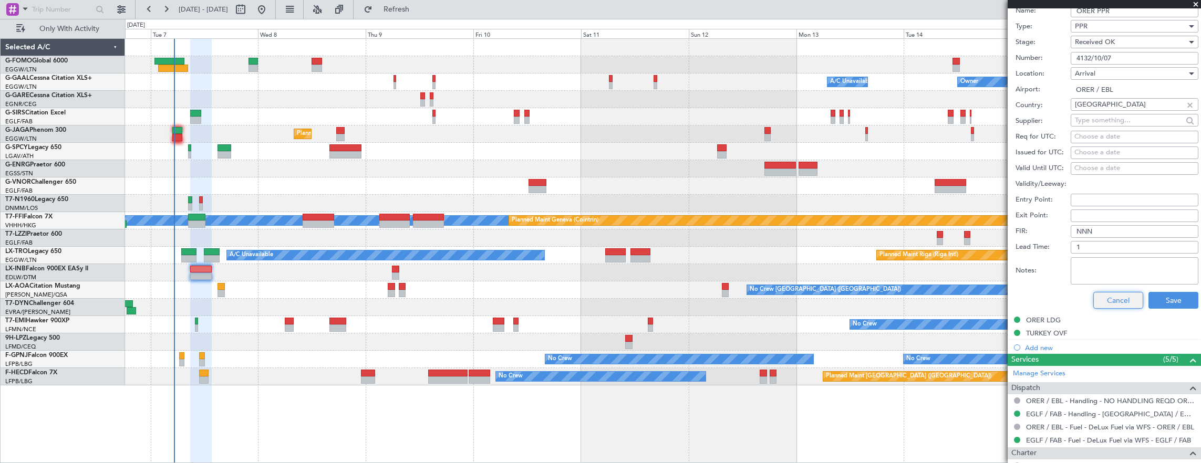
click at [1117, 299] on button "Cancel" at bounding box center [1118, 300] width 50 height 17
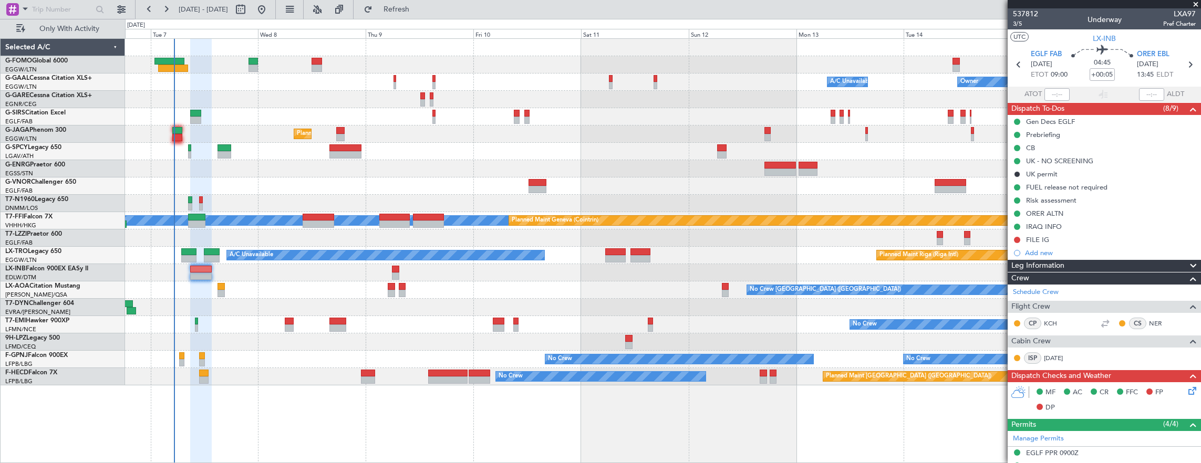
scroll to position [210, 0]
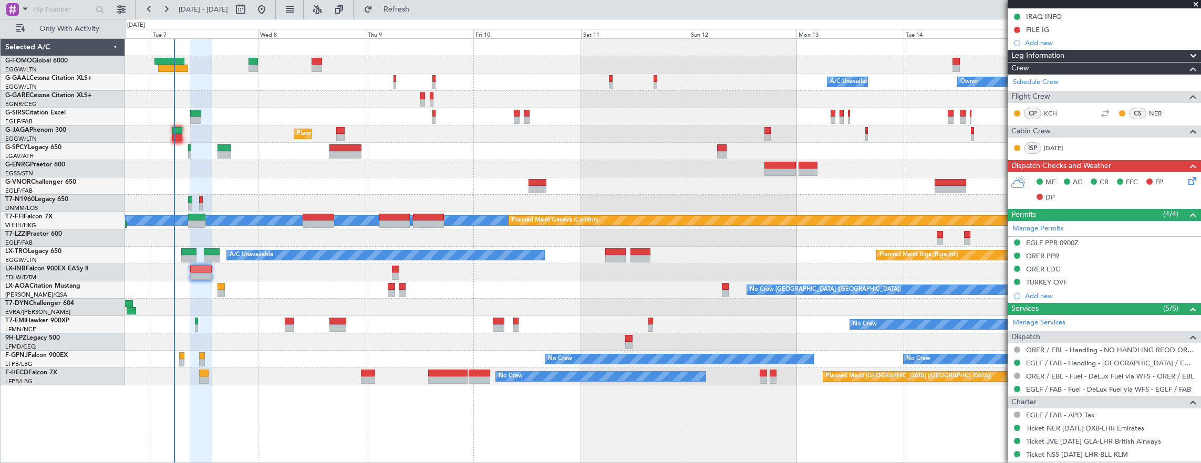
click at [1090, 265] on div "ORER LDG" at bounding box center [1104, 269] width 193 height 13
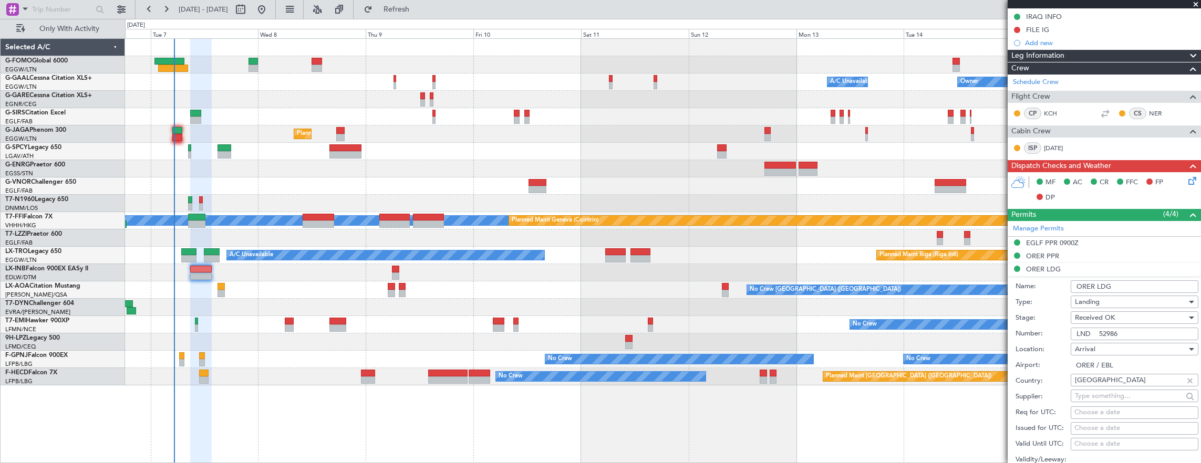
click at [1142, 328] on input "LND 52986" at bounding box center [1135, 334] width 128 height 13
click at [1143, 328] on input "LND 52986" at bounding box center [1135, 334] width 128 height 13
click at [1111, 330] on input "LND 52986" at bounding box center [1135, 334] width 128 height 13
click at [1104, 335] on input "LND 52986" at bounding box center [1135, 334] width 128 height 13
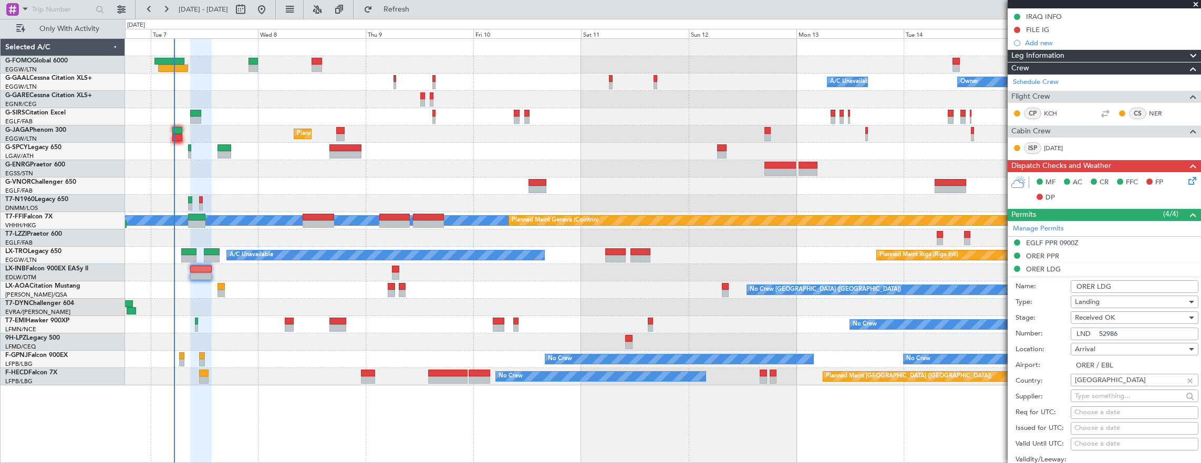
click at [1104, 335] on input "LND 52986" at bounding box center [1135, 334] width 128 height 13
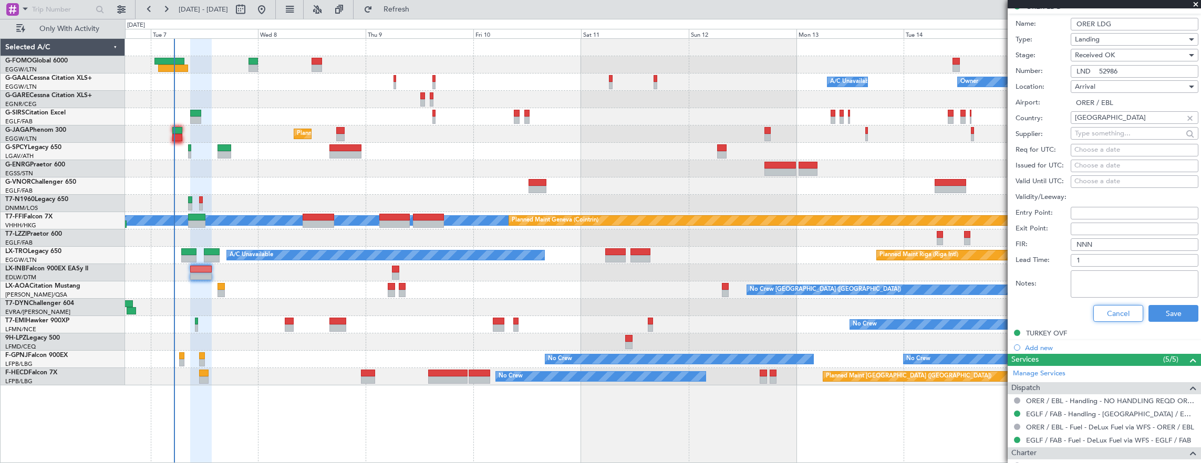
drag, startPoint x: 1124, startPoint y: 318, endPoint x: 1004, endPoint y: 289, distance: 123.2
click at [1123, 318] on button "Cancel" at bounding box center [1118, 313] width 50 height 17
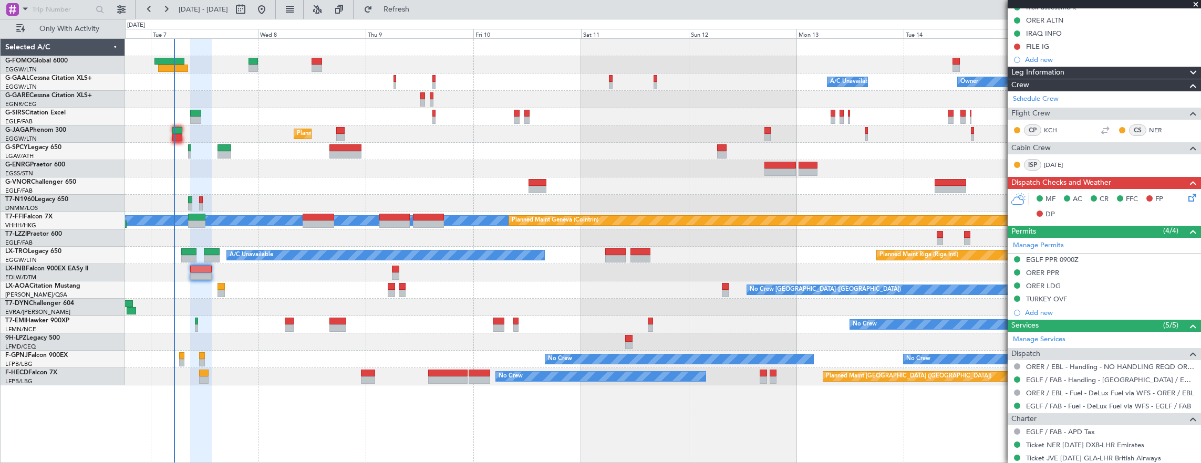
scroll to position [108, 0]
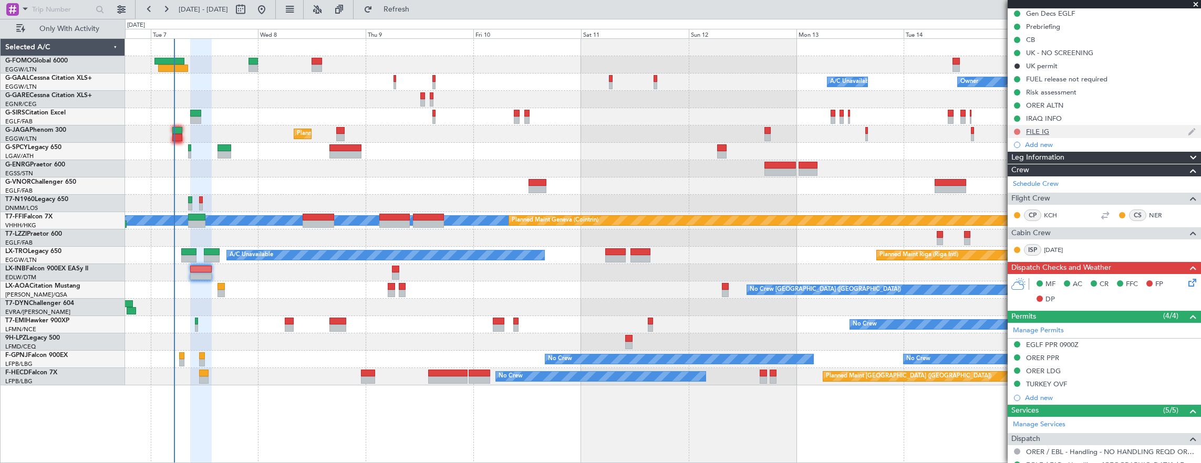
click at [1016, 129] on button at bounding box center [1017, 132] width 6 height 6
click at [1029, 177] on span "Completed" at bounding box center [1021, 177] width 35 height 11
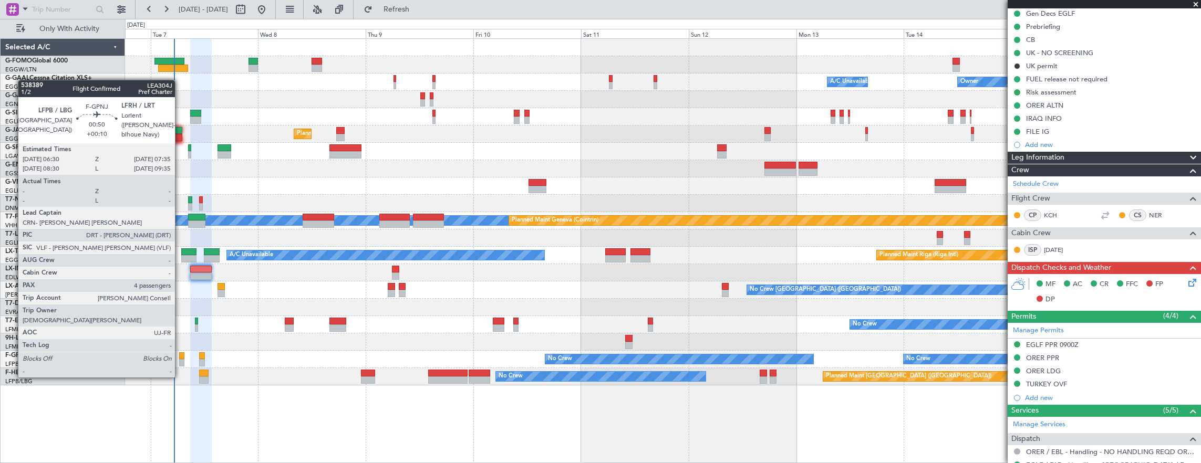
click at [180, 357] on div at bounding box center [181, 356] width 5 height 7
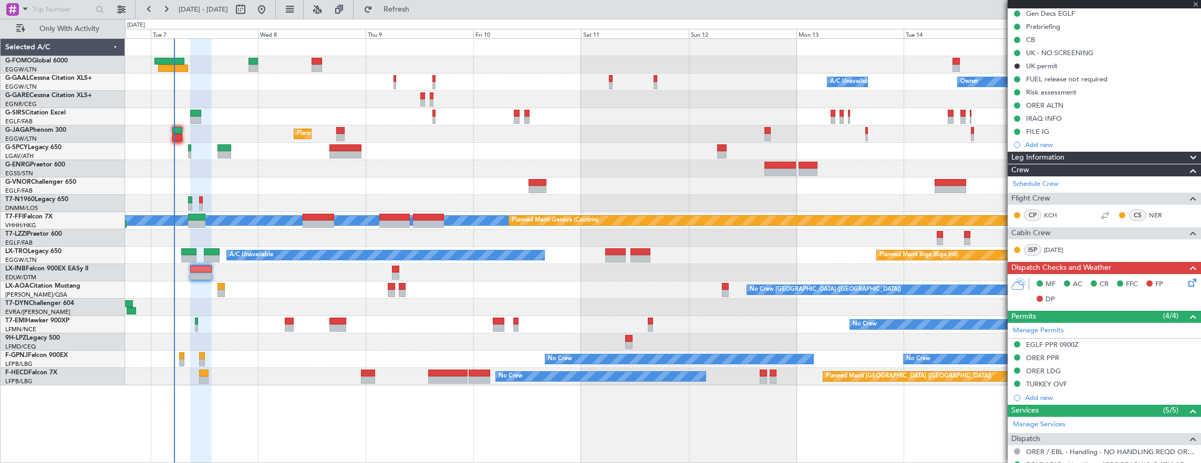
type input "+00:10"
type input "4"
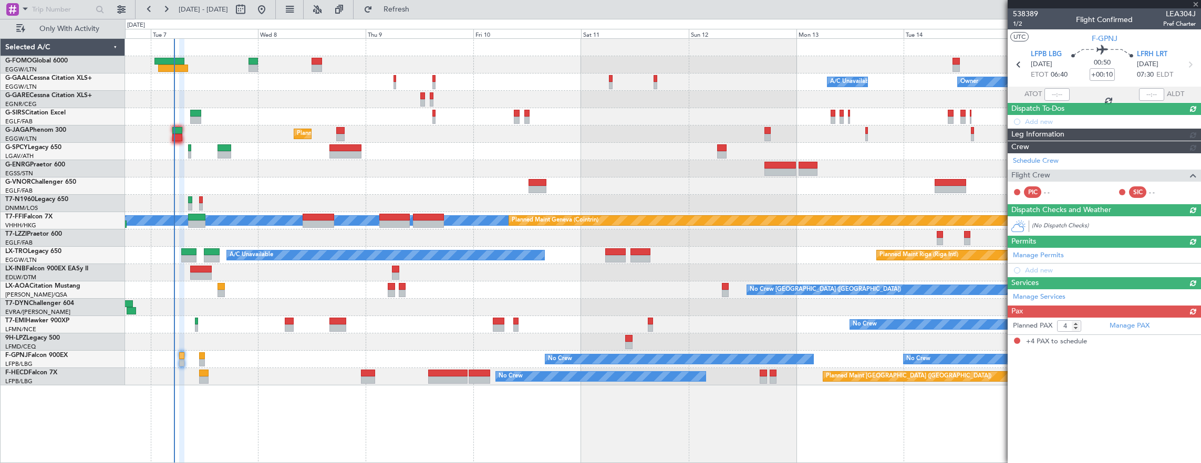
scroll to position [0, 0]
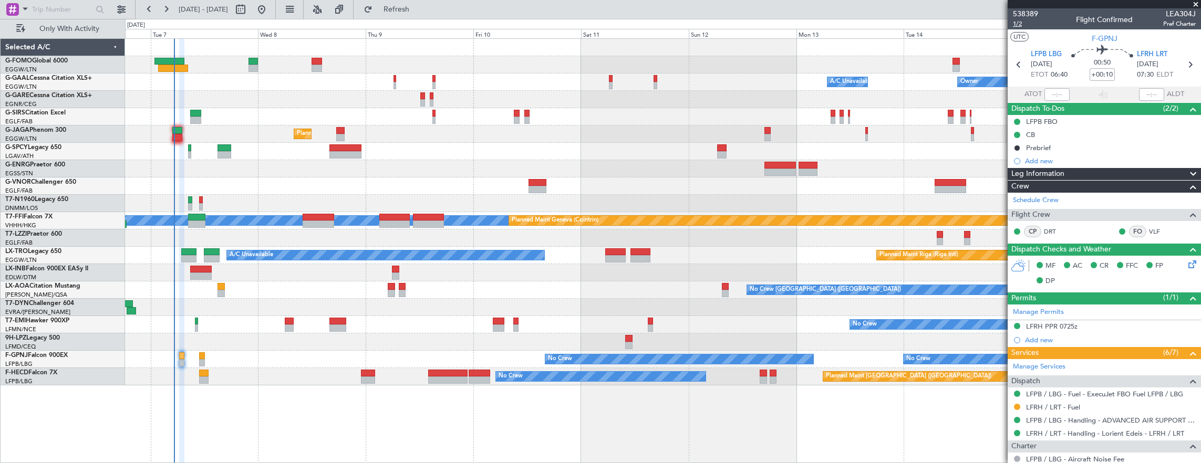
click at [1027, 26] on span "1/2" at bounding box center [1025, 23] width 25 height 9
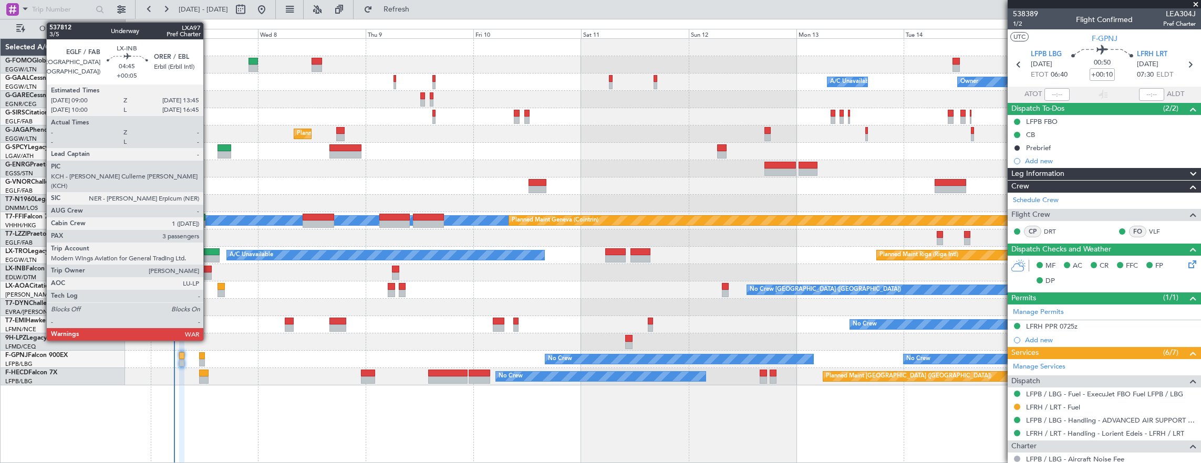
click at [208, 268] on div at bounding box center [201, 269] width 22 height 7
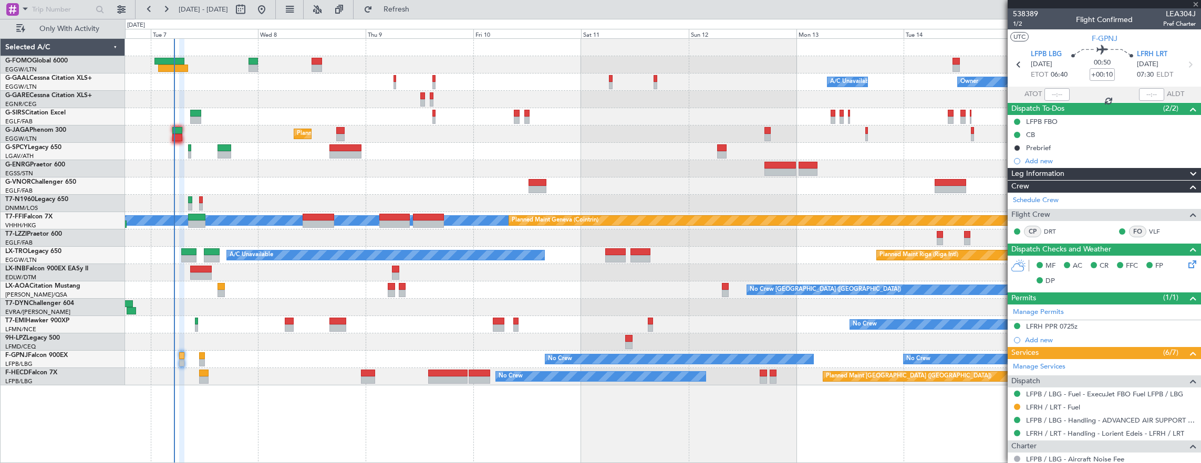
type input "+00:05"
type input "3"
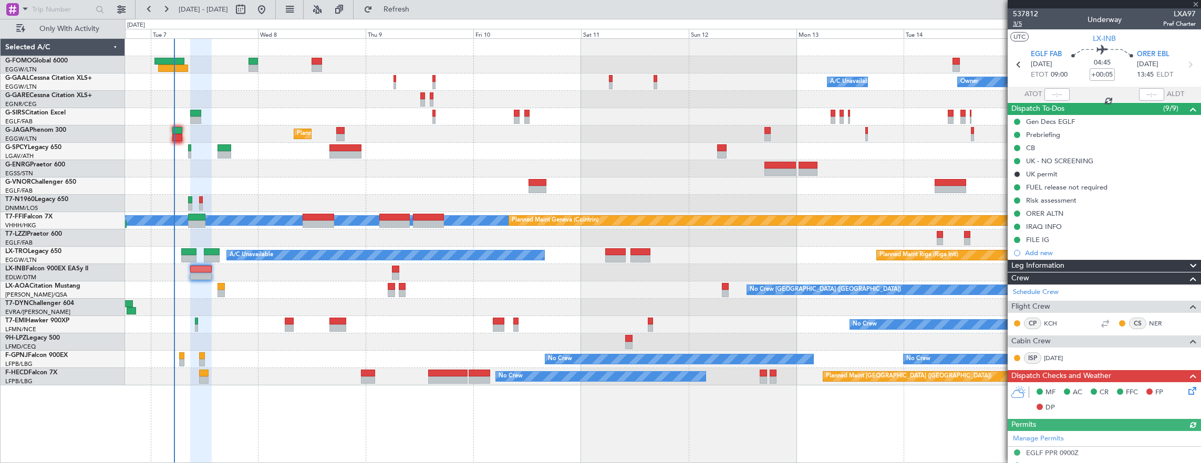
click at [1015, 27] on span "3/5" at bounding box center [1025, 23] width 25 height 9
click at [1188, 389] on icon at bounding box center [1190, 389] width 8 height 8
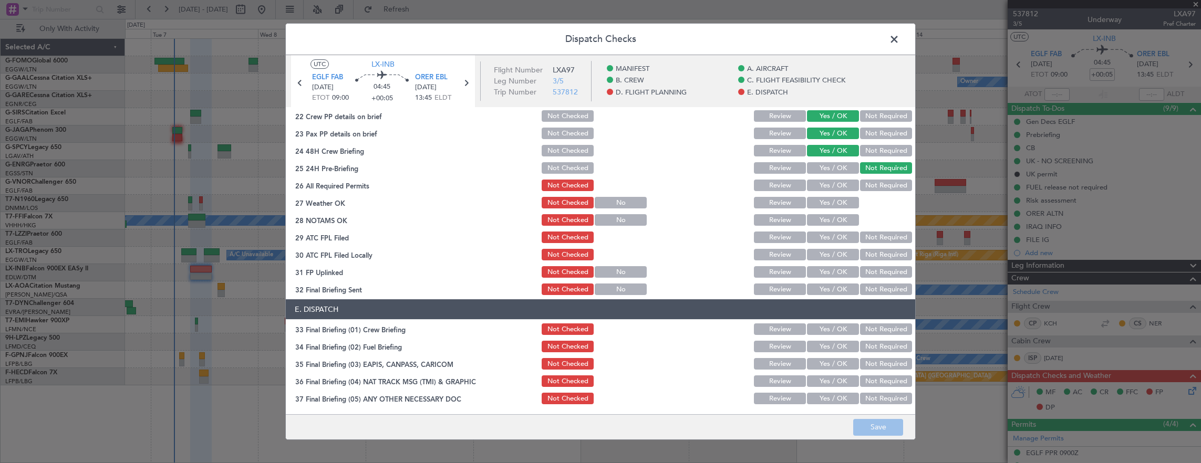
scroll to position [525, 0]
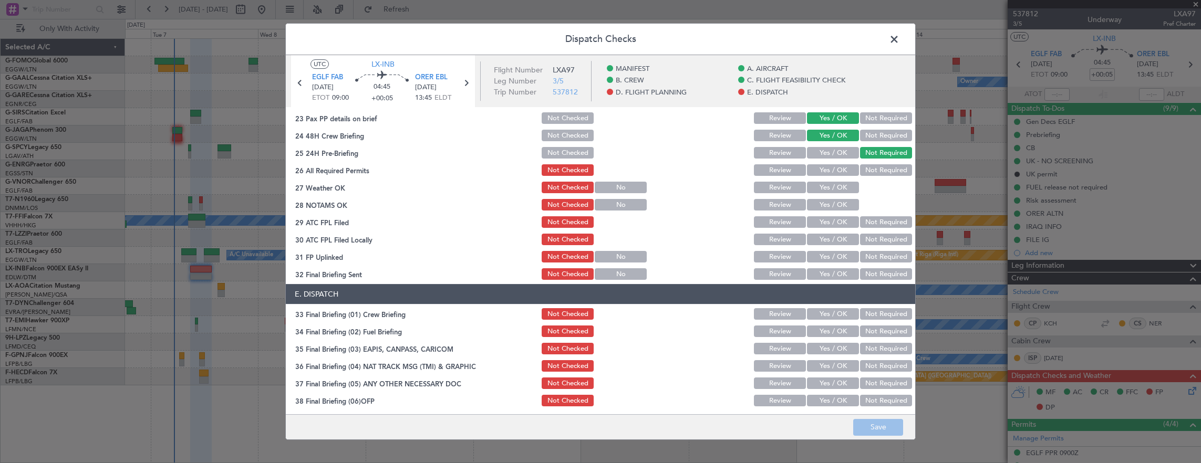
click at [835, 165] on button "Yes / OK" at bounding box center [833, 170] width 52 height 12
click at [832, 184] on button "Yes / OK" at bounding box center [833, 188] width 52 height 12
click at [827, 207] on button "Yes / OK" at bounding box center [833, 205] width 52 height 12
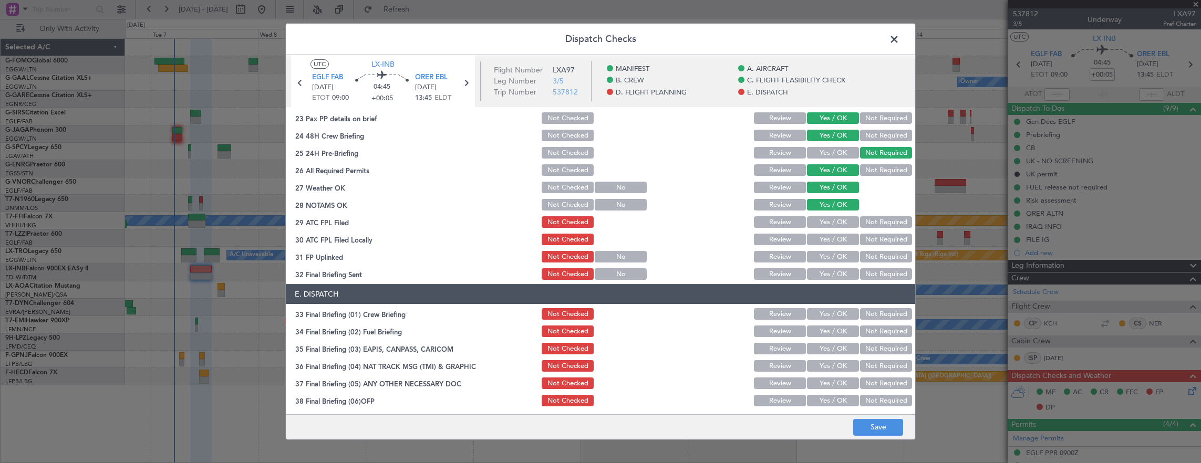
drag, startPoint x: 826, startPoint y: 224, endPoint x: 854, endPoint y: 239, distance: 31.5
click at [826, 225] on button "Yes / OK" at bounding box center [833, 222] width 52 height 12
drag, startPoint x: 878, startPoint y: 241, endPoint x: 818, endPoint y: 252, distance: 61.0
click at [877, 241] on button "Not Required" at bounding box center [886, 240] width 52 height 12
click at [818, 253] on button "Yes / OK" at bounding box center [833, 257] width 52 height 12
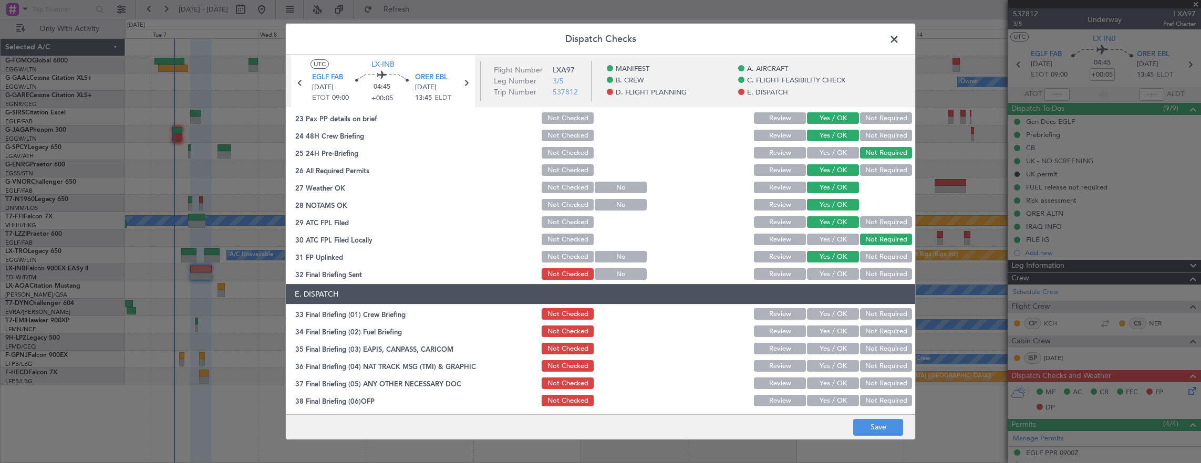
click at [868, 268] on button "Not Required" at bounding box center [886, 274] width 52 height 12
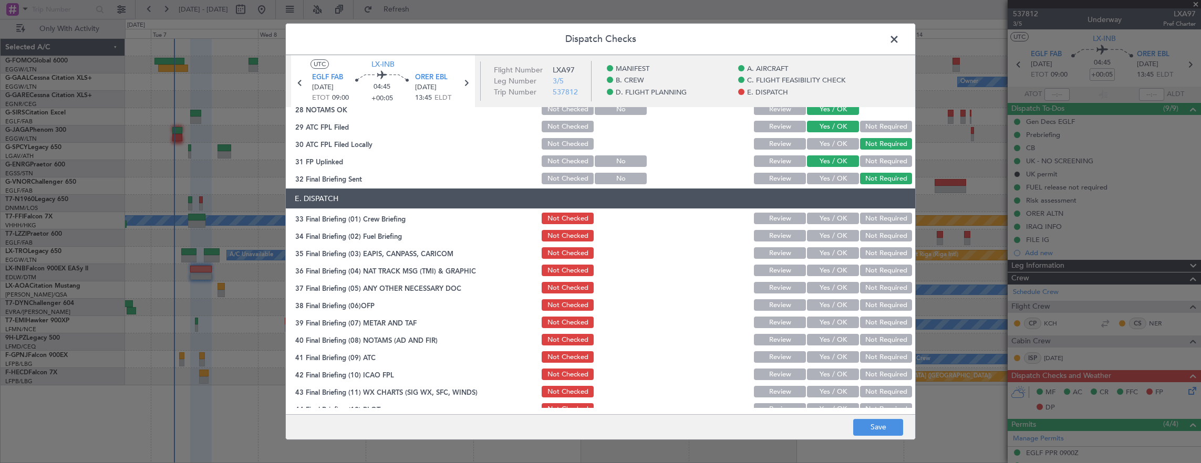
scroll to position [630, 0]
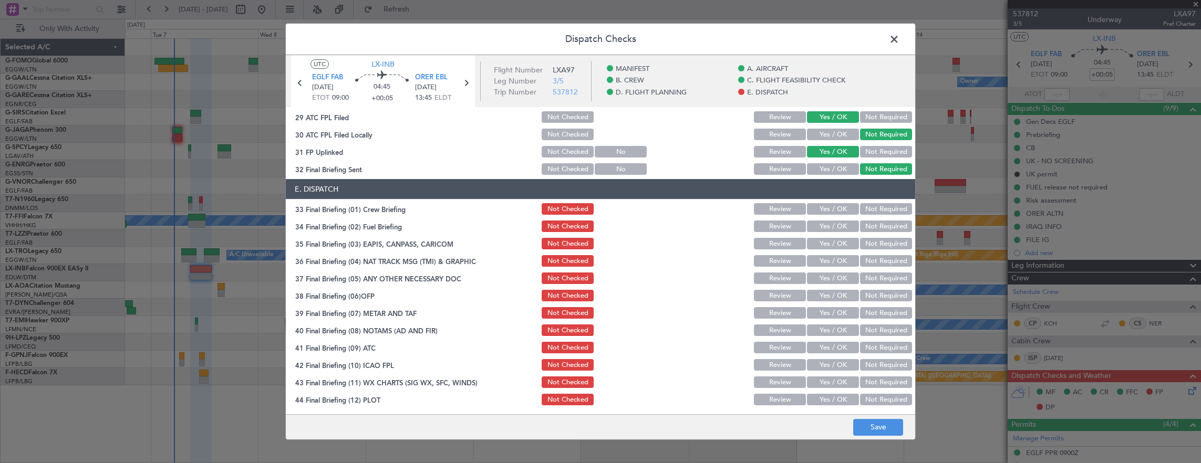
click at [822, 203] on button "Yes / OK" at bounding box center [833, 209] width 52 height 12
drag, startPoint x: 823, startPoint y: 222, endPoint x: 863, endPoint y: 246, distance: 46.5
click at [824, 224] on button "Yes / OK" at bounding box center [833, 227] width 52 height 12
click at [864, 246] on button "Not Required" at bounding box center [886, 244] width 52 height 12
click at [870, 263] on button "Not Required" at bounding box center [886, 261] width 52 height 12
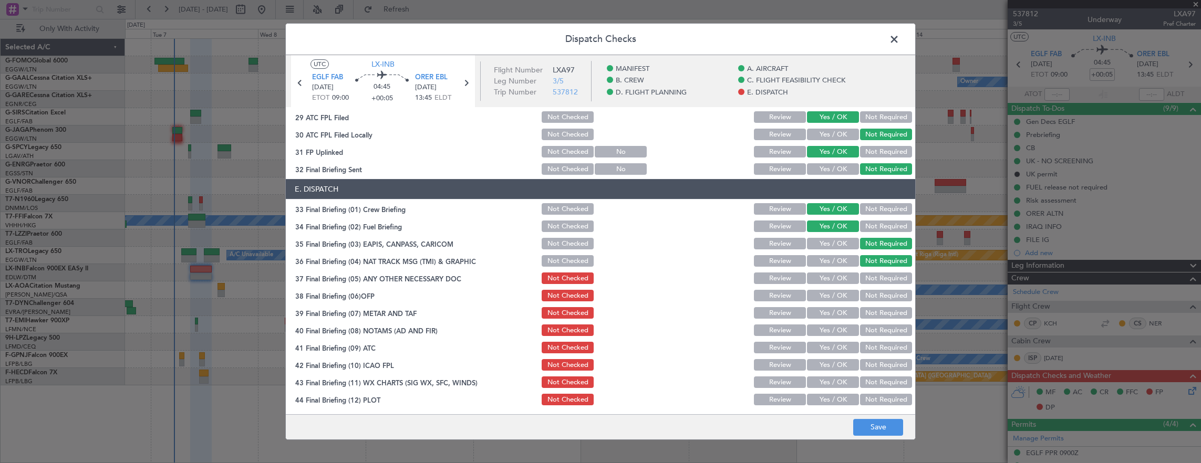
click at [844, 281] on button "Yes / OK" at bounding box center [833, 279] width 52 height 12
click at [841, 297] on button "Yes / OK" at bounding box center [833, 296] width 52 height 12
click at [838, 317] on button "Yes / OK" at bounding box center [833, 313] width 52 height 12
drag, startPoint x: 836, startPoint y: 334, endPoint x: 836, endPoint y: 348, distance: 13.7
click at [836, 339] on section "E. DISPATCH 33 Final Briefing (01) Crew Briefing Not Checked Review Yes / OK No…" at bounding box center [600, 293] width 629 height 228
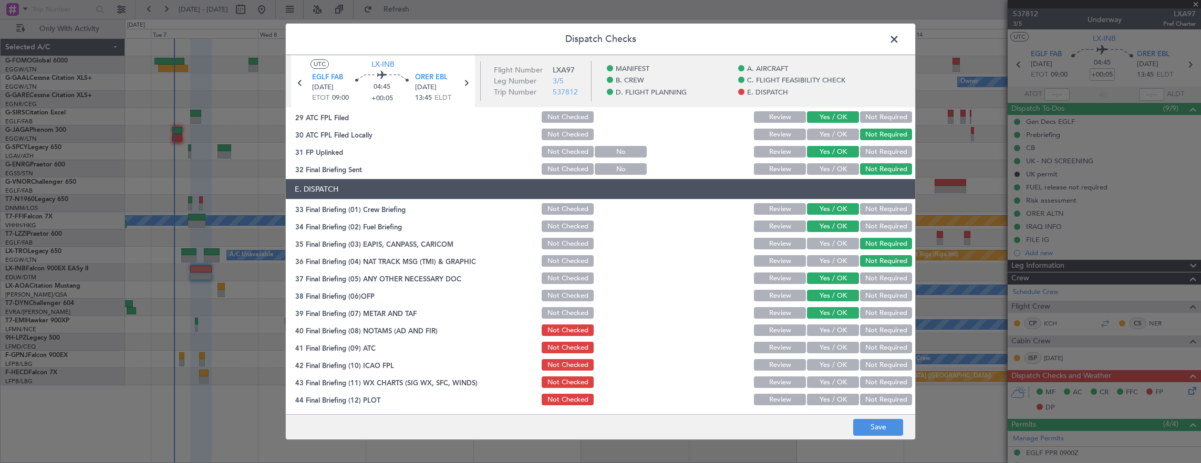
click at [836, 348] on button "Yes / OK" at bounding box center [833, 348] width 52 height 12
drag, startPoint x: 834, startPoint y: 364, endPoint x: 834, endPoint y: 370, distance: 5.8
click at [834, 365] on button "Yes / OK" at bounding box center [833, 365] width 52 height 12
drag, startPoint x: 833, startPoint y: 376, endPoint x: 833, endPoint y: 388, distance: 12.1
click at [833, 376] on div "Yes / OK" at bounding box center [831, 382] width 53 height 15
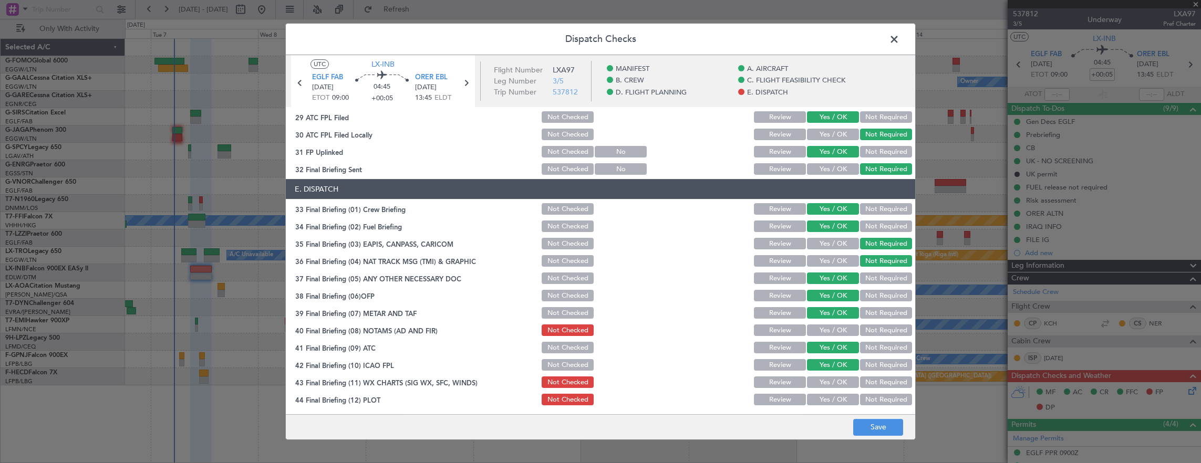
click at [834, 397] on button "Yes / OK" at bounding box center [833, 400] width 52 height 12
click at [837, 378] on button "Yes / OK" at bounding box center [833, 383] width 52 height 12
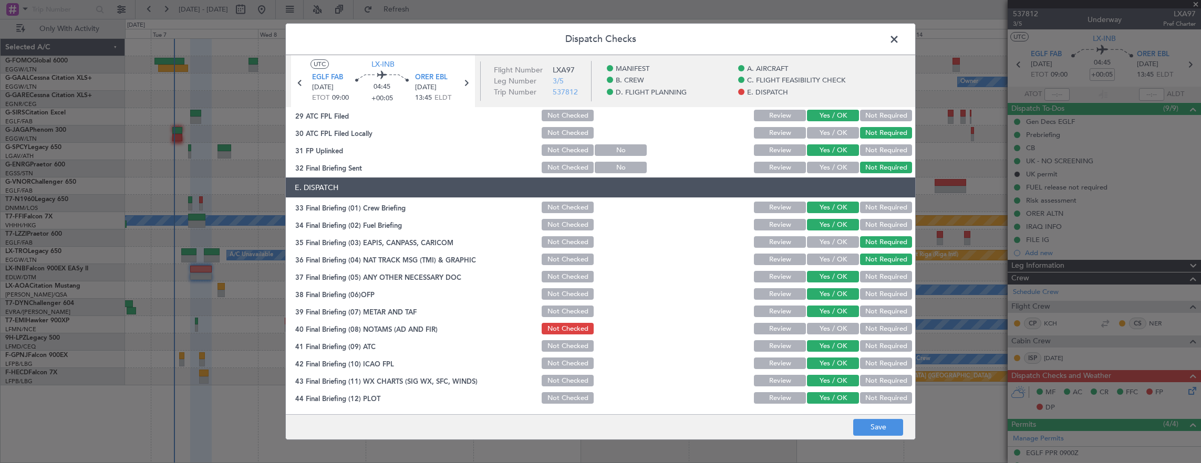
click at [833, 329] on button "Yes / OK" at bounding box center [833, 329] width 52 height 12
click at [868, 419] on footer "Save" at bounding box center [600, 427] width 629 height 25
click at [901, 432] on button "Save" at bounding box center [878, 427] width 50 height 17
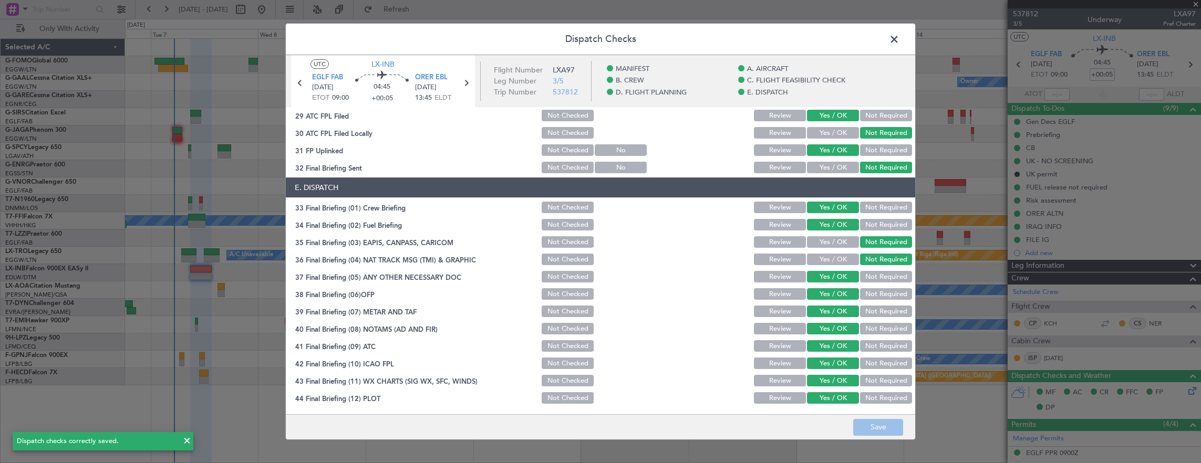
click at [899, 38] on span at bounding box center [899, 42] width 0 height 21
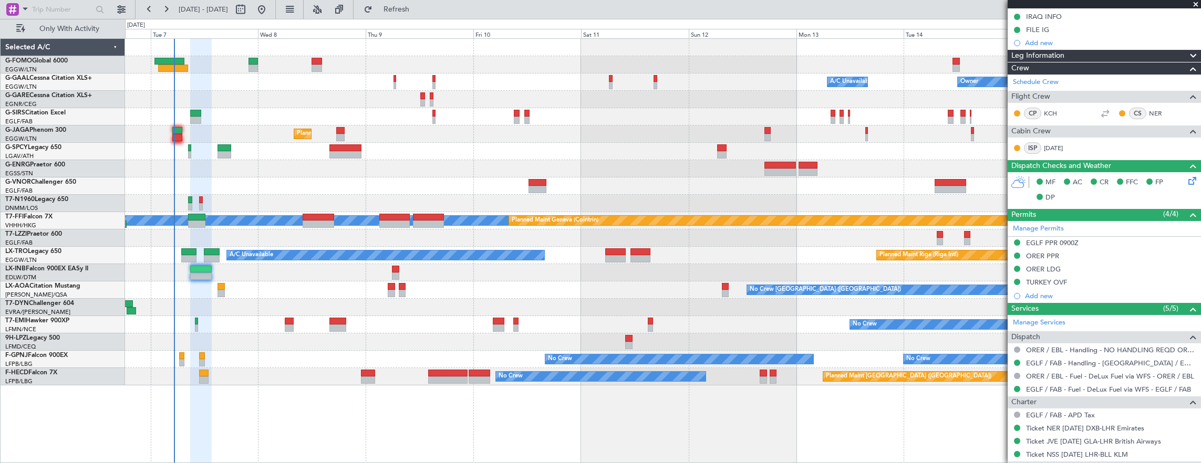
scroll to position [371, 0]
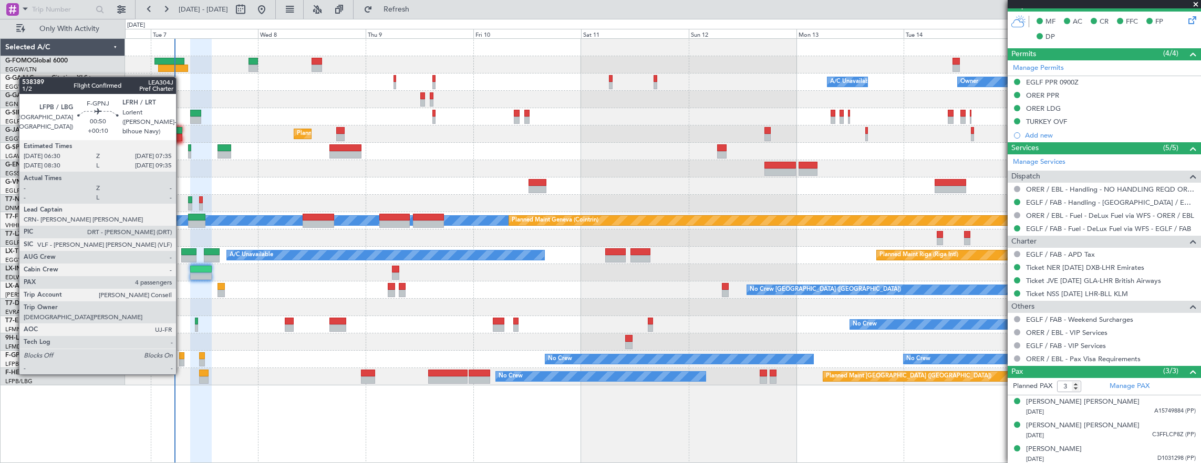
click at [181, 354] on div at bounding box center [181, 356] width 5 height 7
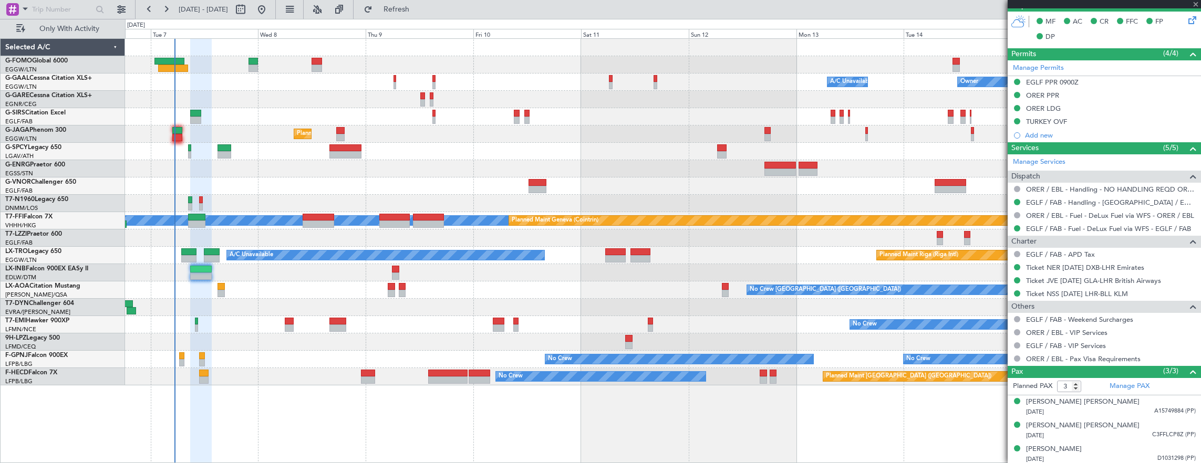
type input "+00:10"
type input "4"
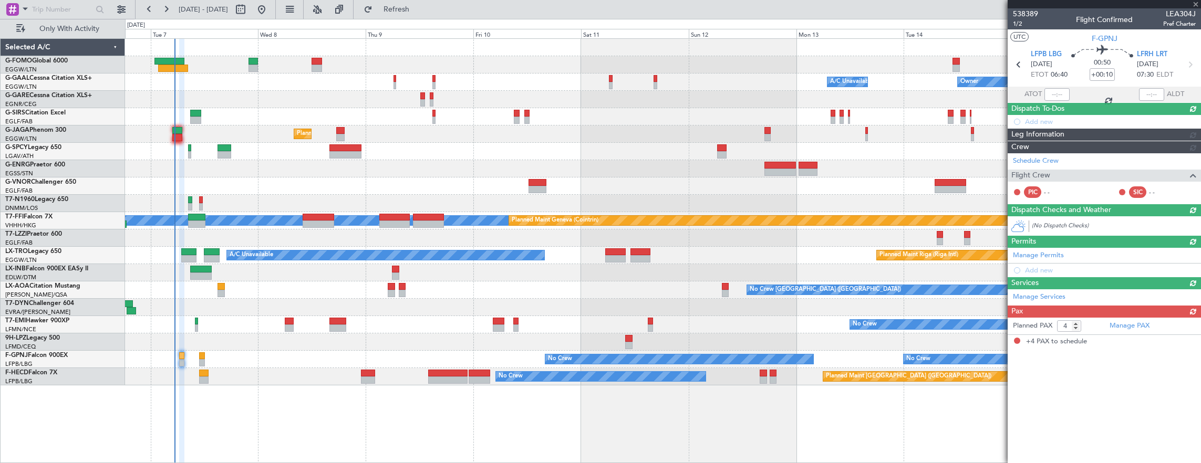
scroll to position [0, 0]
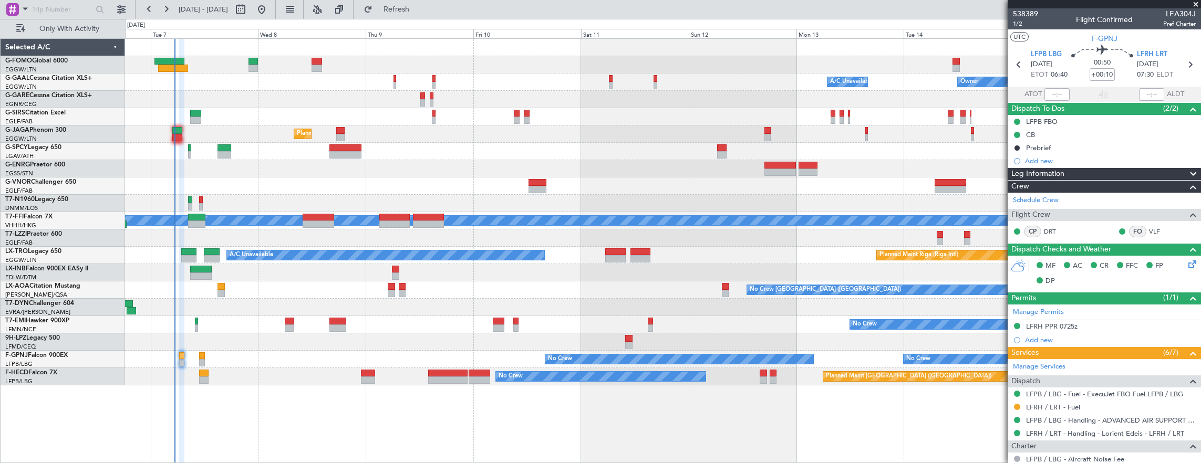
click at [182, 136] on div "Planned Maint [GEOGRAPHIC_DATA] ([GEOGRAPHIC_DATA])" at bounding box center [663, 134] width 1076 height 17
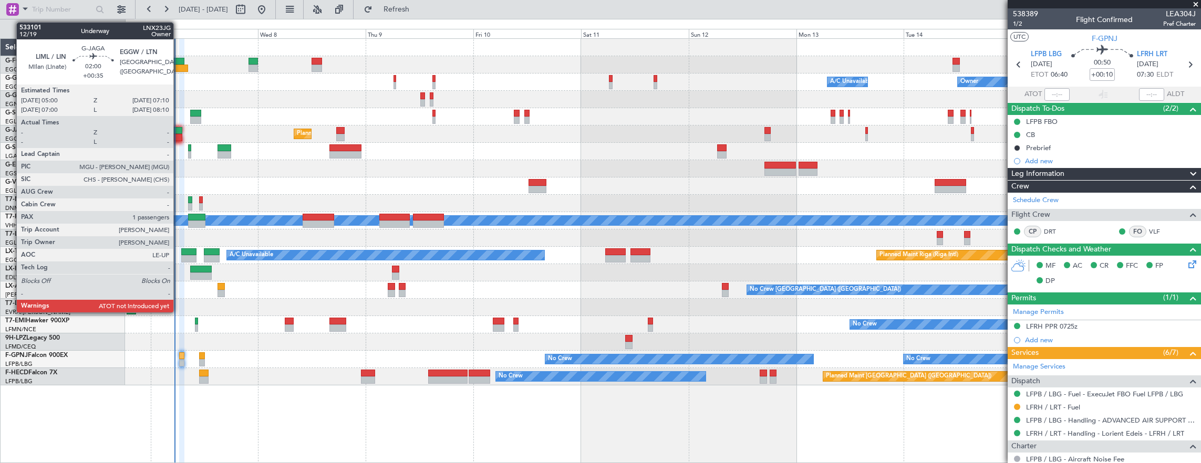
click at [179, 132] on div at bounding box center [177, 130] width 10 height 7
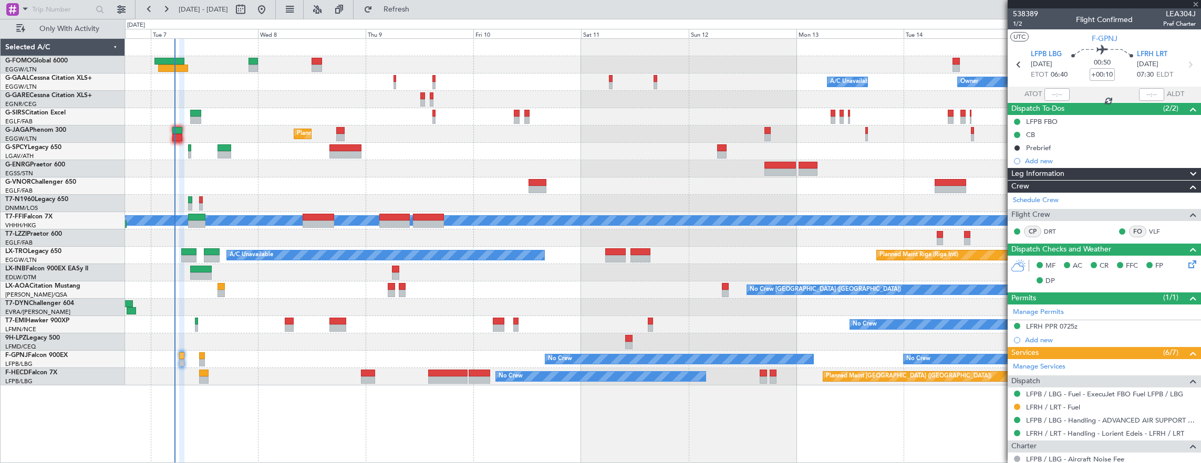
type input "+00:35"
type input "1"
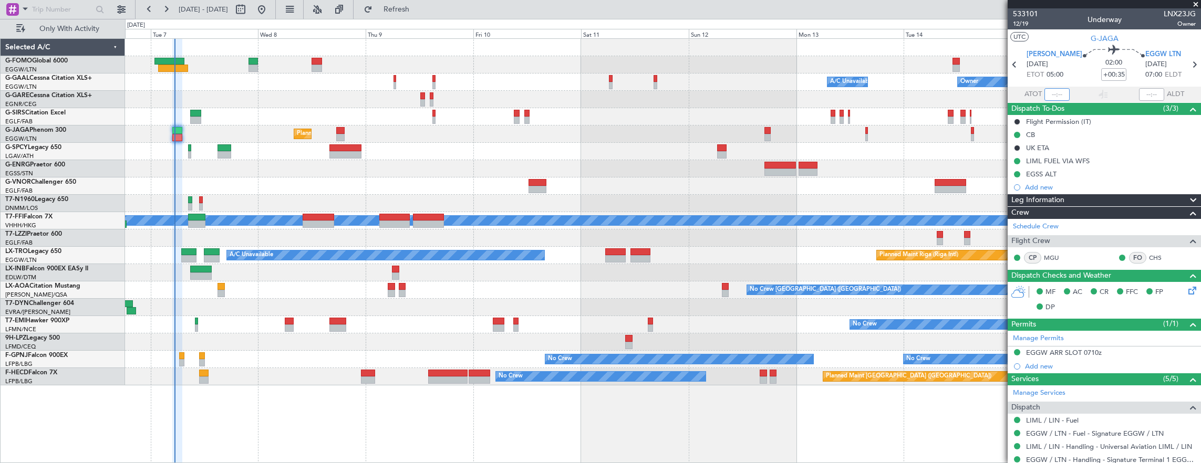
click at [1045, 98] on input "text" at bounding box center [1056, 94] width 25 height 13
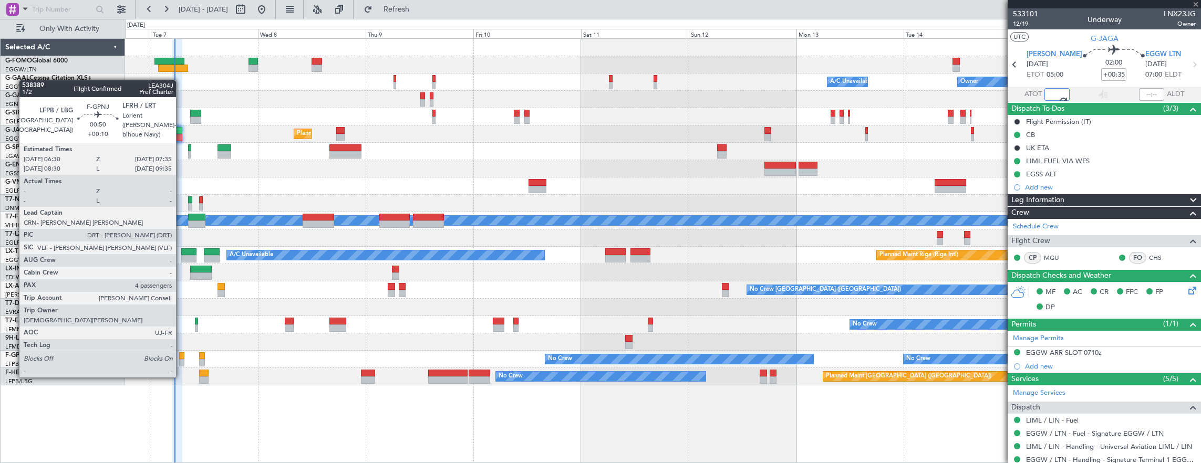
click at [181, 357] on div at bounding box center [181, 356] width 5 height 7
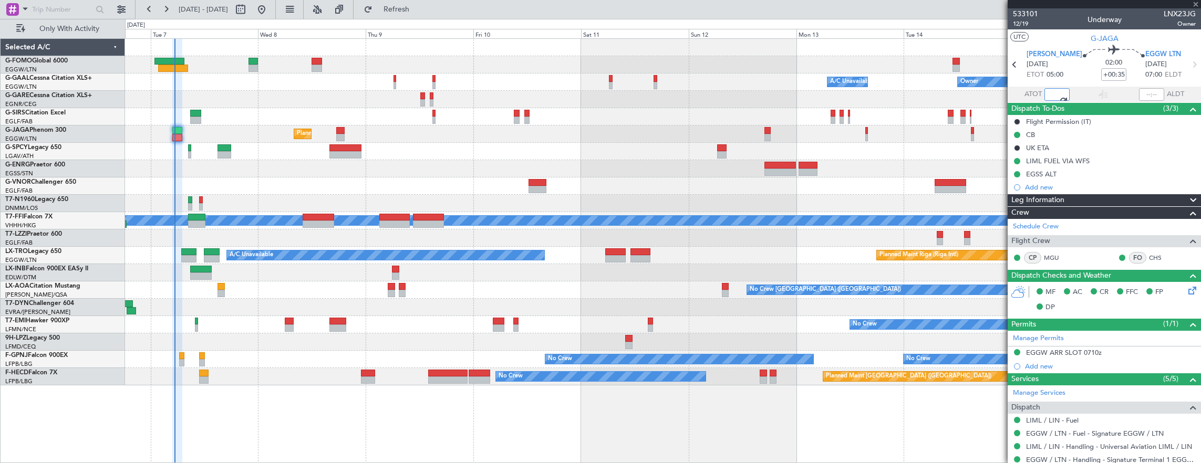
type input "05:18"
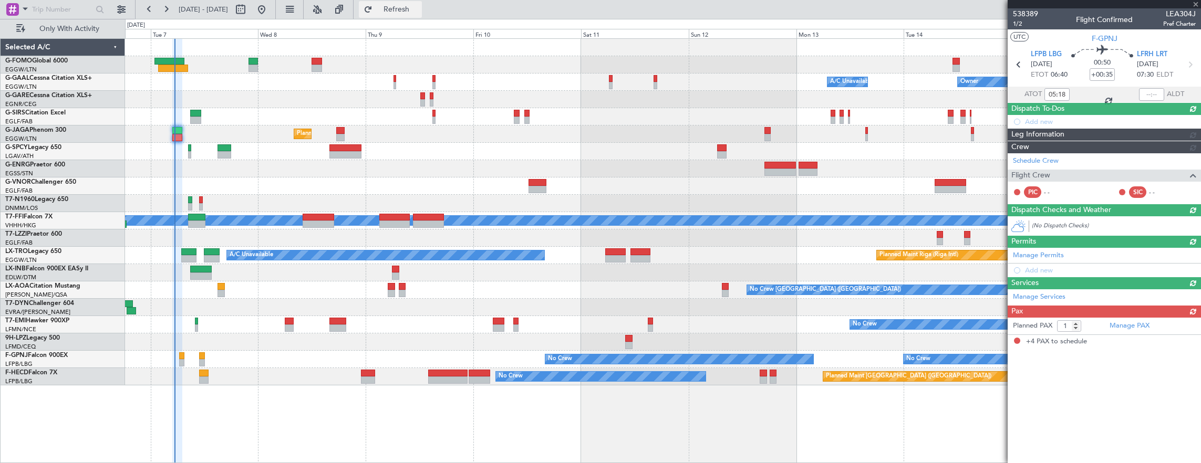
type input "+00:10"
type input "4"
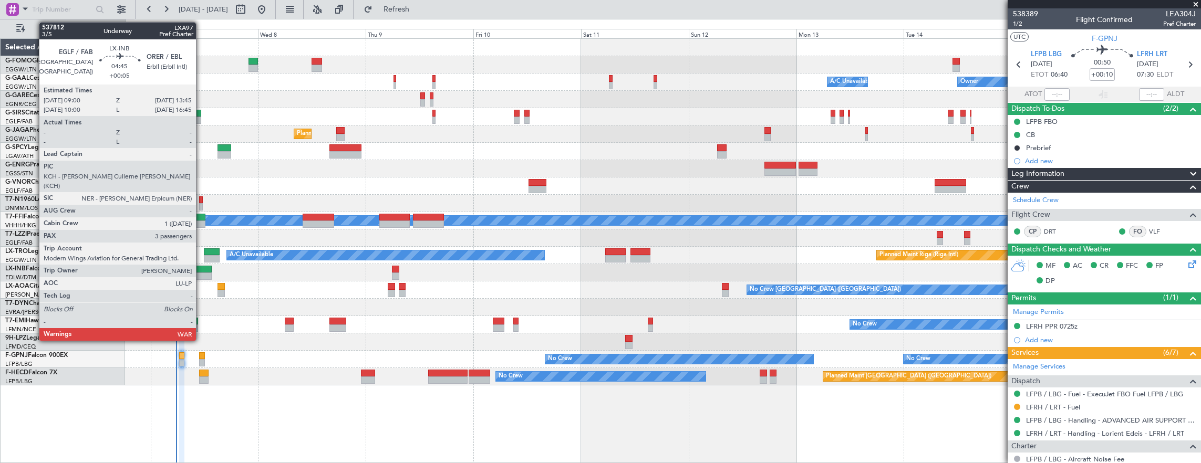
click at [201, 269] on div at bounding box center [201, 269] width 22 height 7
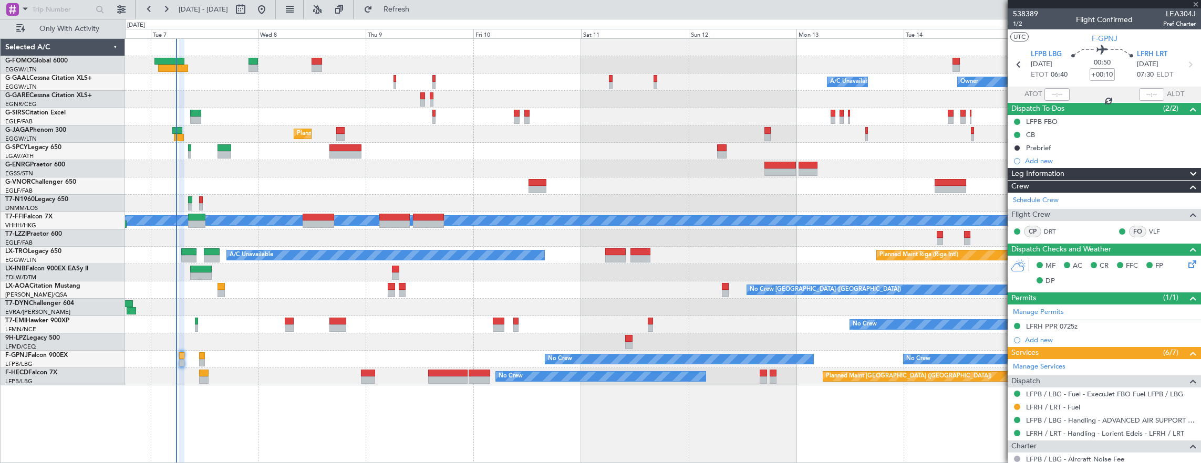
type input "+00:05"
type input "3"
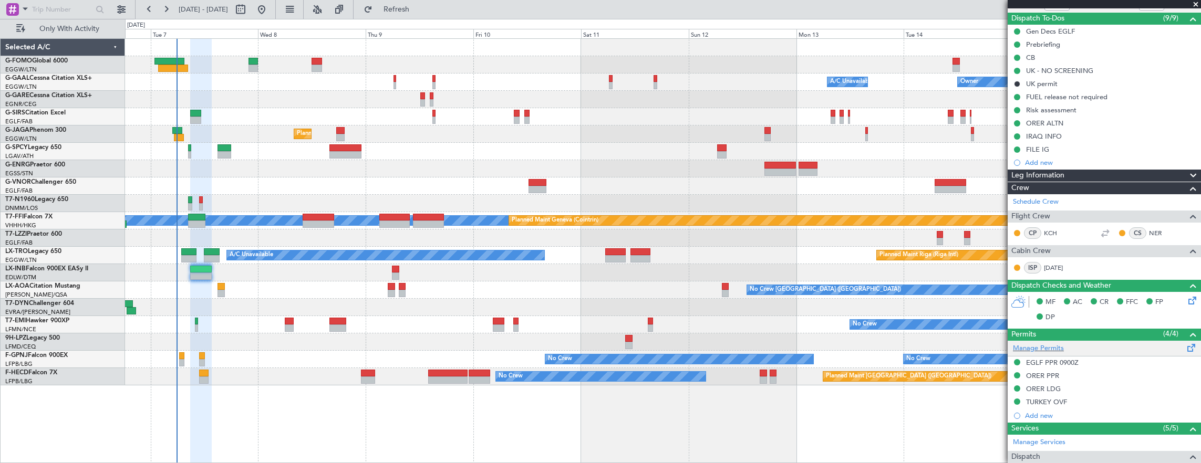
scroll to position [158, 0]
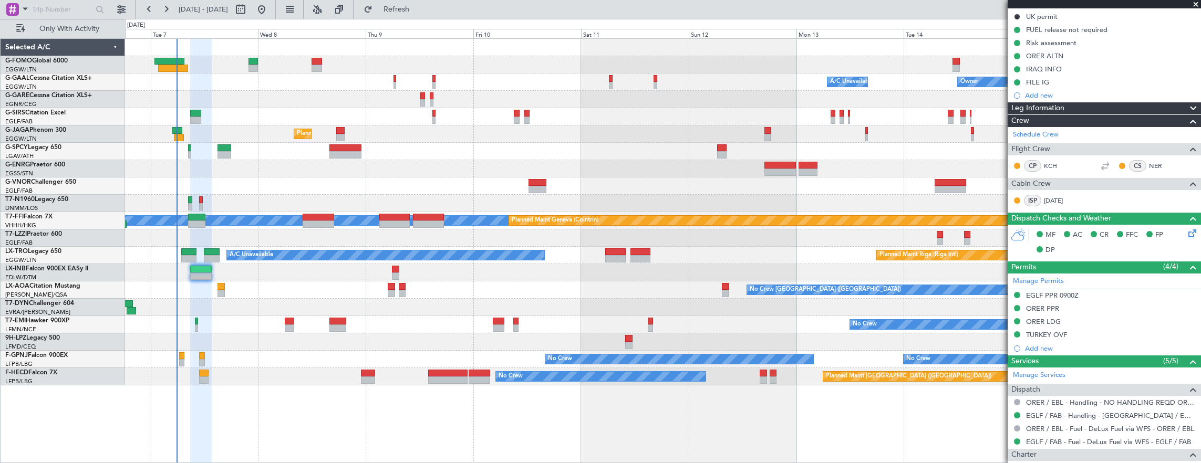
drag, startPoint x: 1112, startPoint y: 294, endPoint x: 1100, endPoint y: 292, distance: 11.7
click at [1112, 294] on mat-tooltip-component "Complete" at bounding box center [1100, 286] width 45 height 28
click at [1119, 293] on div "EGLF PPR 0900Z" at bounding box center [1104, 295] width 193 height 13
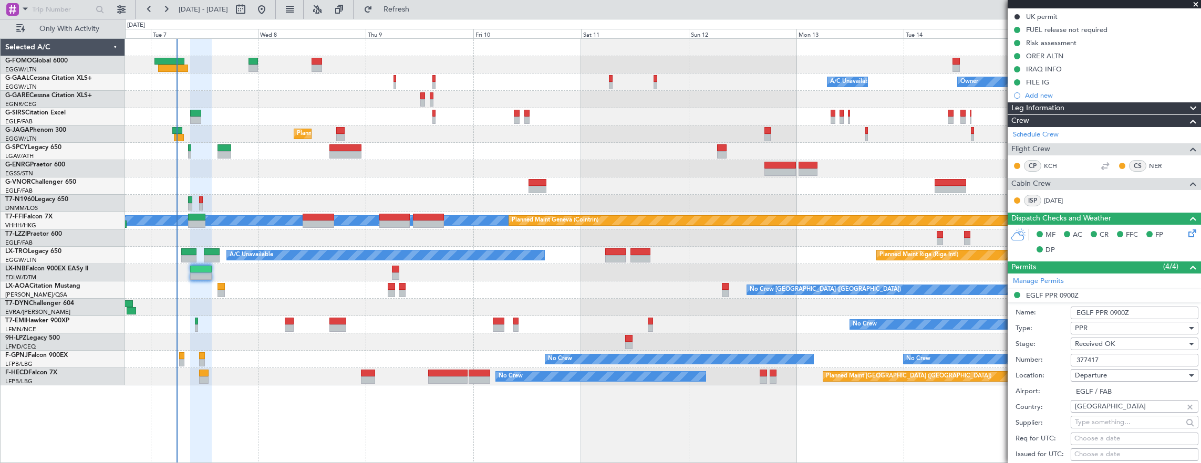
click at [1120, 358] on input "377417" at bounding box center [1135, 360] width 128 height 13
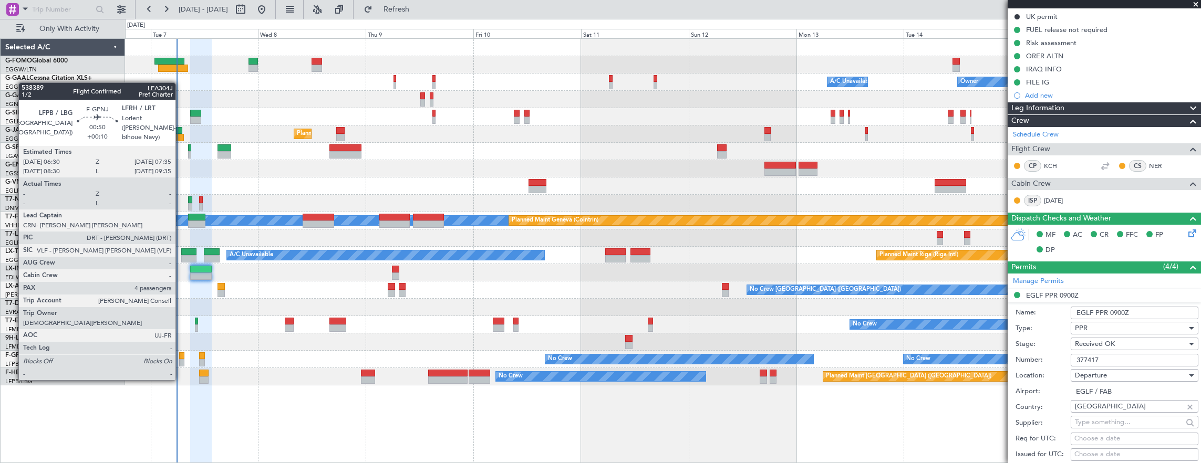
click at [181, 359] on div at bounding box center [181, 362] width 5 height 7
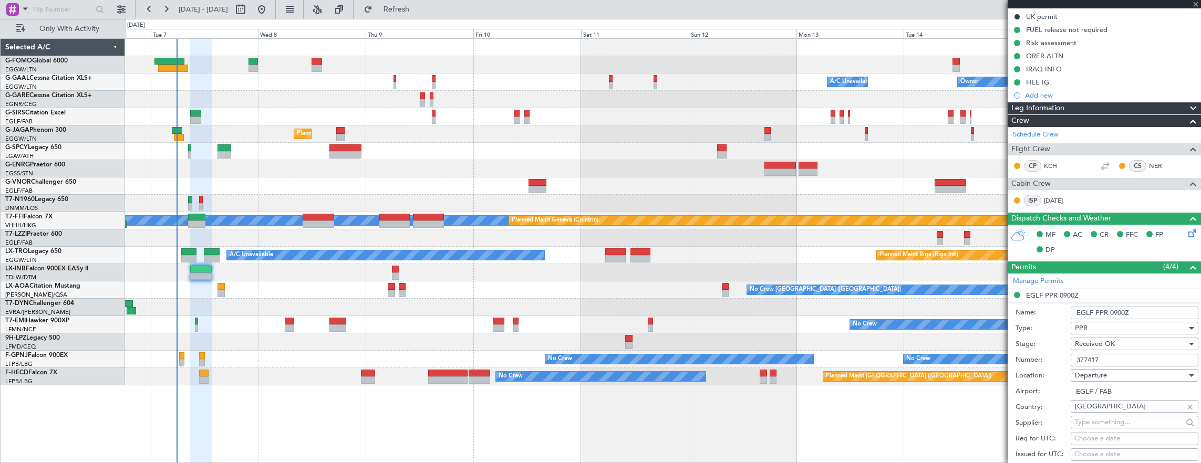
type input "+00:10"
type input "4"
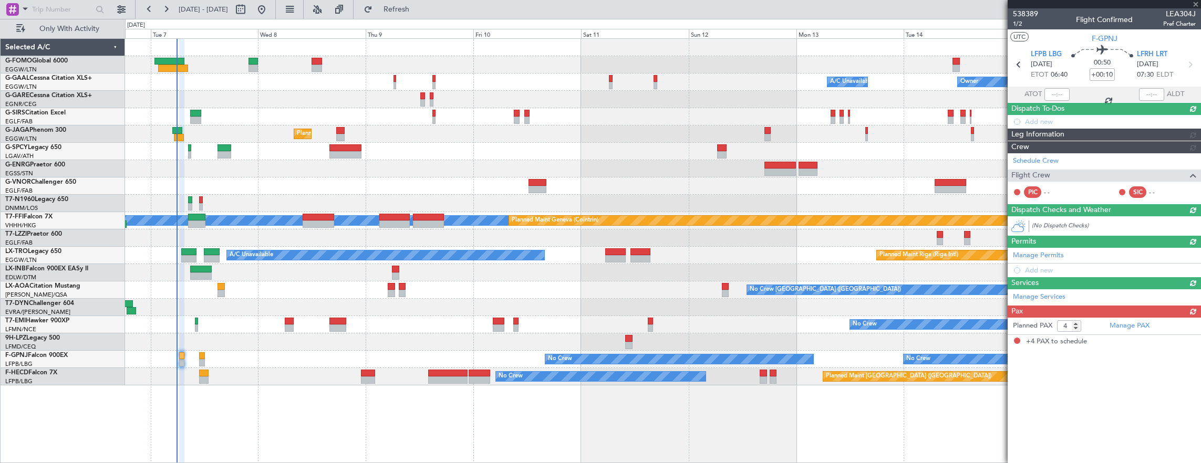
scroll to position [0, 0]
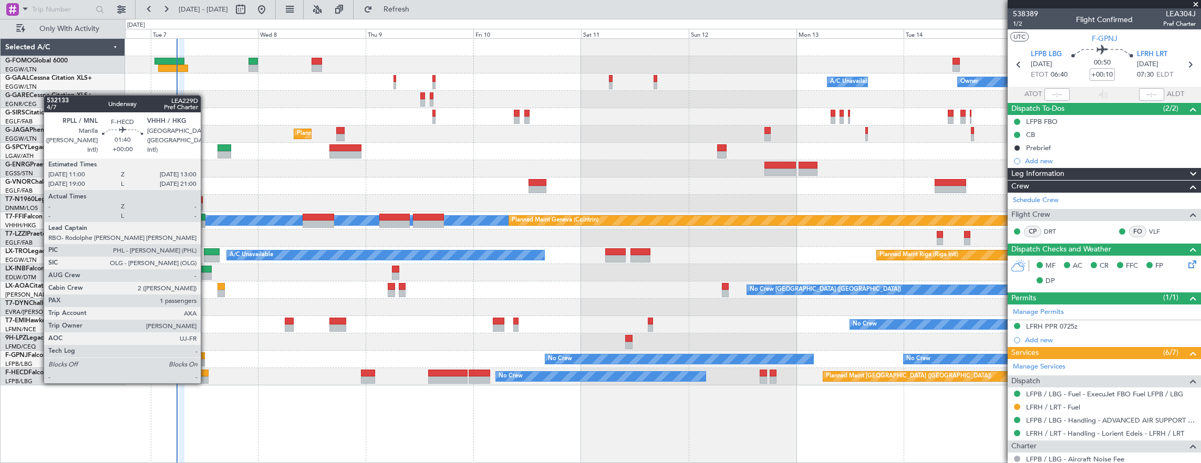
click at [206, 373] on div at bounding box center [203, 373] width 9 height 7
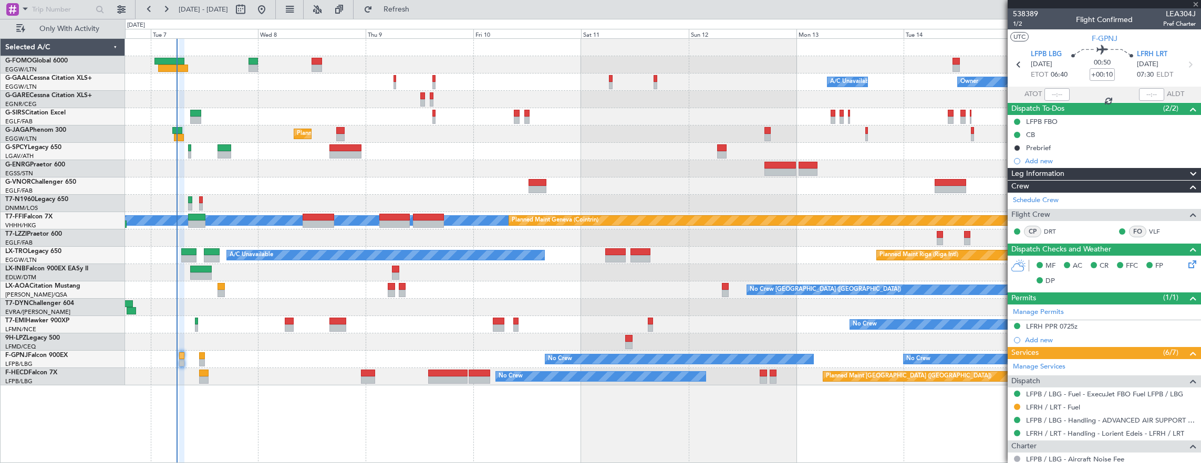
type input "1"
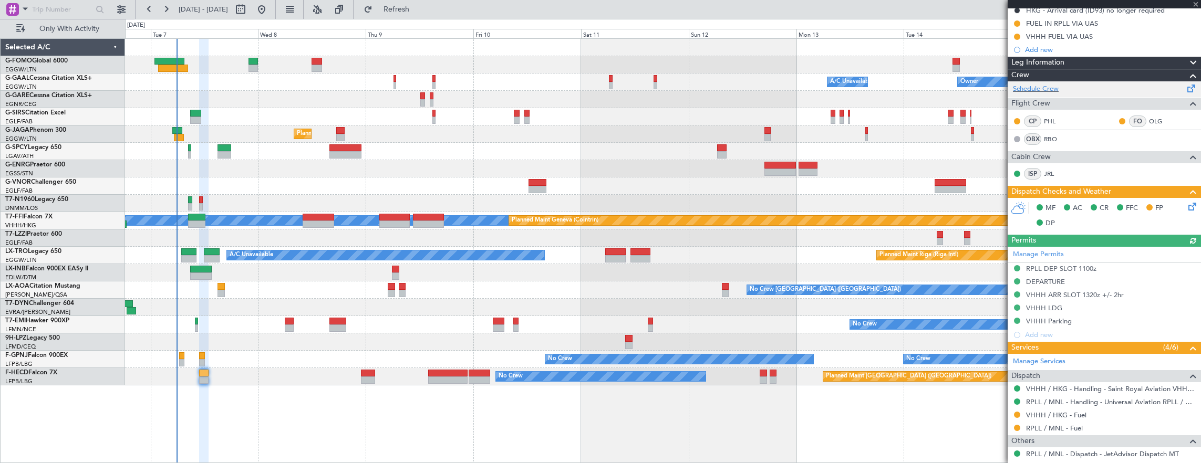
scroll to position [210, 0]
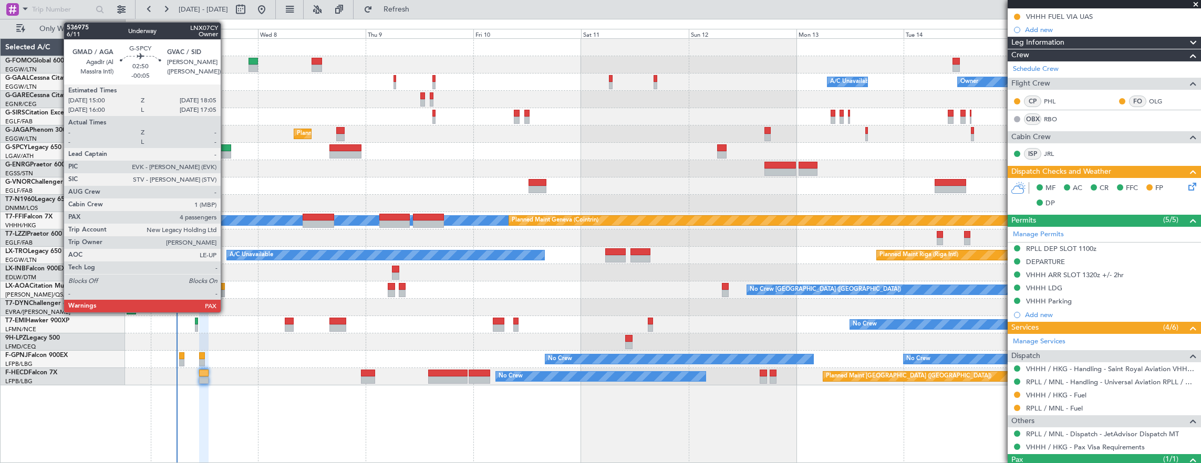
click at [226, 152] on div at bounding box center [225, 154] width 14 height 7
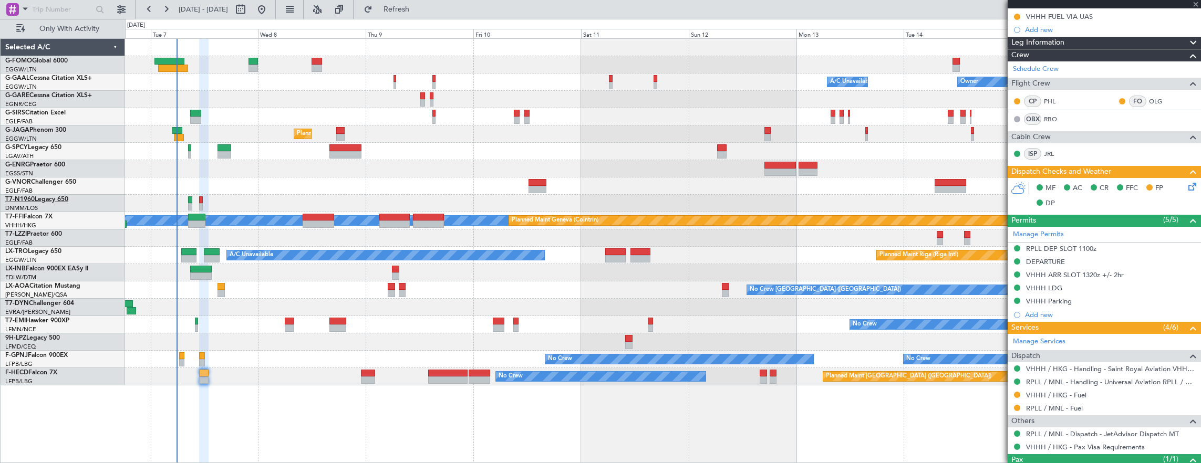
type input "-00:05"
type input "4"
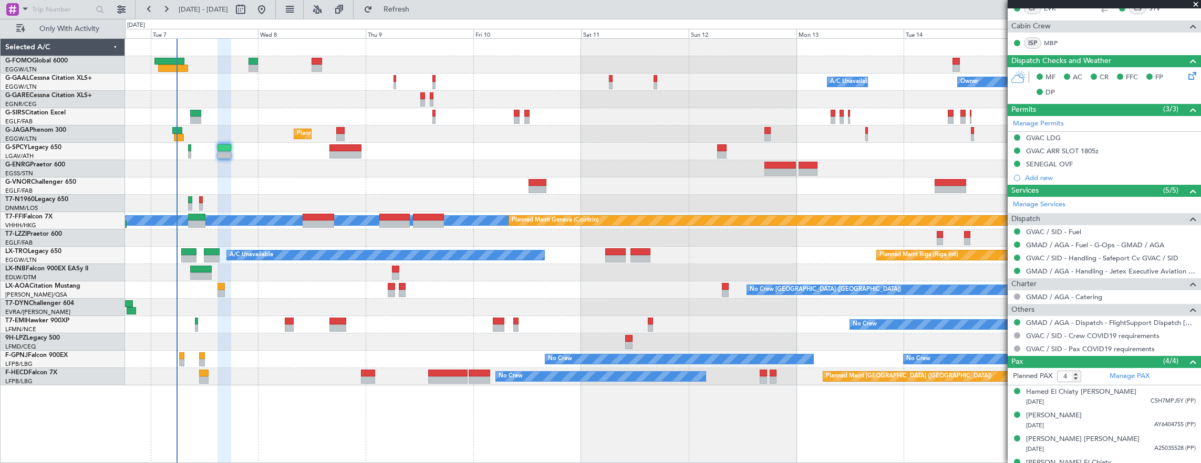
scroll to position [14, 0]
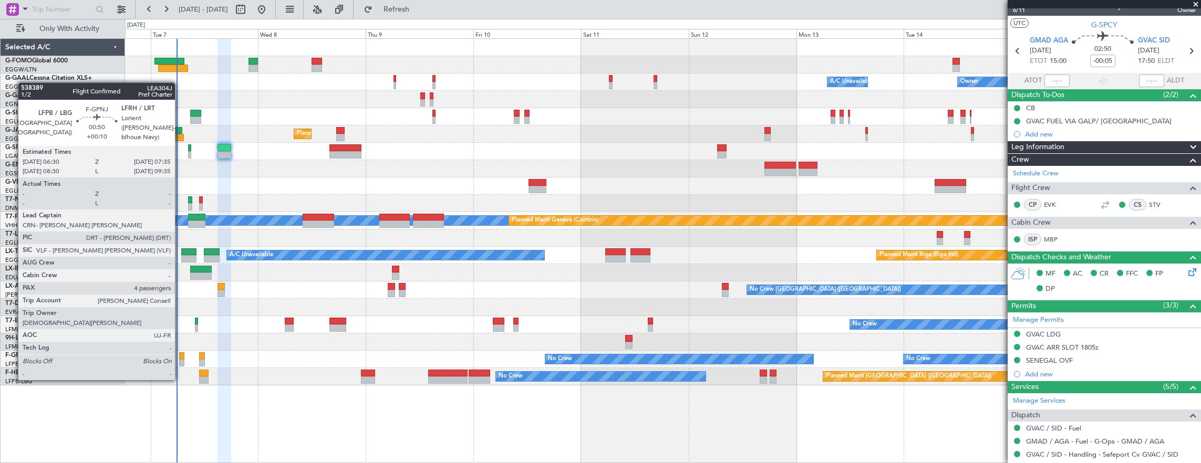
click at [180, 359] on div at bounding box center [181, 362] width 5 height 7
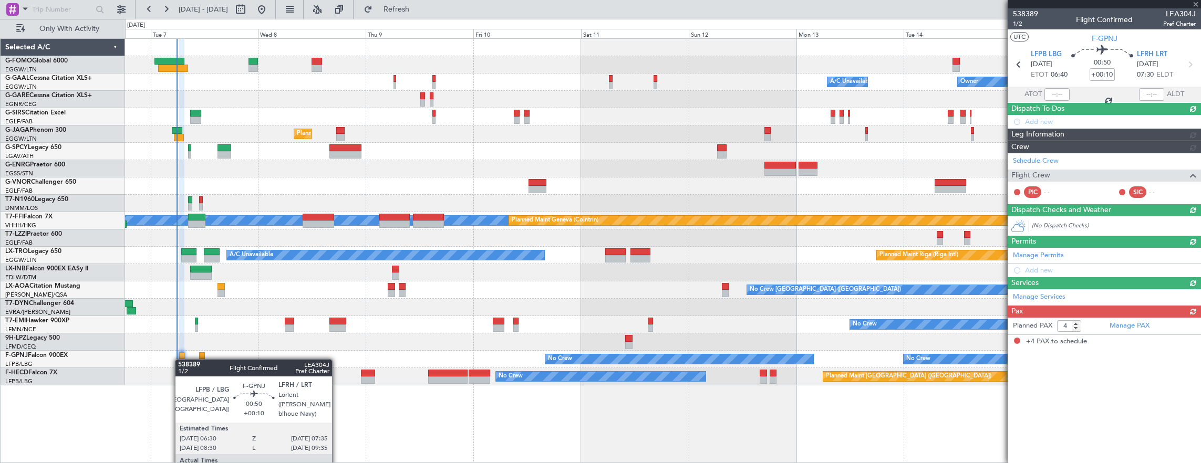
scroll to position [0, 0]
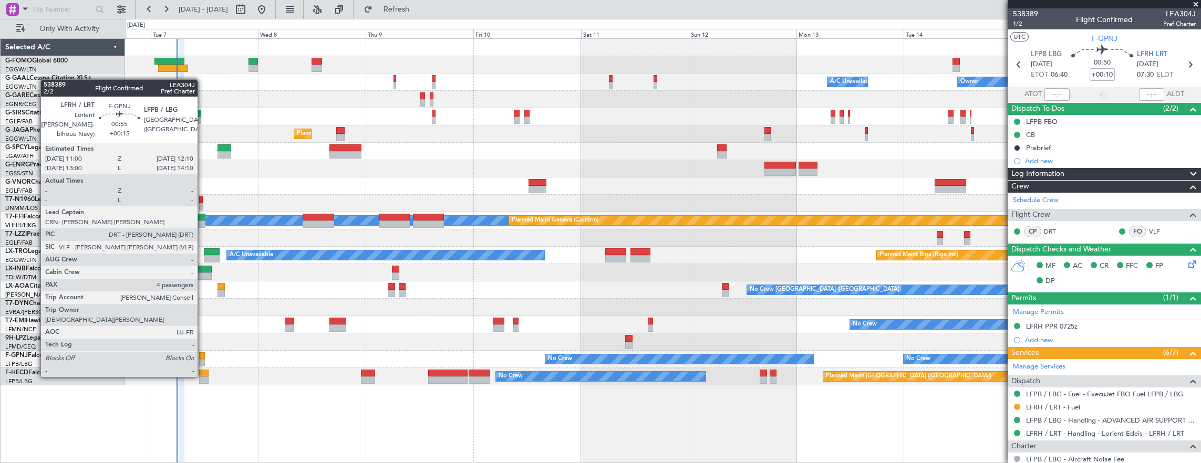
click at [203, 356] on div at bounding box center [201, 356] width 5 height 7
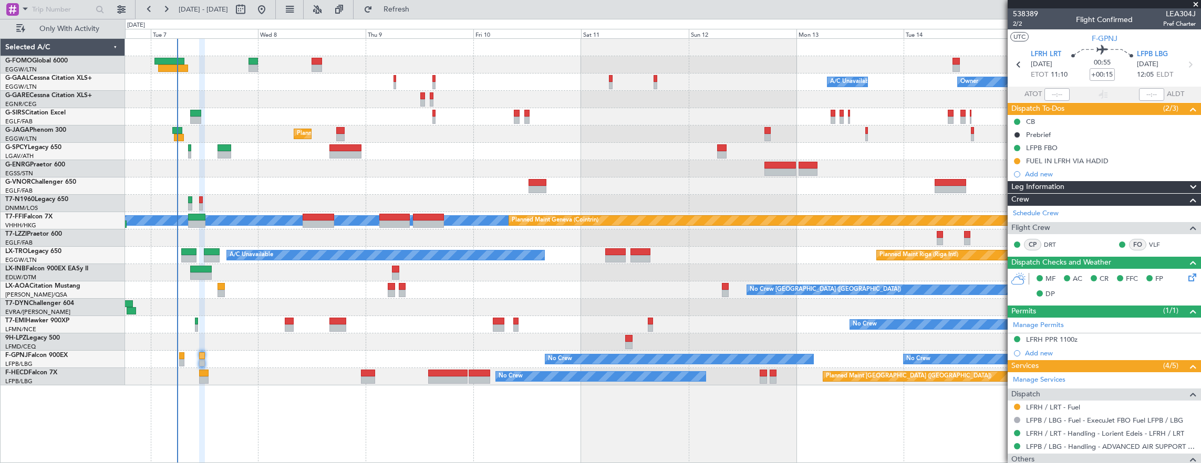
click at [177, 359] on div "No Crew No Crew Unplanned Maint Paris (Le Bourget) No Crew" at bounding box center [663, 359] width 1076 height 17
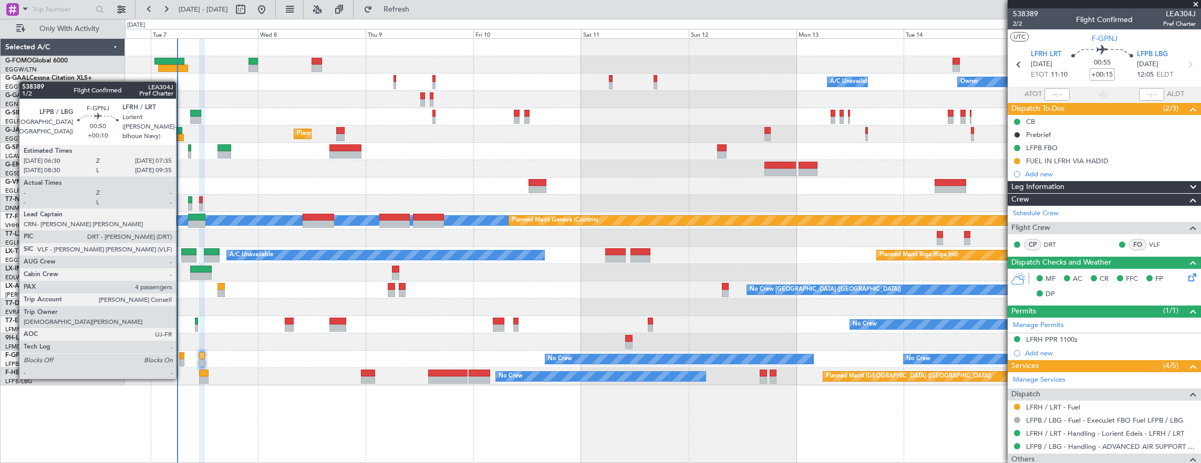
click at [182, 358] on div at bounding box center [181, 356] width 5 height 7
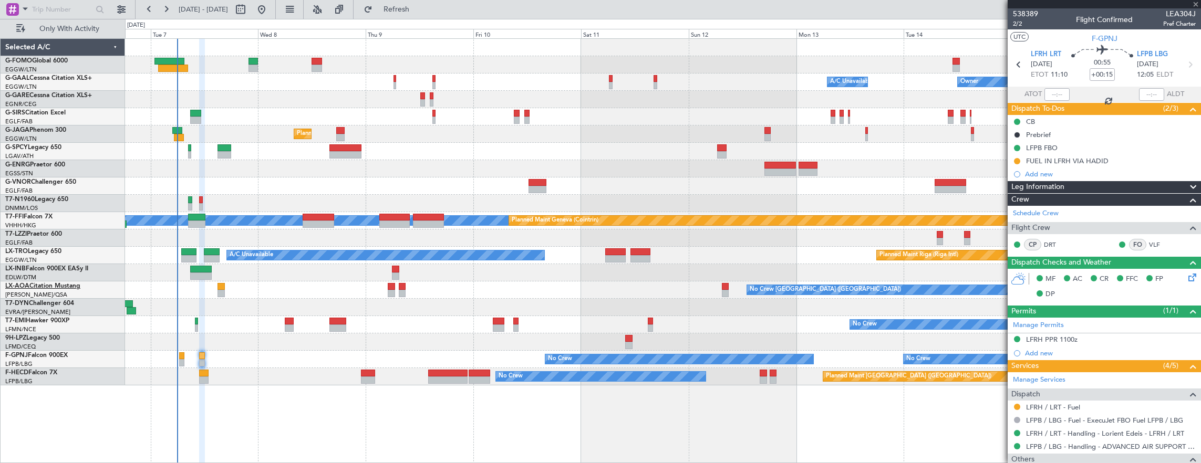
type input "+00:10"
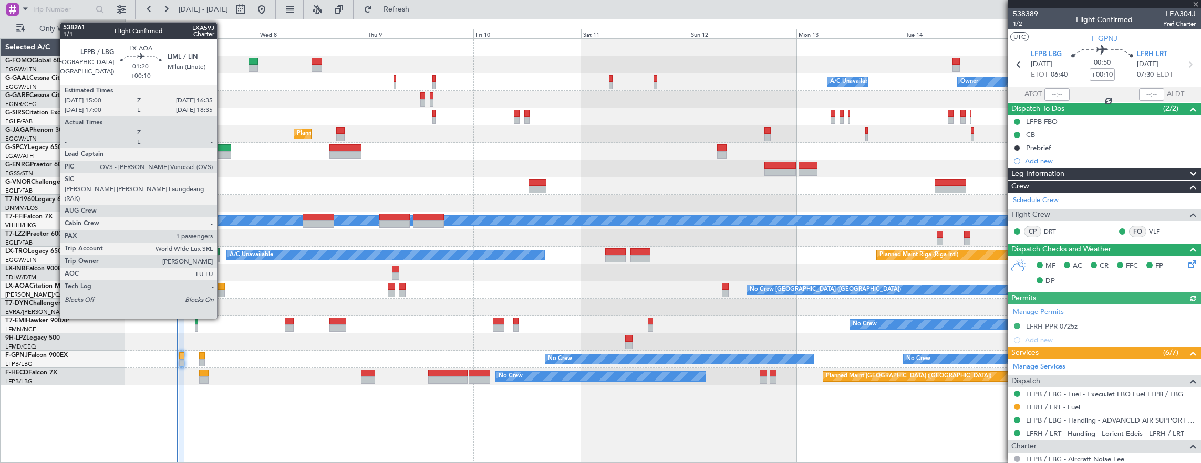
click at [222, 287] on div at bounding box center [221, 286] width 7 height 7
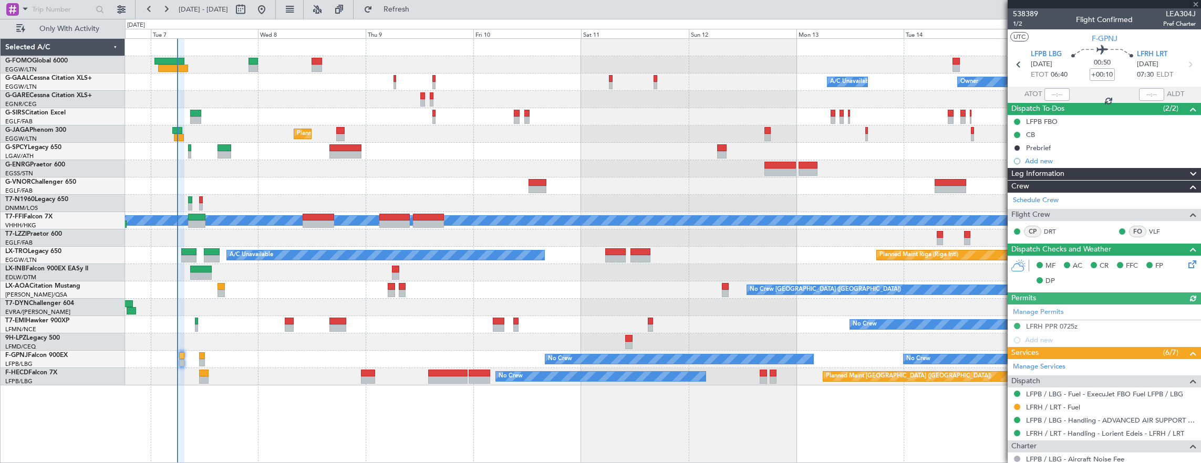
type input "1"
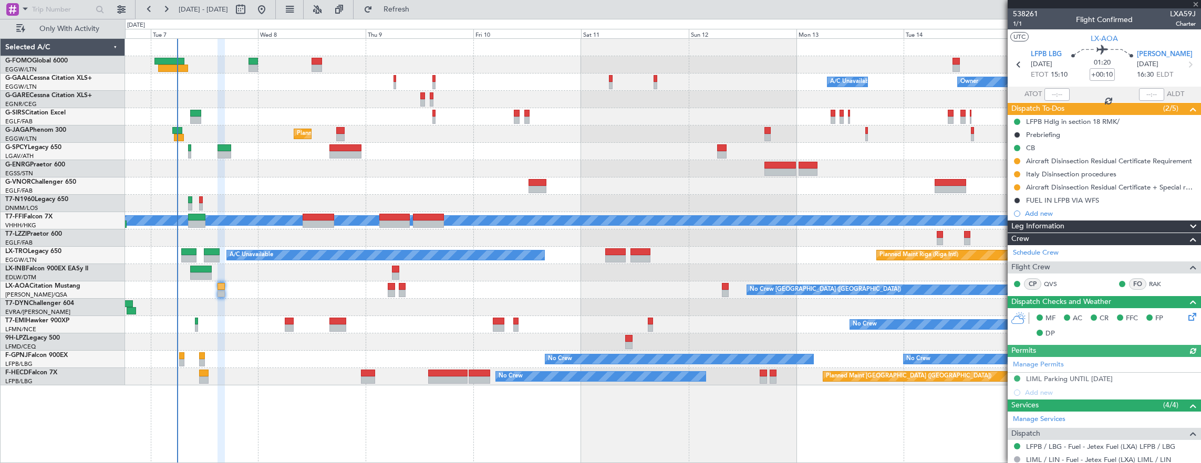
scroll to position [158, 0]
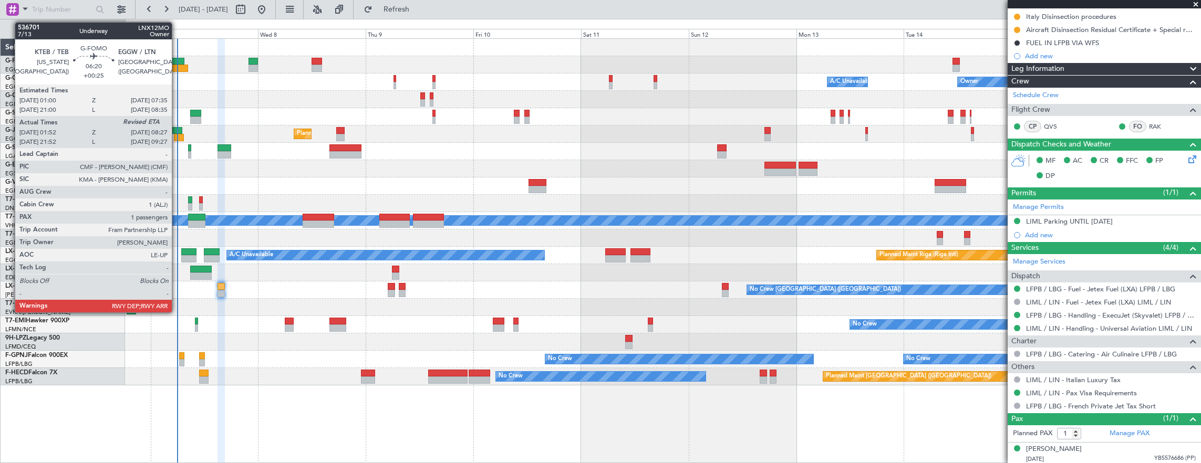
click at [177, 67] on div at bounding box center [173, 68] width 30 height 7
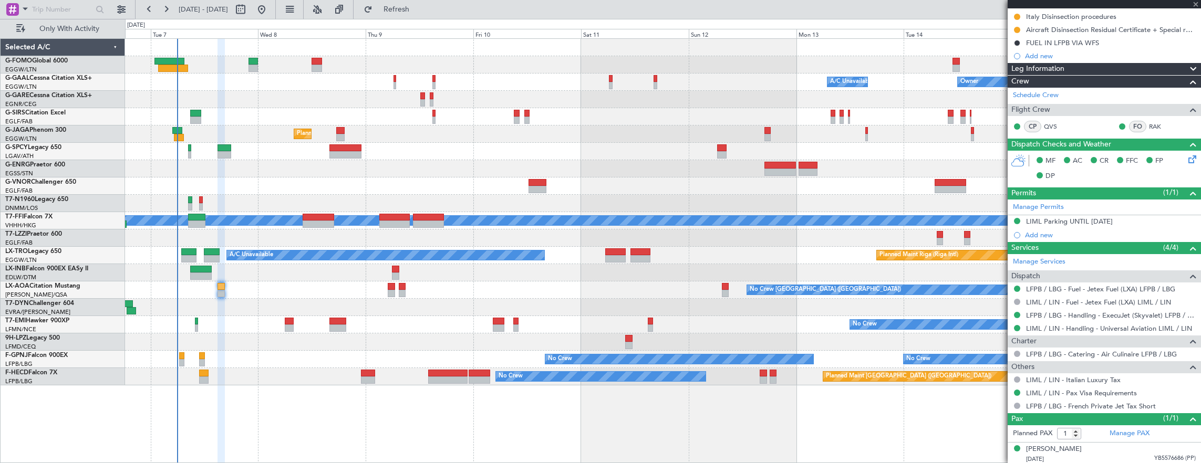
type input "+00:25"
type input "01:52"
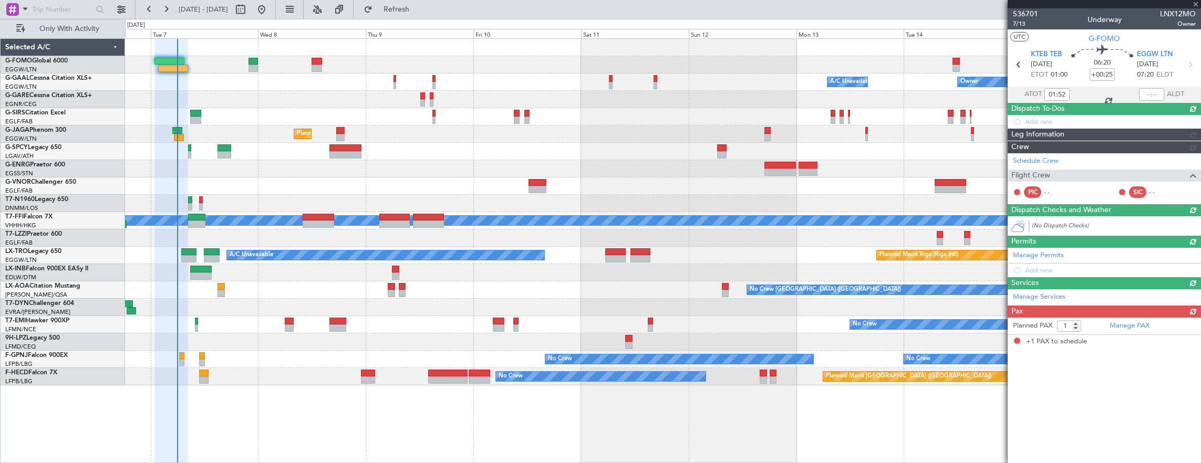
scroll to position [0, 0]
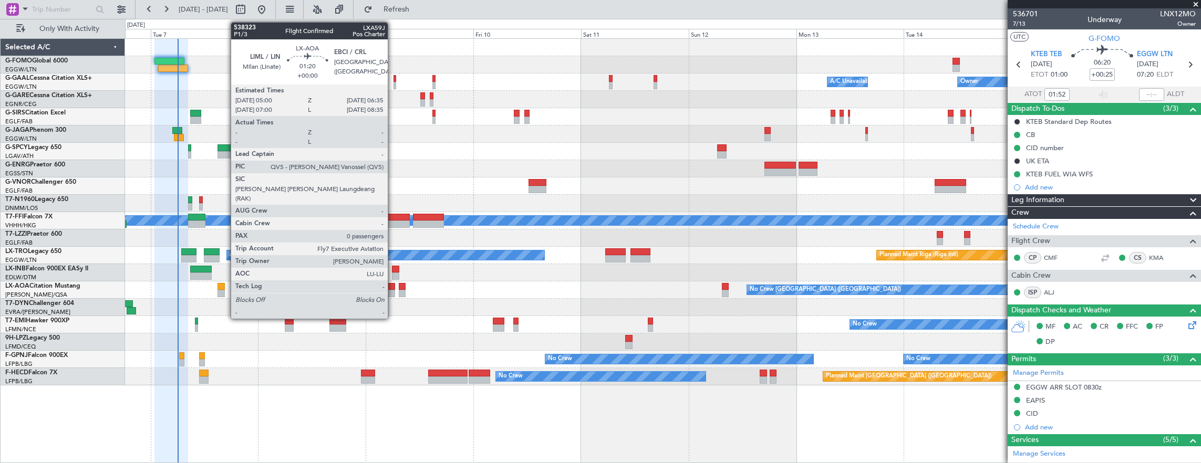
click at [393, 289] on div at bounding box center [391, 286] width 7 height 7
type input "0"
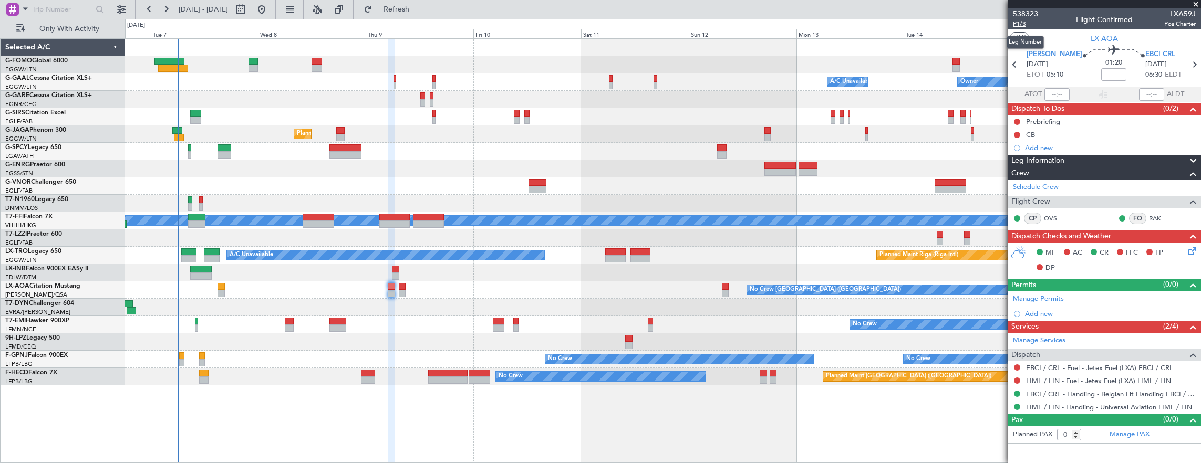
click at [1029, 21] on span "P1/3" at bounding box center [1025, 23] width 25 height 9
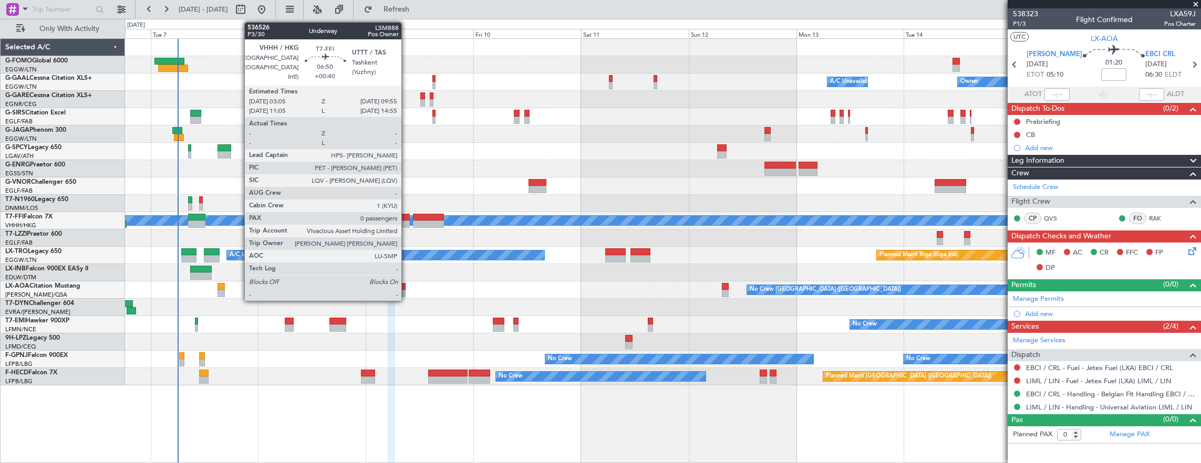
click at [402, 219] on div at bounding box center [394, 217] width 31 height 7
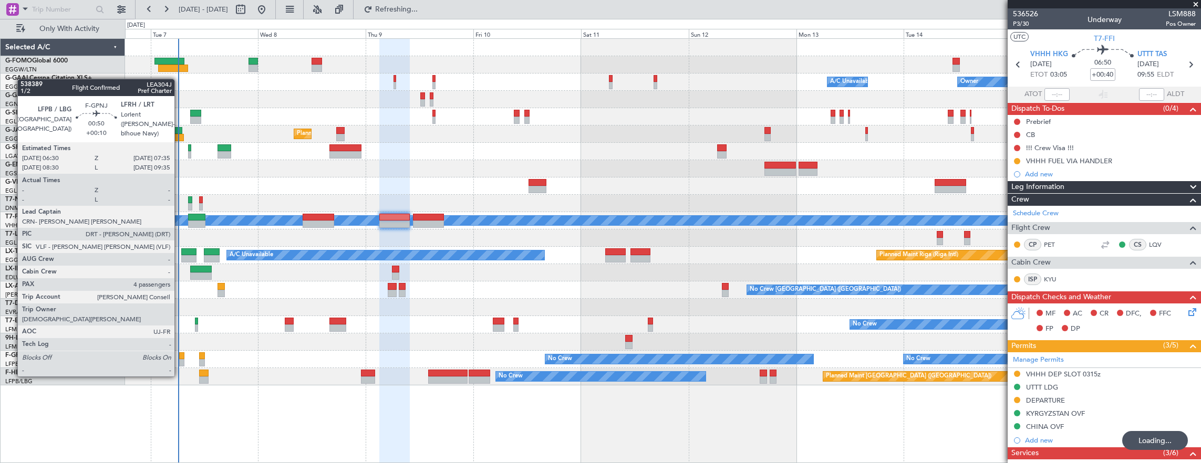
click at [180, 356] on div at bounding box center [181, 356] width 5 height 7
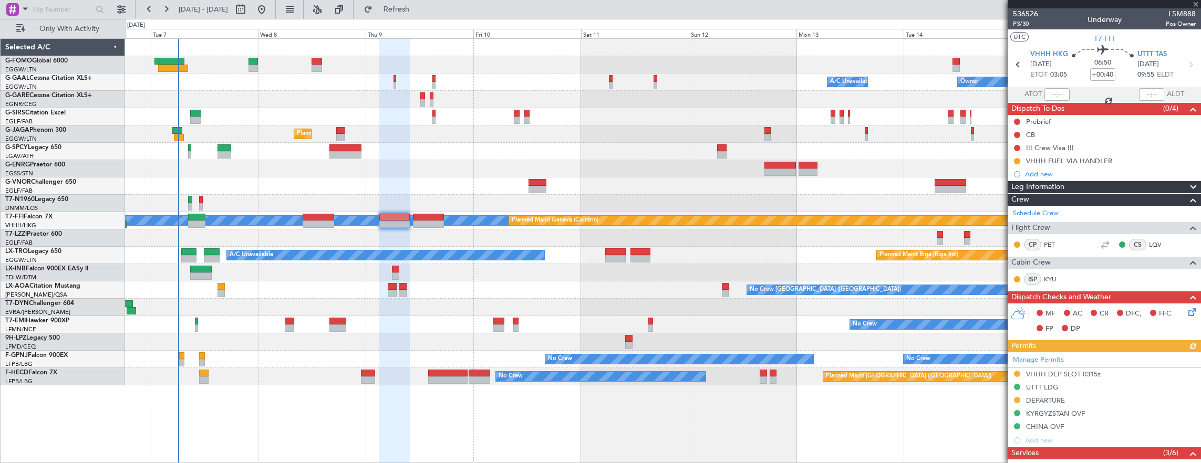
type input "+00:10"
type input "4"
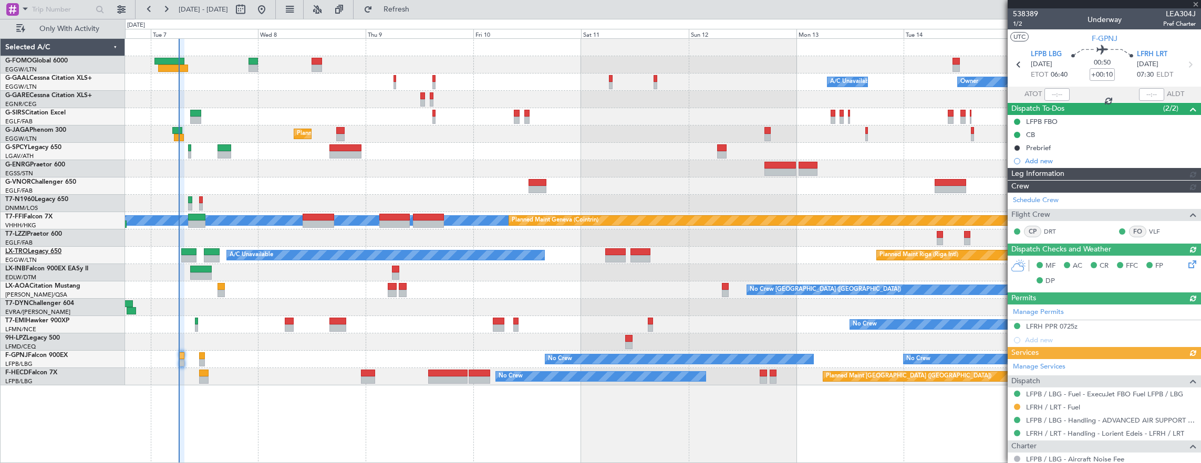
type input "06:14"
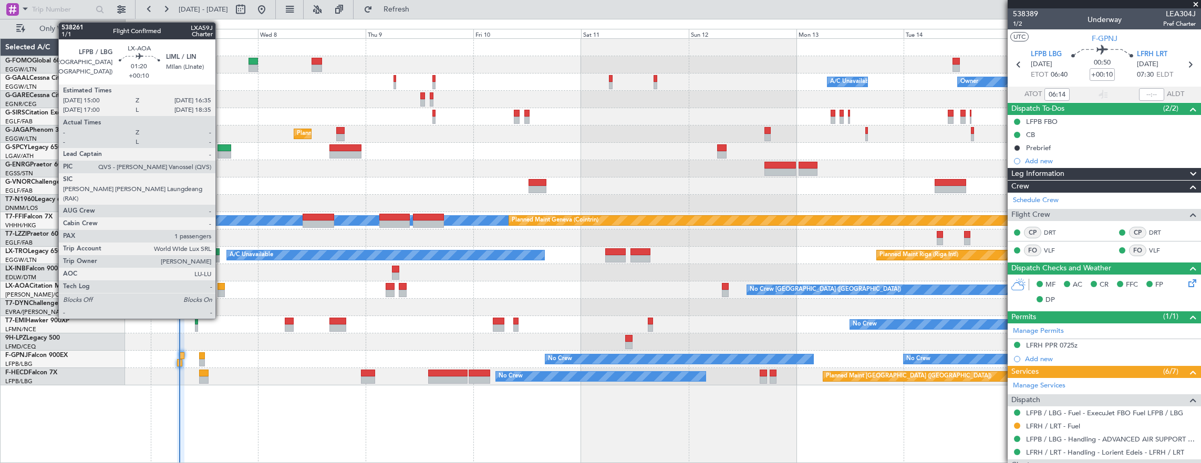
click at [221, 283] on div at bounding box center [221, 286] width 7 height 7
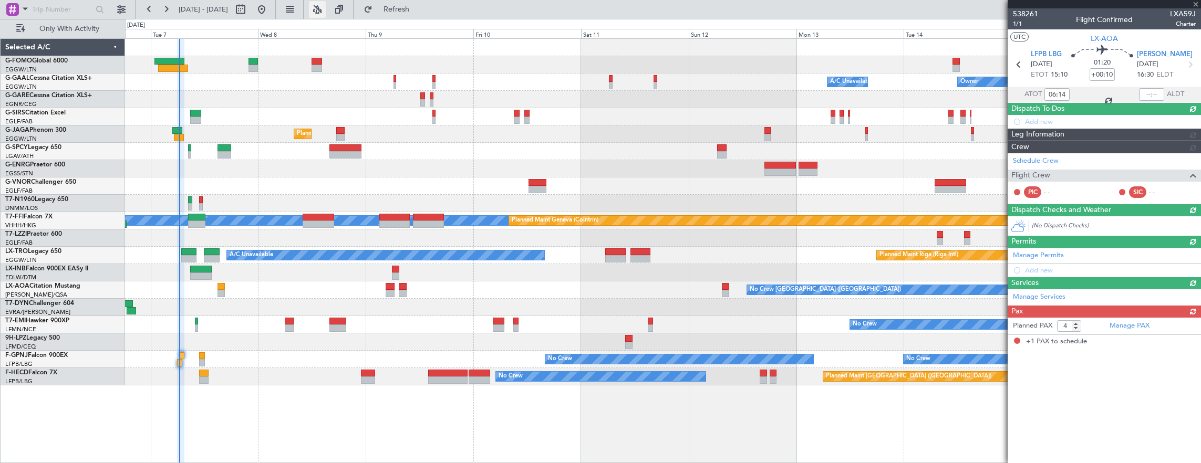
type input "1"
